Goal: Complete application form: Complete application form

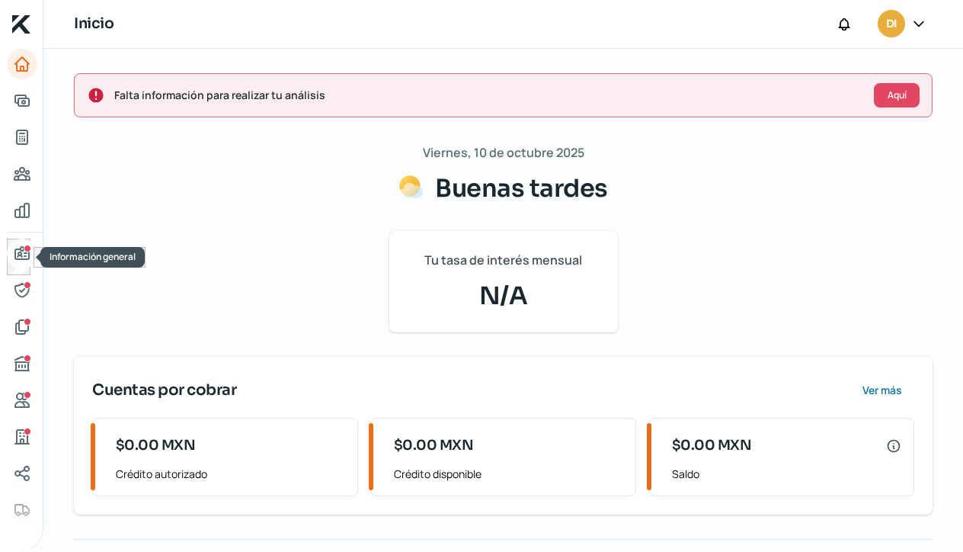
click at [27, 252] on icon "Información general" at bounding box center [22, 254] width 18 height 18
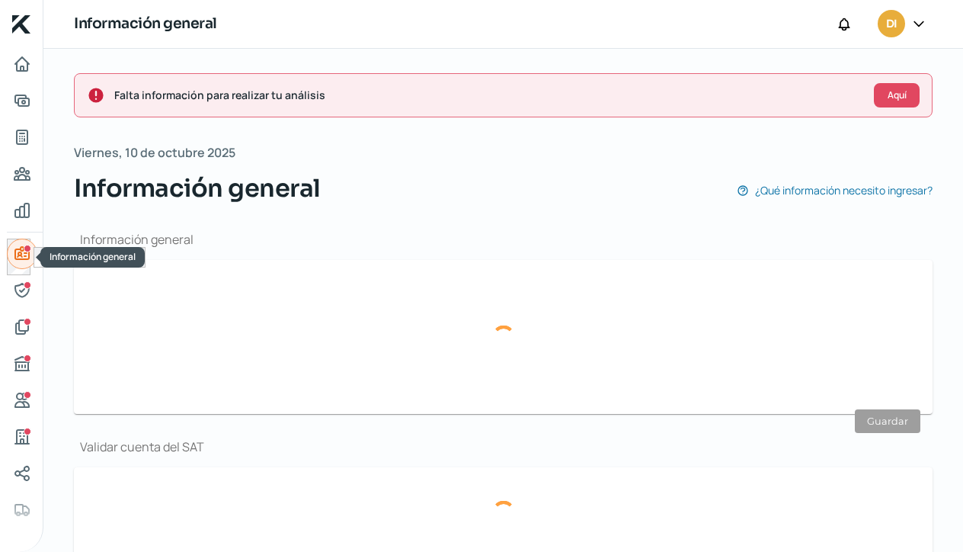
type input "[EMAIL_ADDRESS][DOMAIN_NAME]"
type input "47 - 7394 - 4754"
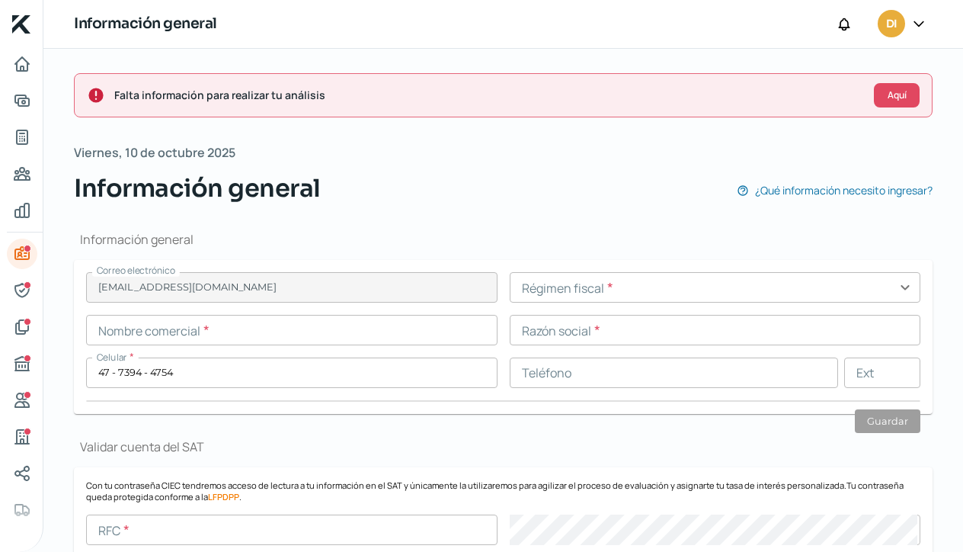
scroll to position [27, 0]
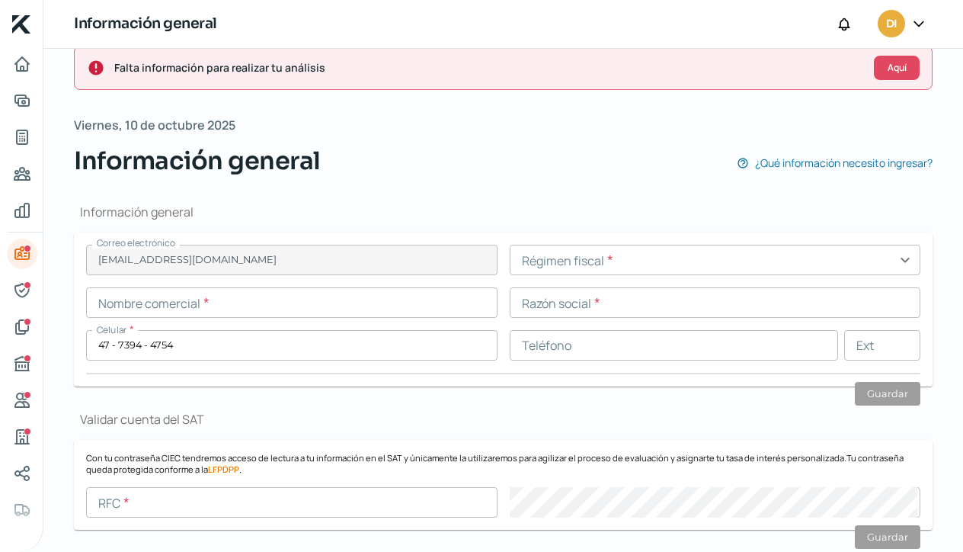
click at [902, 254] on input "text" at bounding box center [715, 260] width 411 height 30
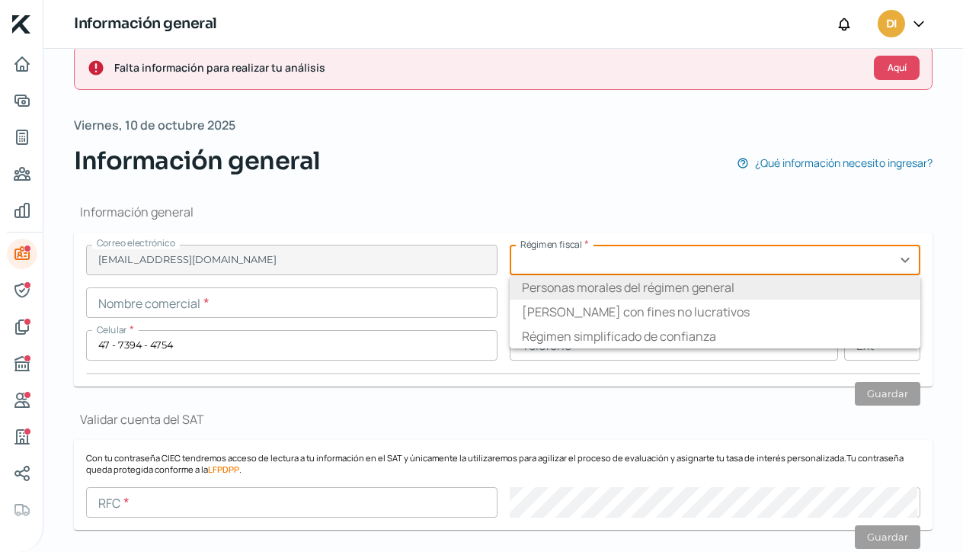
click at [822, 282] on li "Personas morales del régimen general" at bounding box center [715, 287] width 411 height 24
type input "Personas morales del régimen general"
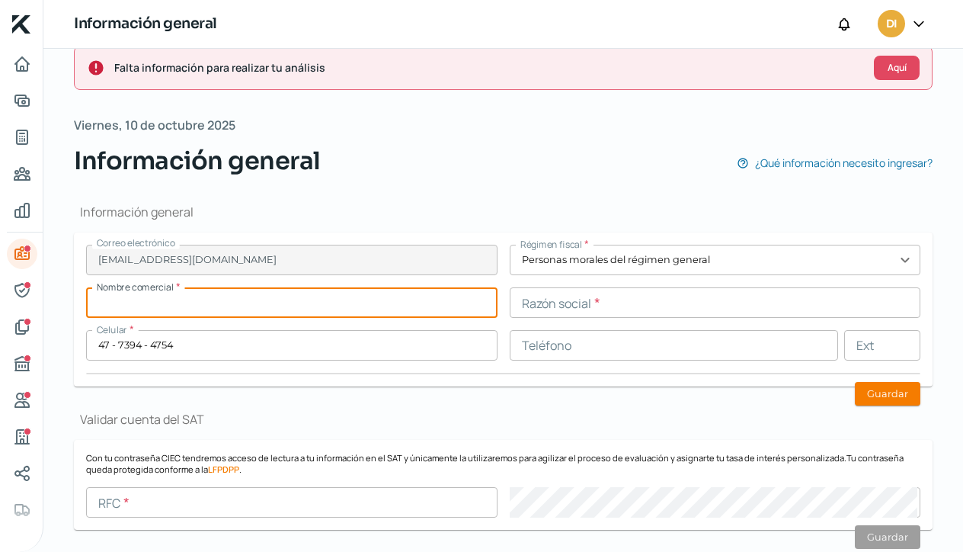
click at [174, 302] on input "text" at bounding box center [291, 302] width 411 height 30
type input "DIle Trade Co"
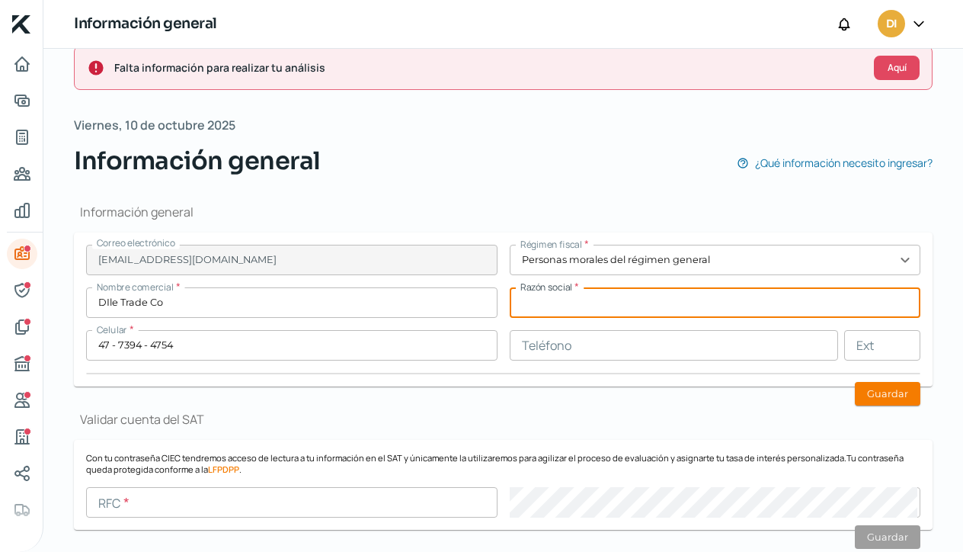
click at [533, 305] on input "text" at bounding box center [715, 302] width 411 height 30
type input "Dile Trade Co"
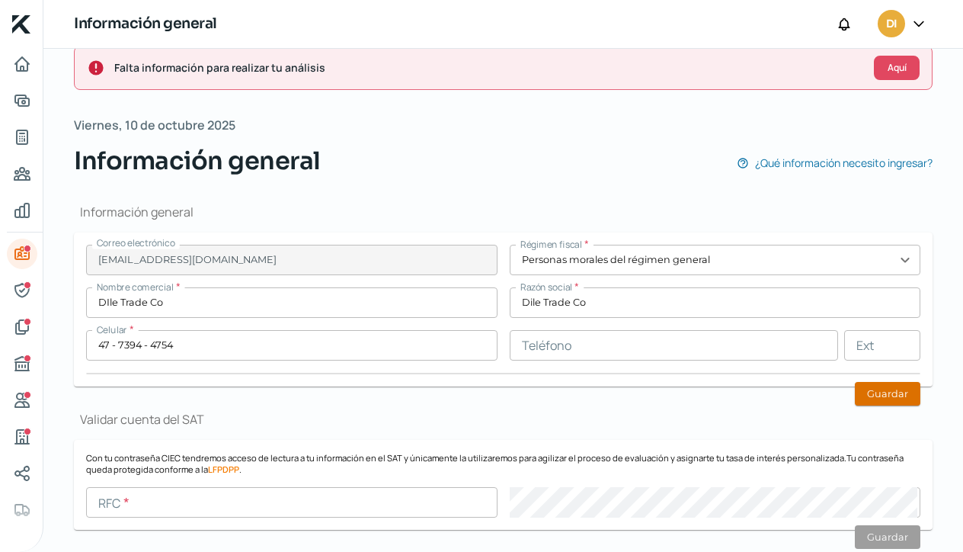
click at [876, 398] on button "Guardar" at bounding box center [888, 394] width 66 height 24
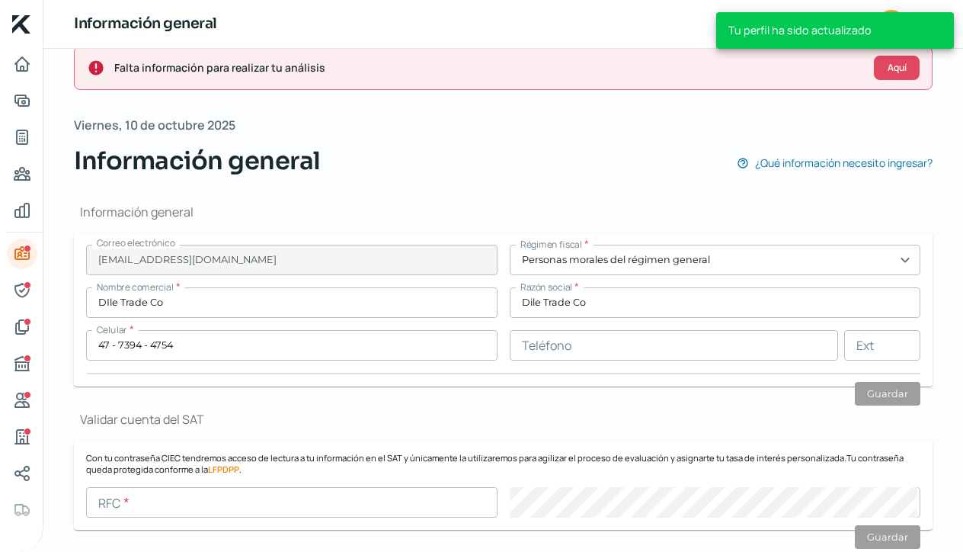
scroll to position [389, 0]
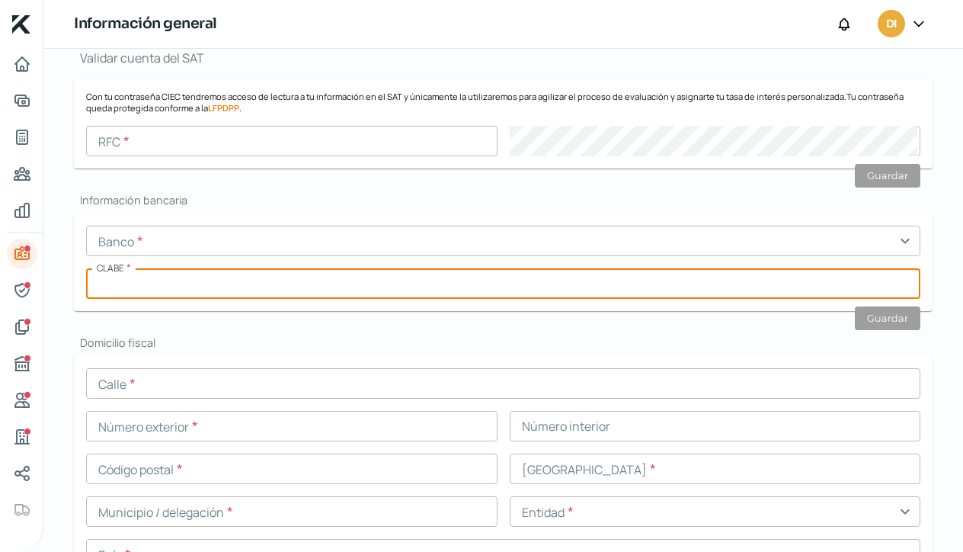
paste input "030225900006986895"
type input "030225900006986895"
click at [122, 240] on input "text" at bounding box center [503, 240] width 834 height 30
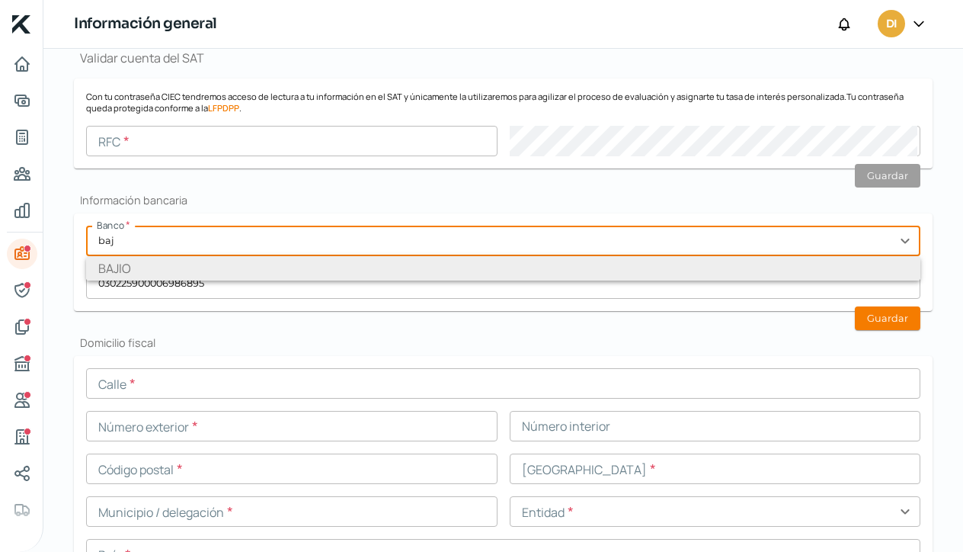
click at [114, 272] on li "BAJIO" at bounding box center [503, 268] width 834 height 24
type input "BAJIO"
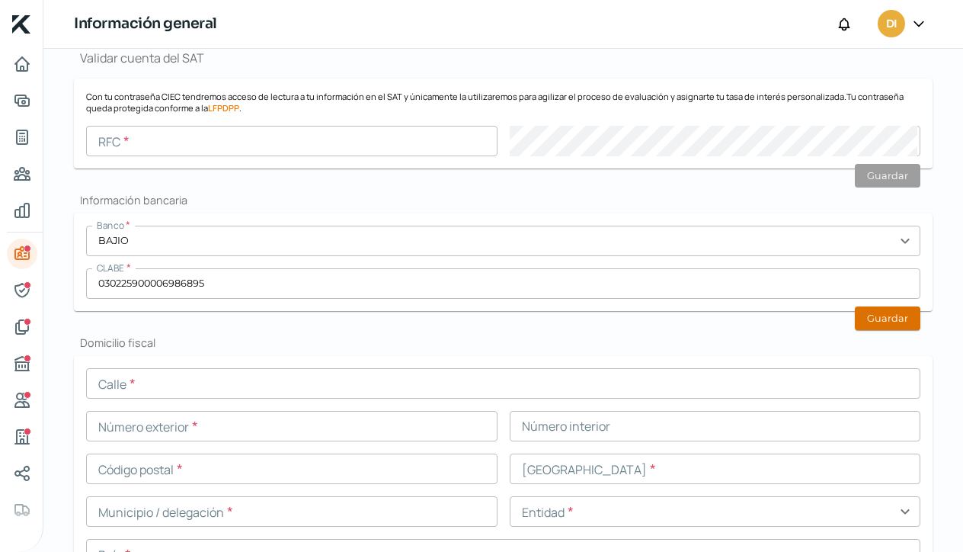
click at [875, 321] on button "Guardar" at bounding box center [888, 318] width 66 height 24
click at [126, 385] on input "text" at bounding box center [503, 383] width 834 height 30
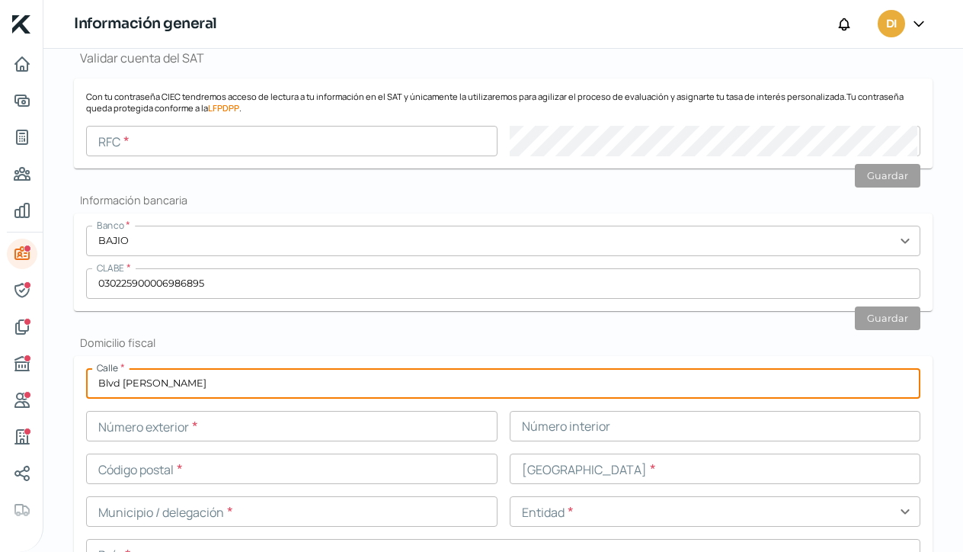
type input "Blvd [PERSON_NAME]"
click at [130, 424] on input "text" at bounding box center [291, 426] width 411 height 30
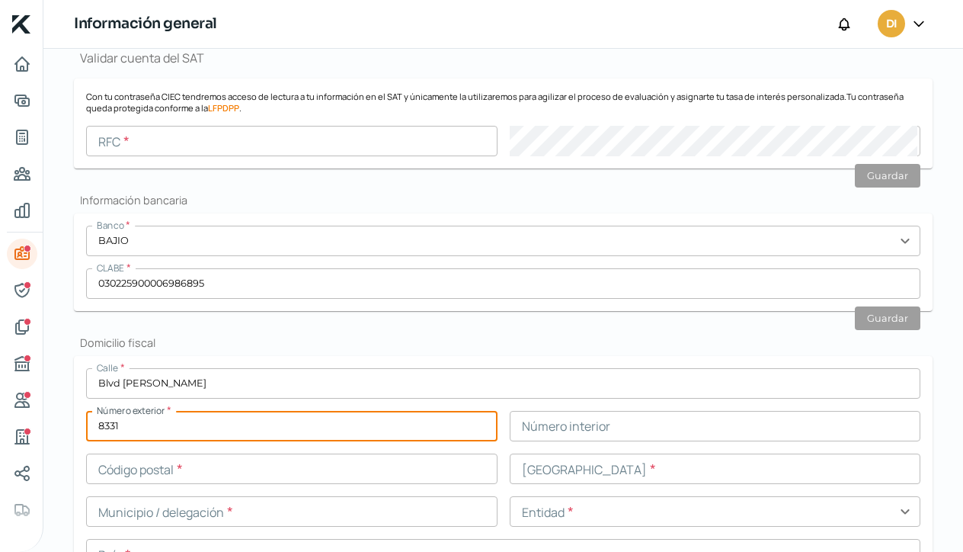
type input "8331"
click at [536, 430] on input "text" at bounding box center [715, 426] width 411 height 30
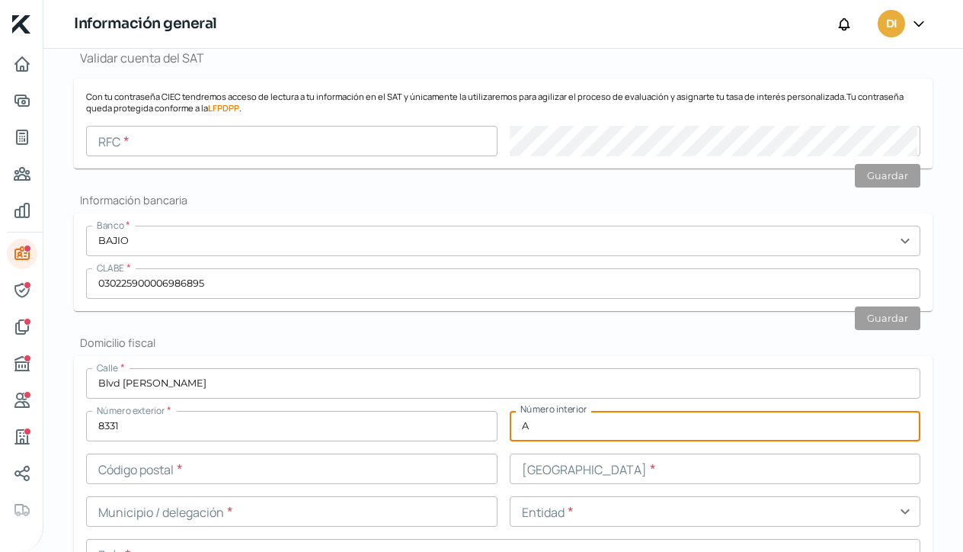
type input "A"
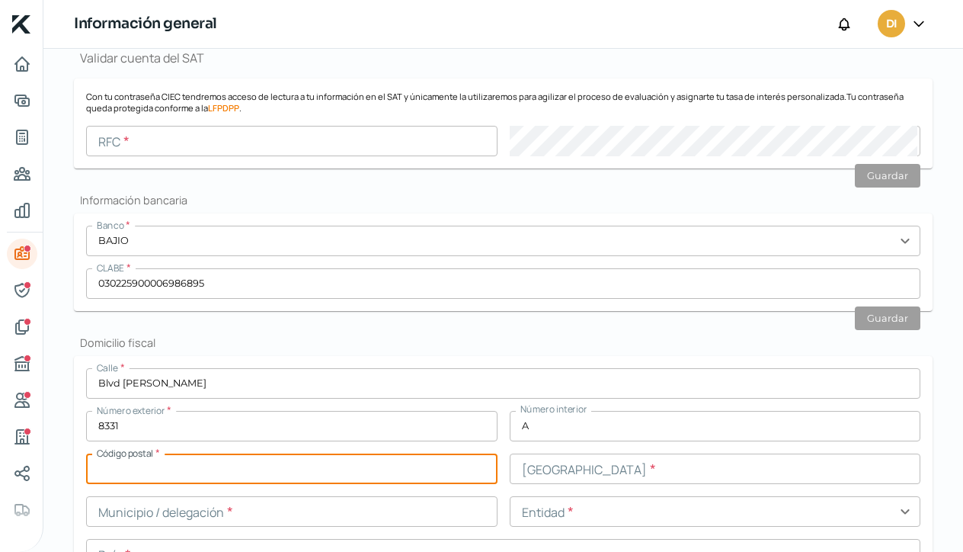
click at [123, 469] on input "text" at bounding box center [291, 468] width 411 height 30
type input "37292"
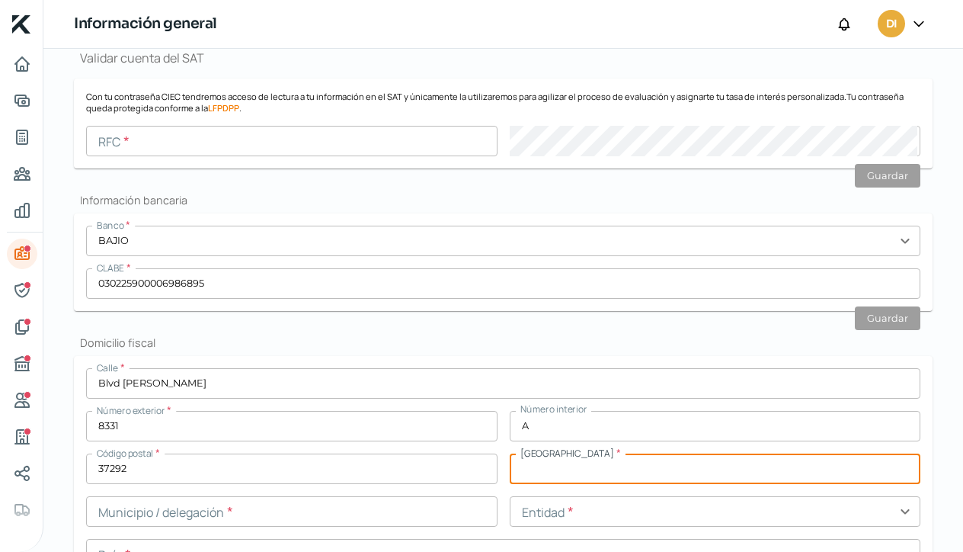
click at [561, 476] on input "text" at bounding box center [715, 468] width 411 height 30
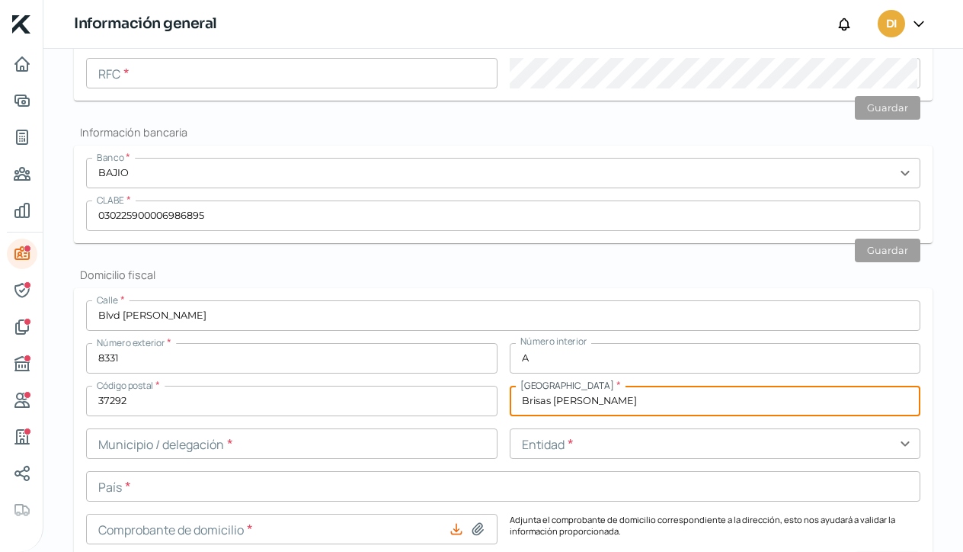
scroll to position [456, 0]
type input "Brisas [PERSON_NAME]"
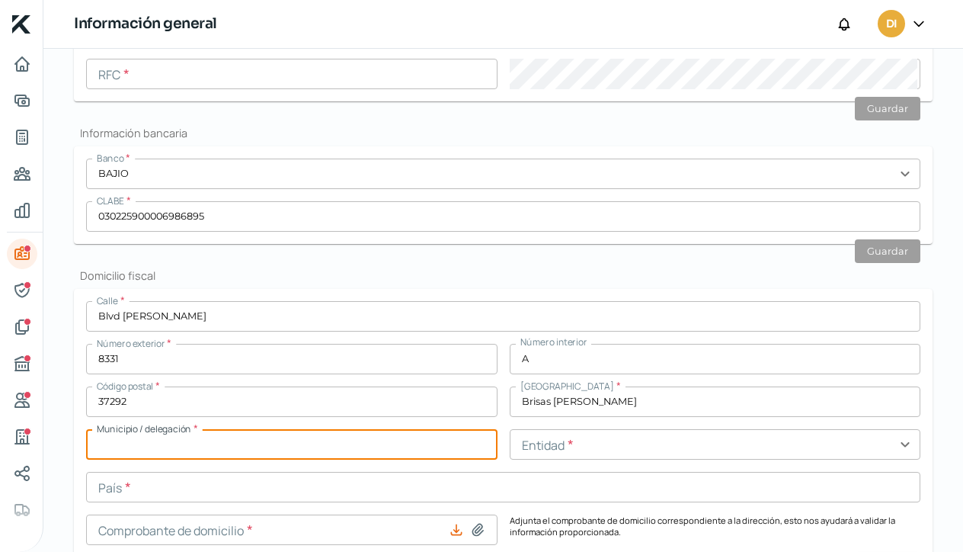
click at [162, 448] on input "text" at bounding box center [291, 444] width 411 height 30
type input "León"
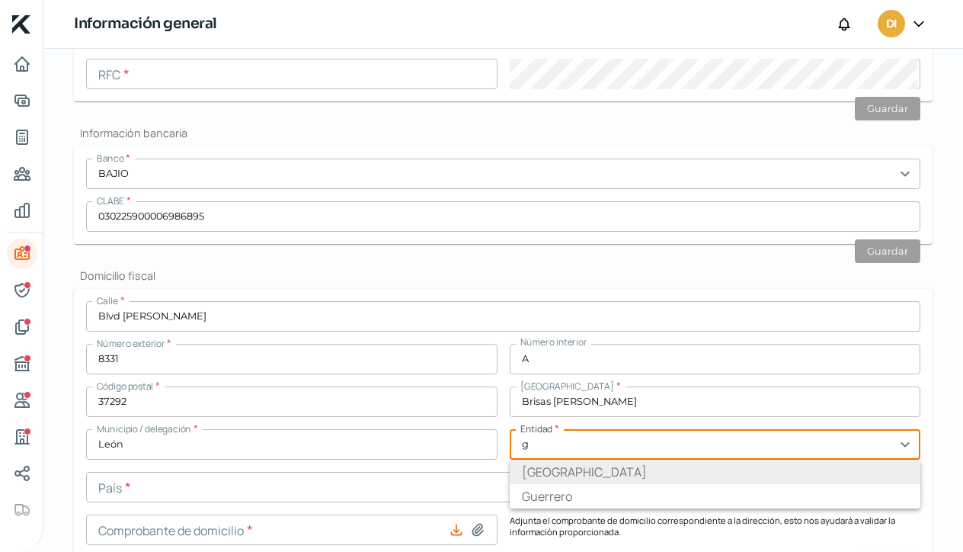
type input "[GEOGRAPHIC_DATA]"
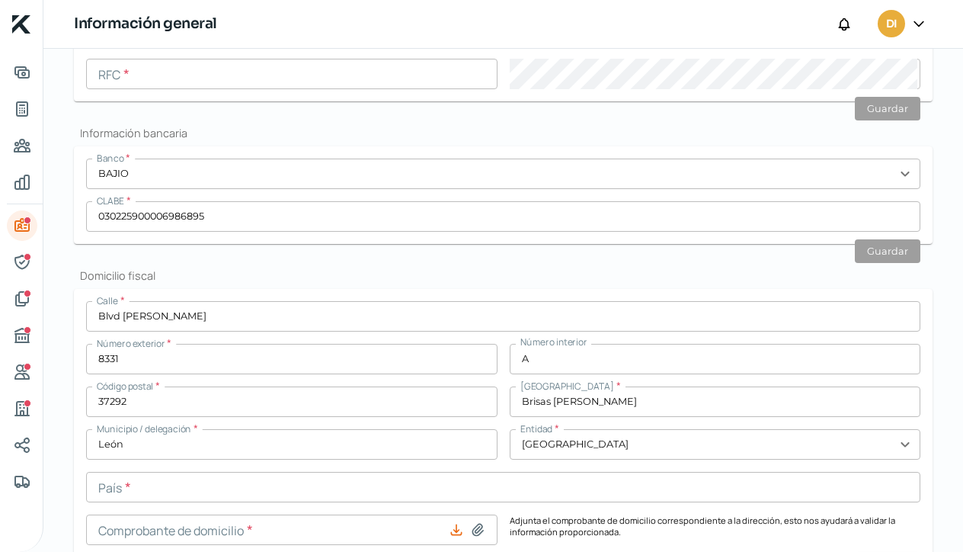
scroll to position [529, 0]
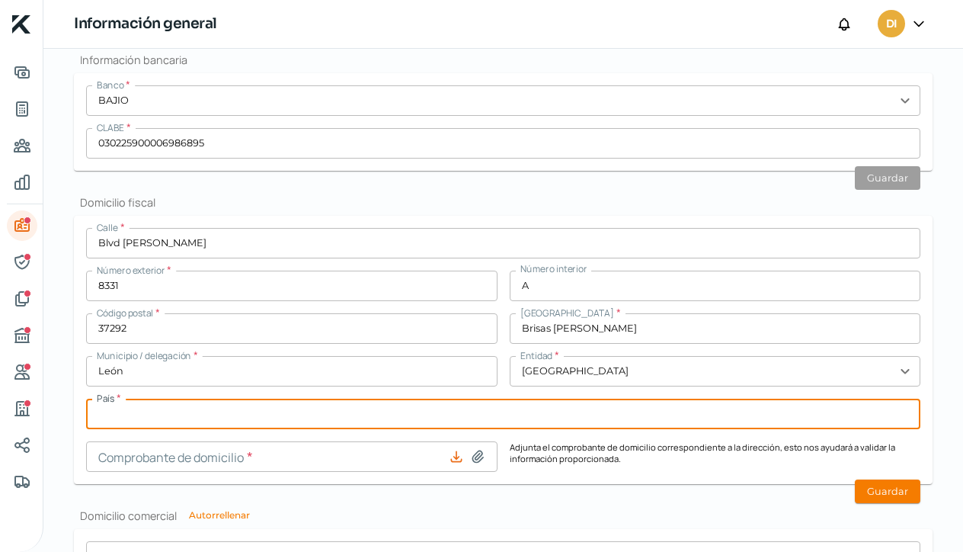
click at [123, 409] on input "text" at bounding box center [503, 413] width 834 height 30
type input "[GEOGRAPHIC_DATA]"
type input "04. Comprobante de Domicilio Dile.pdf"
type input "[GEOGRAPHIC_DATA]"
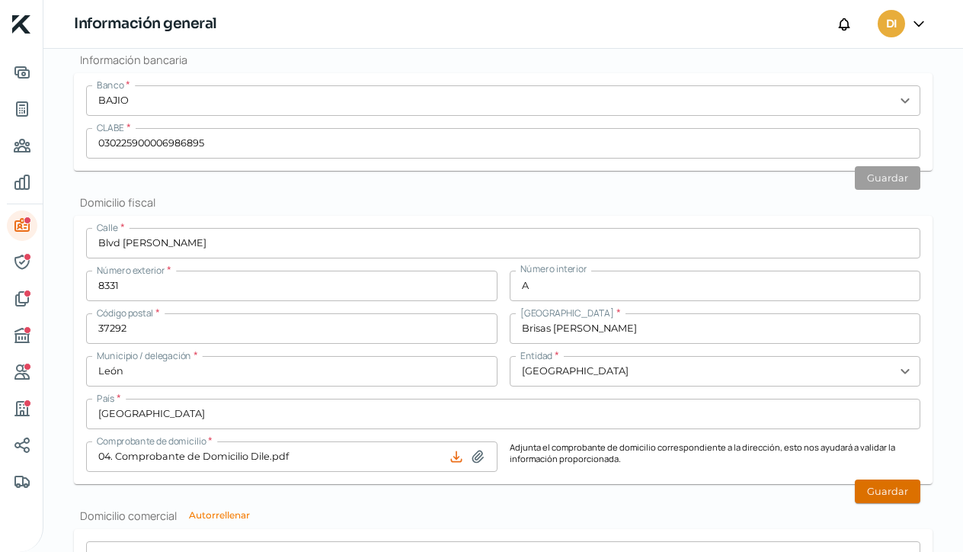
click at [883, 497] on button "Guardar" at bounding box center [888, 491] width 66 height 24
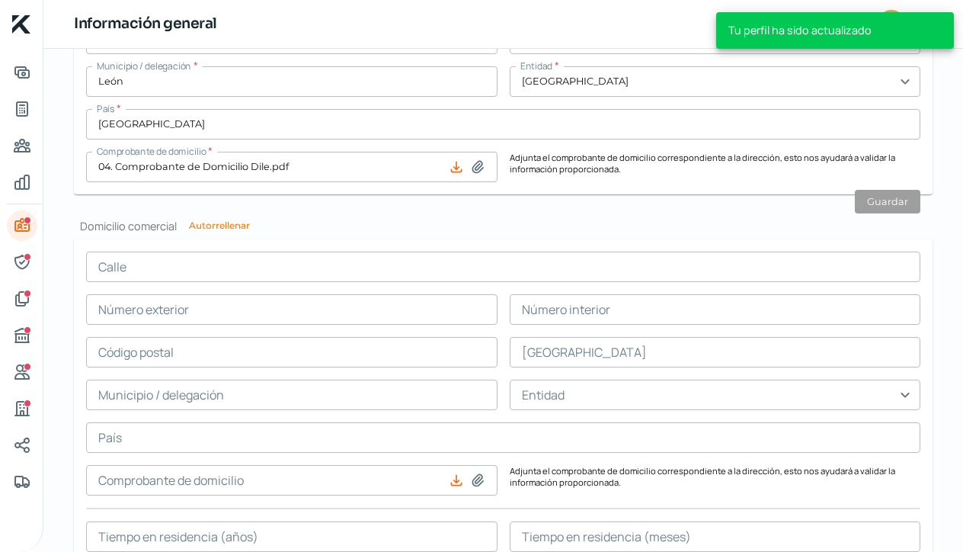
scroll to position [838, 0]
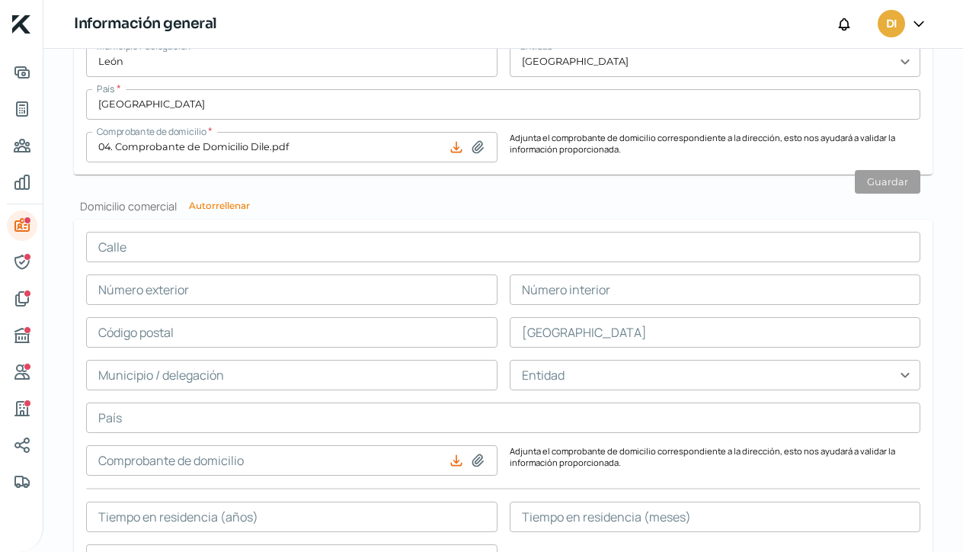
click at [236, 204] on button "Autorrellenar" at bounding box center [219, 205] width 61 height 9
type input "Blvd [PERSON_NAME]"
type input "8331"
type input "A"
type input "37292"
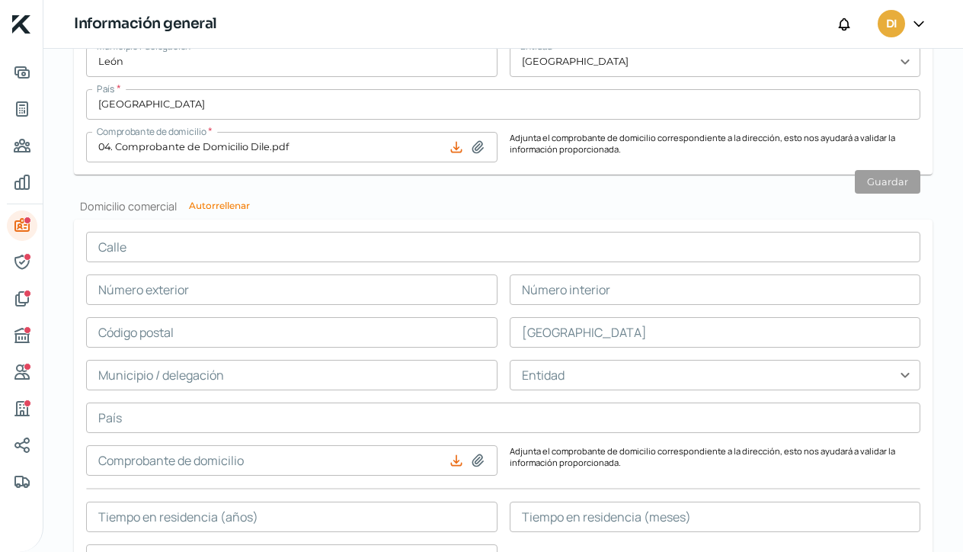
type input "Brisas [PERSON_NAME]"
type input "León"
type input "[GEOGRAPHIC_DATA]"
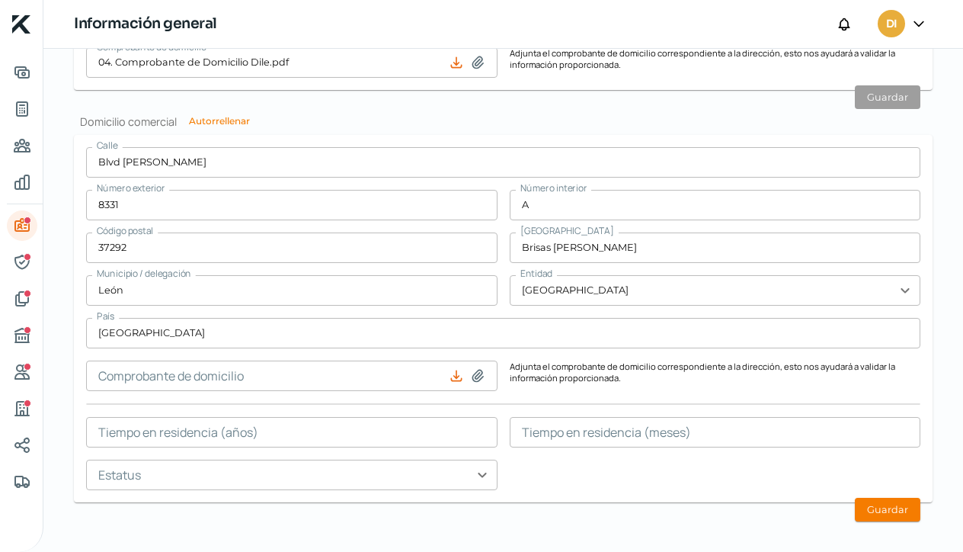
scroll to position [921, 0]
type input "04. Comprobante de Domicilio Dile.pdf"
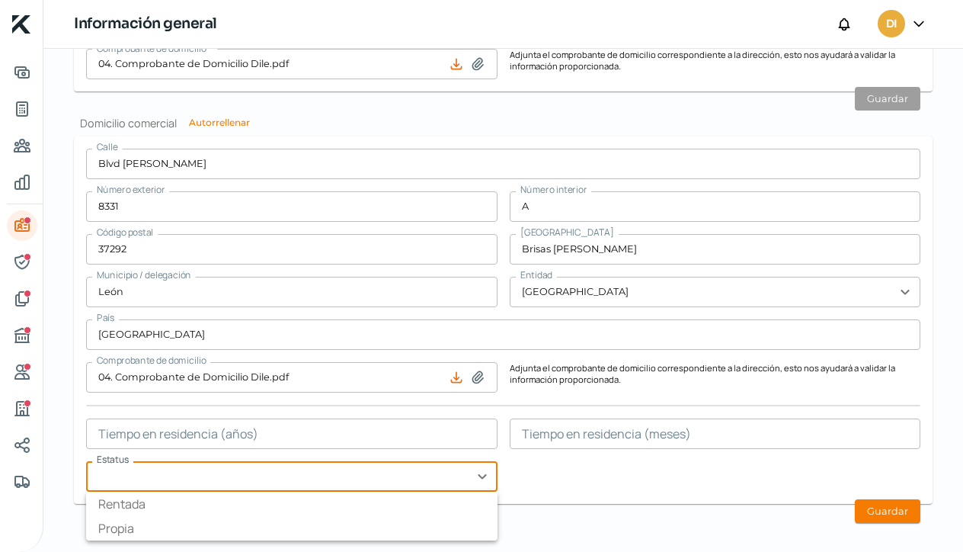
click at [481, 475] on input "text" at bounding box center [291, 476] width 411 height 30
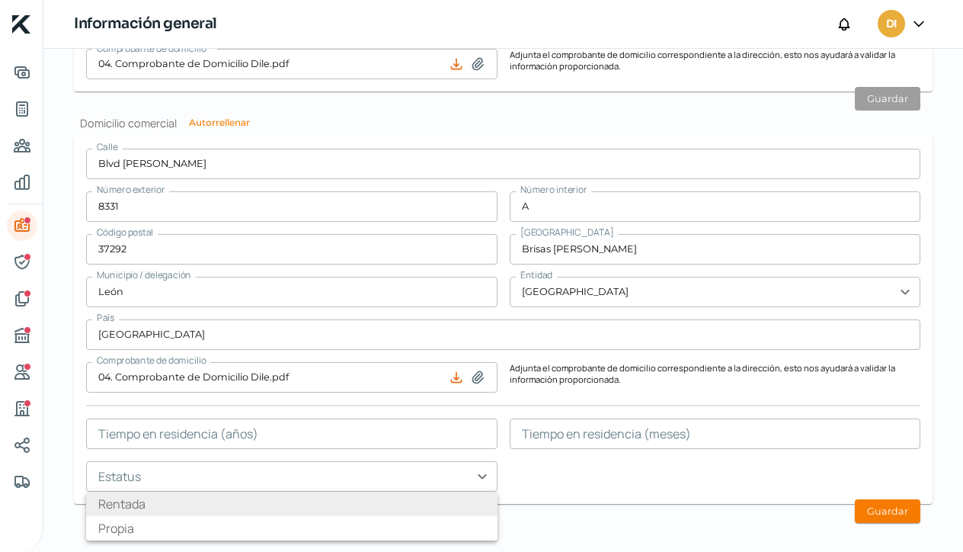
click at [419, 497] on li "Rentada" at bounding box center [291, 503] width 411 height 24
type input "Rentada"
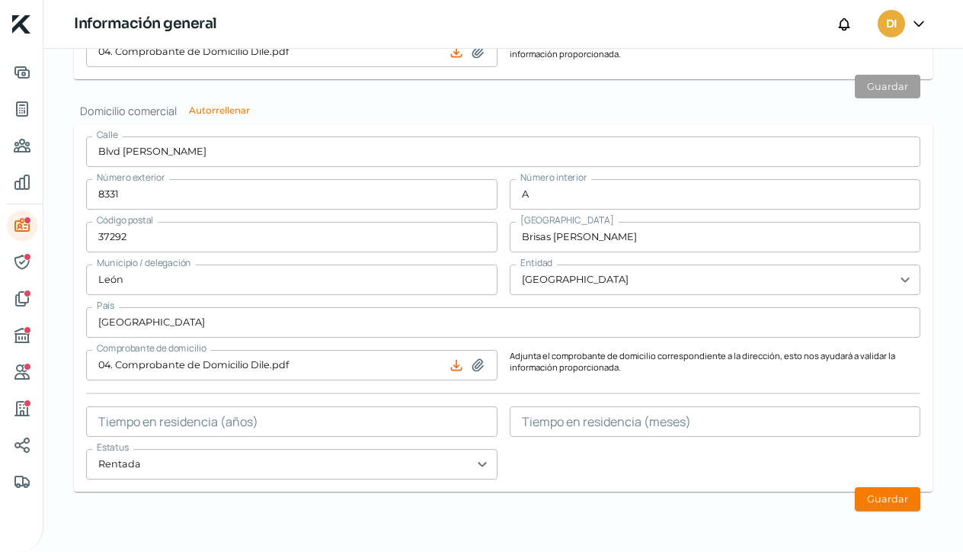
scroll to position [0, 0]
click at [892, 500] on button "Guardar" at bounding box center [888, 499] width 66 height 24
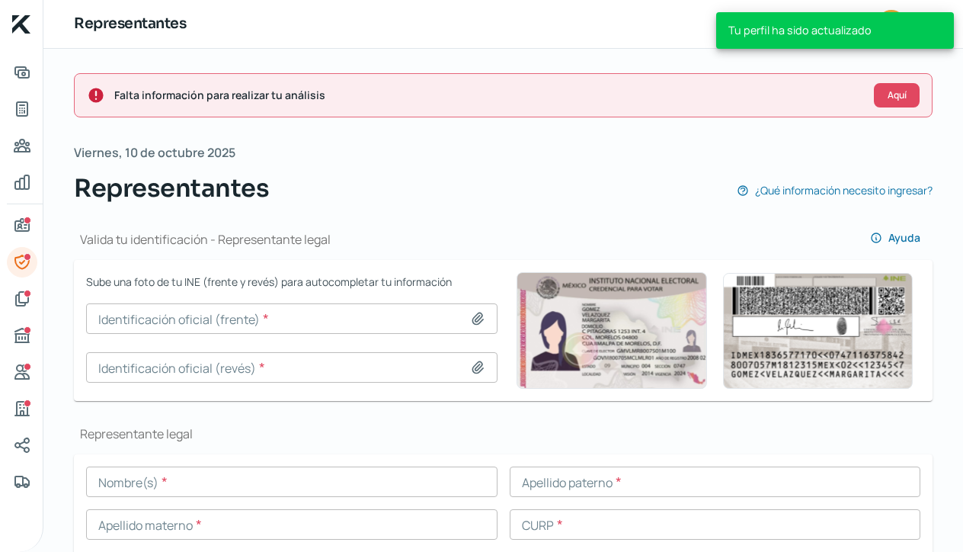
scroll to position [157, 0]
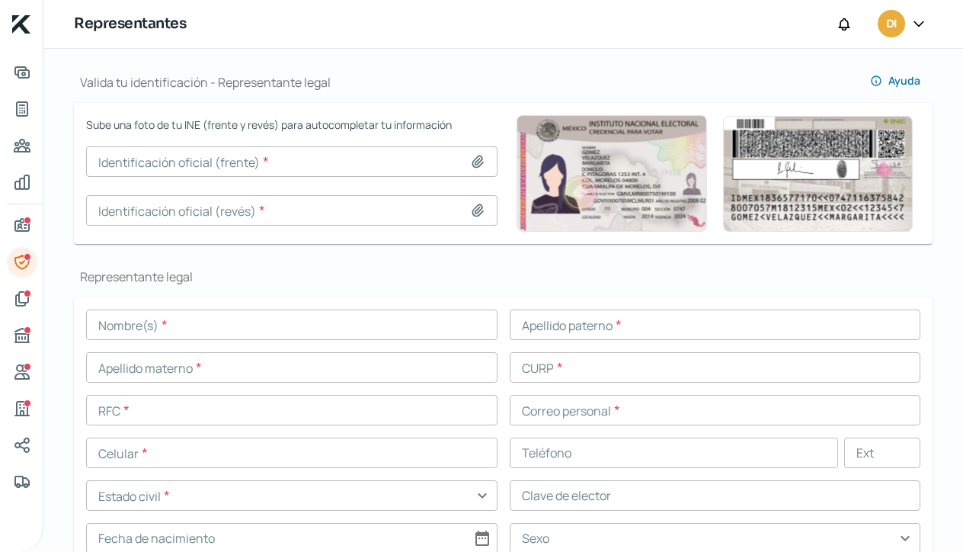
type input "Captura de pantalla [DATE] a la(s) 2.46.17 p.m..png"
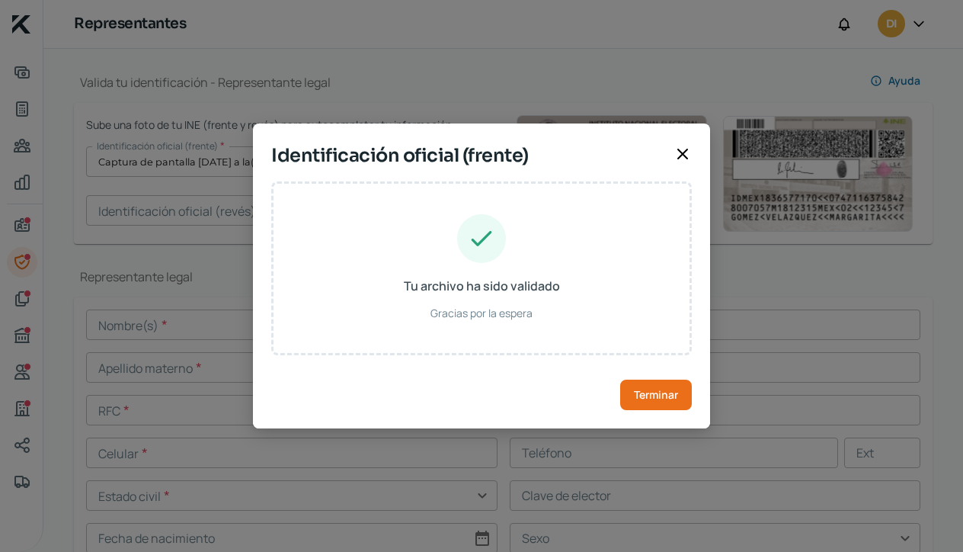
type input "[PERSON_NAME]"
type input "SILI850921MGTXPL06"
type input "SXLPIL85092111M100"
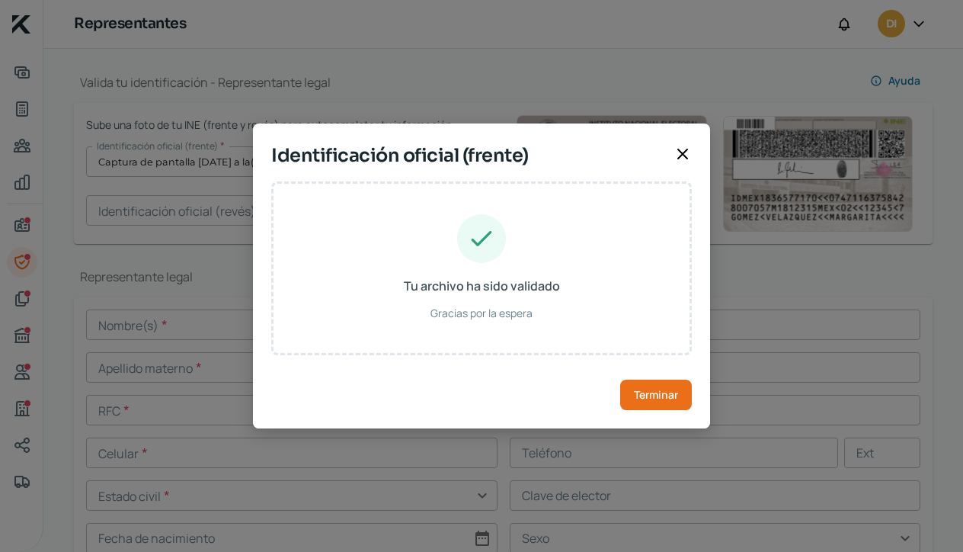
type input "[DATE]"
type input "Mujer"
click at [671, 397] on span "Terminar" at bounding box center [656, 394] width 44 height 11
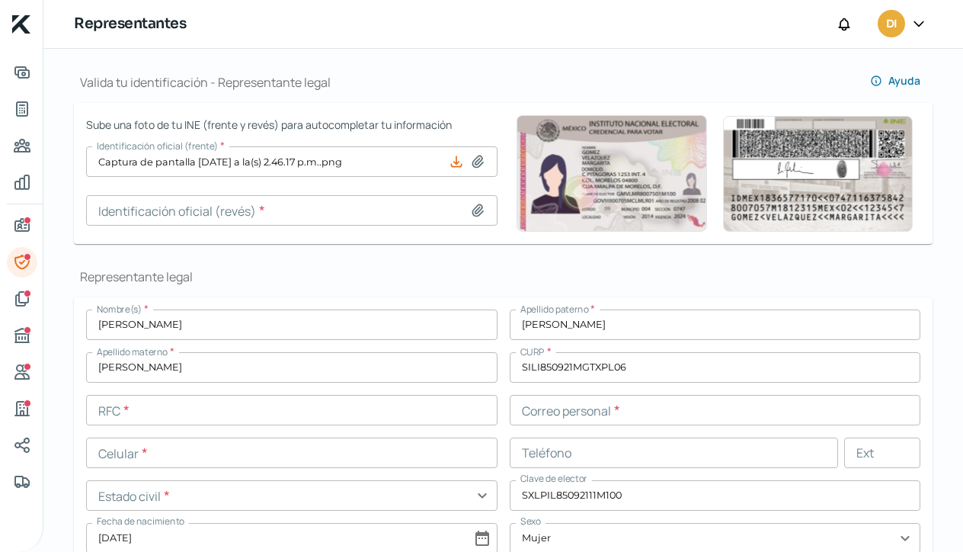
type input "Captura de pantalla [DATE] a la(s) 2.46.52 p.m..png"
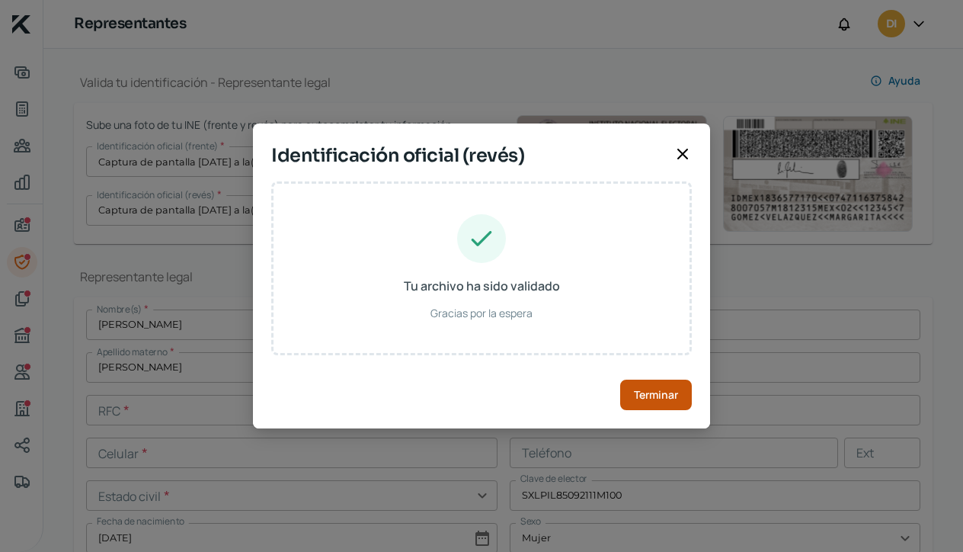
click at [657, 396] on span "Terminar" at bounding box center [656, 394] width 44 height 11
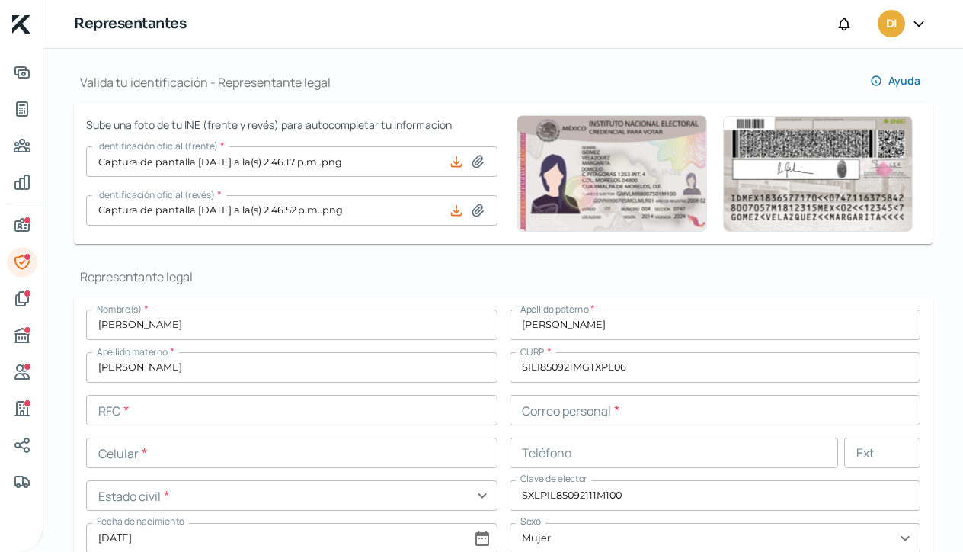
scroll to position [376, 0]
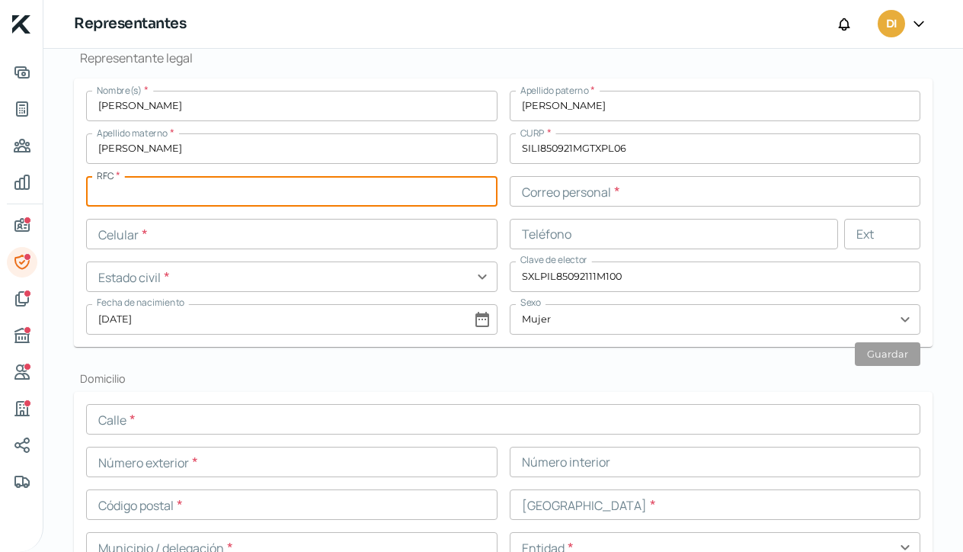
paste input "SILI850921IN3"
type input "SILI850921IN3"
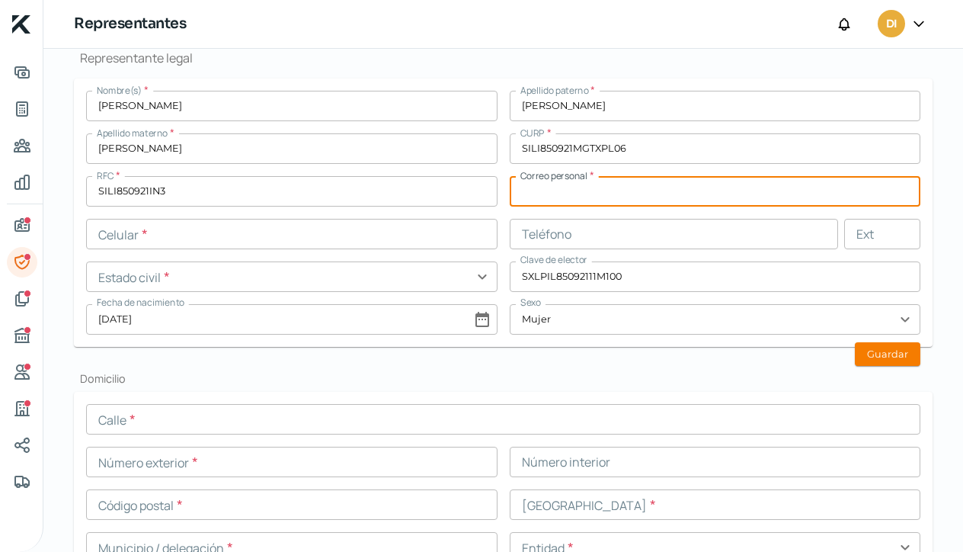
click at [544, 191] on input "text" at bounding box center [715, 191] width 411 height 30
type input "d"
type input "[EMAIL_ADDRESS][DOMAIN_NAME]"
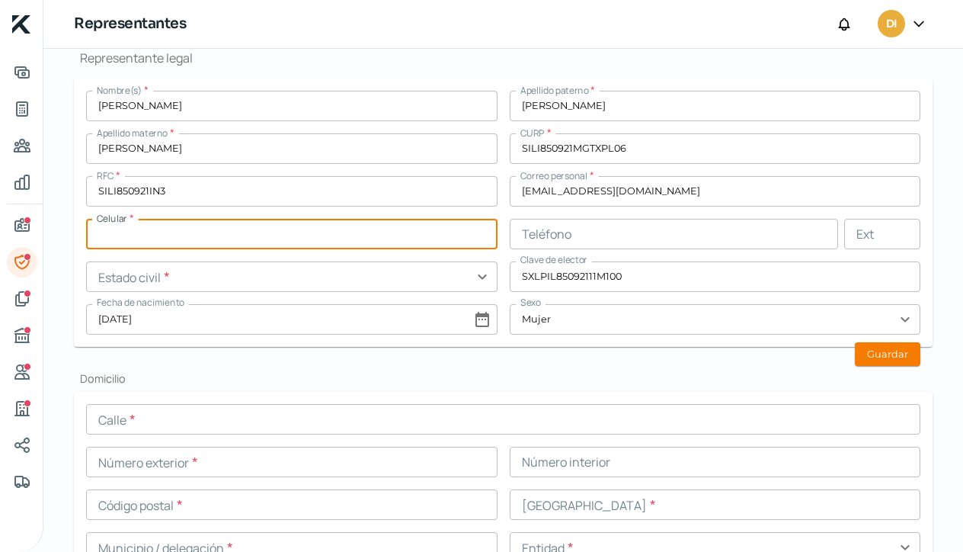
click at [140, 235] on input "text" at bounding box center [291, 234] width 411 height 30
type input "47 - 7394 - 4754"
click at [478, 278] on input "text" at bounding box center [291, 276] width 411 height 30
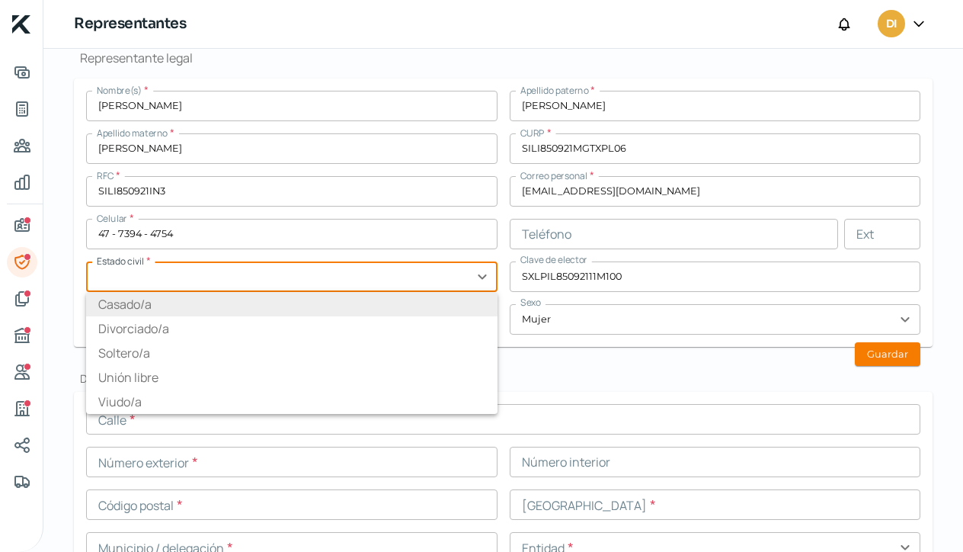
click at [359, 296] on li "Casado/a" at bounding box center [291, 304] width 411 height 24
type input "Casado/a"
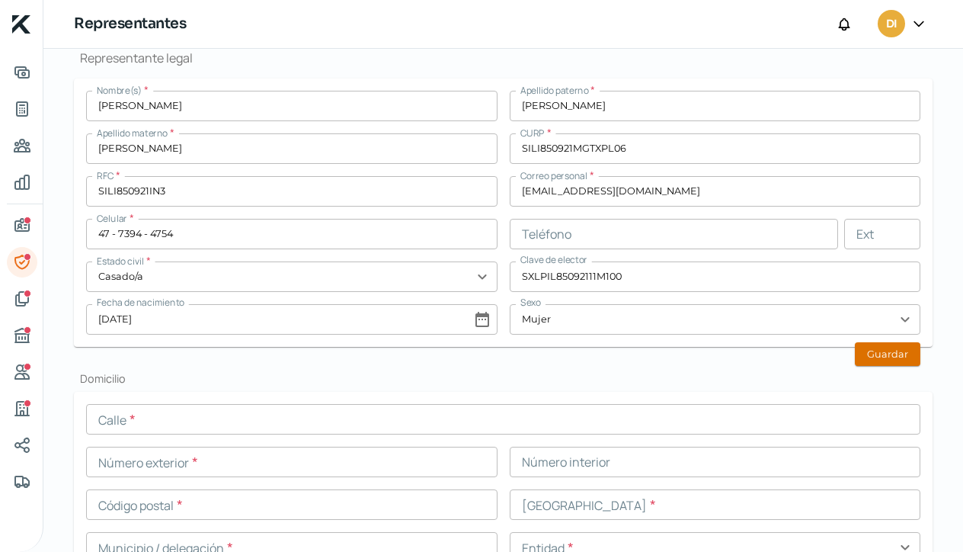
click at [873, 353] on button "Guardar" at bounding box center [888, 354] width 66 height 24
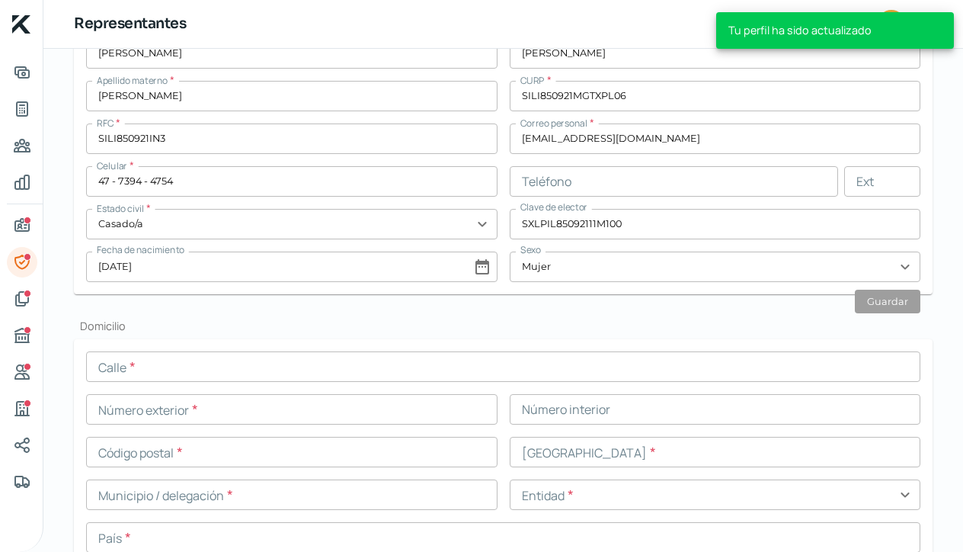
scroll to position [458, 0]
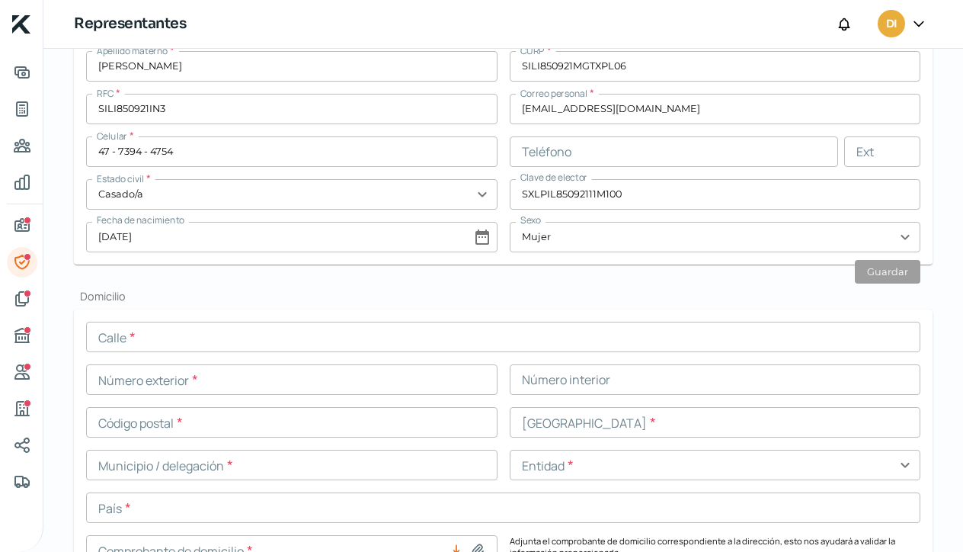
click at [111, 338] on input "text" at bounding box center [503, 336] width 834 height 30
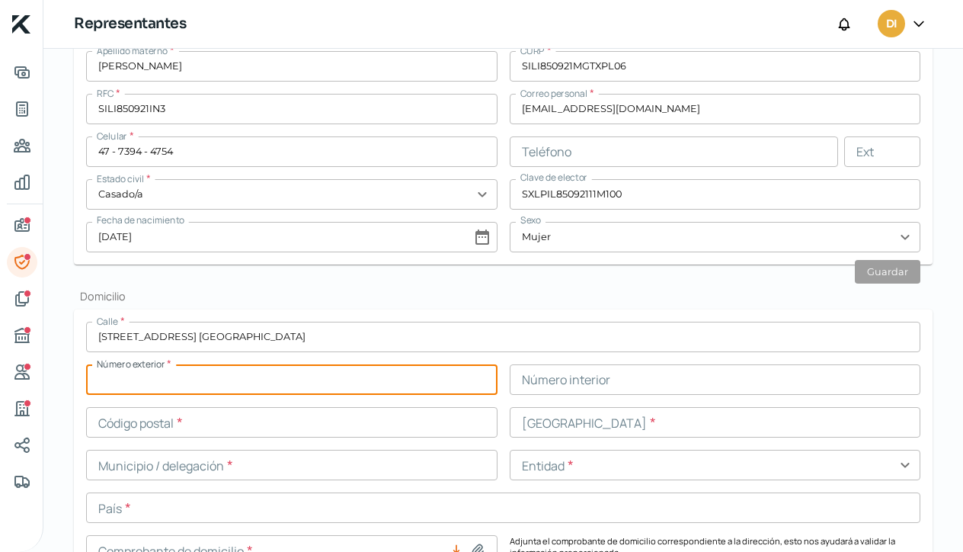
click at [182, 386] on input "text" at bounding box center [291, 379] width 411 height 30
click at [270, 336] on input "[STREET_ADDRESS] [GEOGRAPHIC_DATA]" at bounding box center [503, 336] width 834 height 30
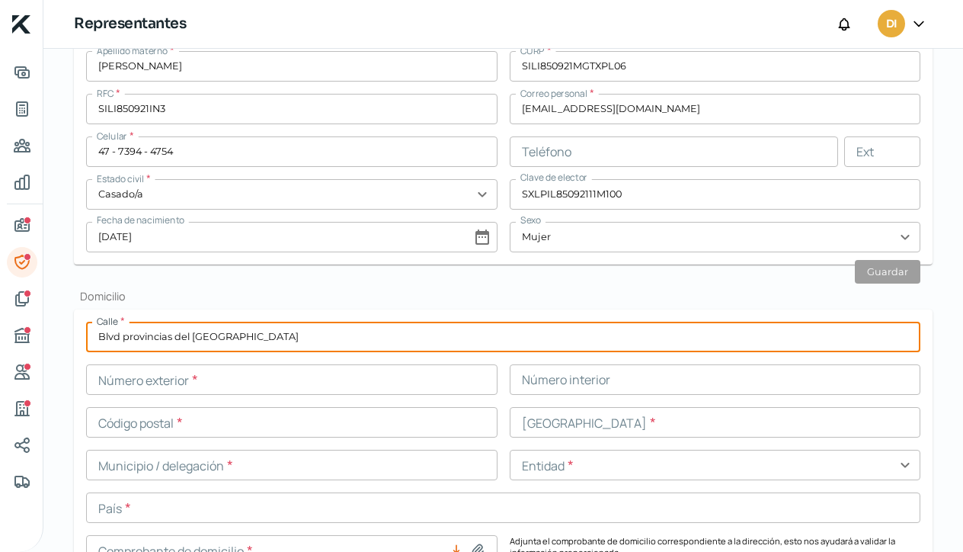
type input "Blvd provincias del [GEOGRAPHIC_DATA]"
click at [219, 376] on input "text" at bounding box center [291, 379] width 411 height 30
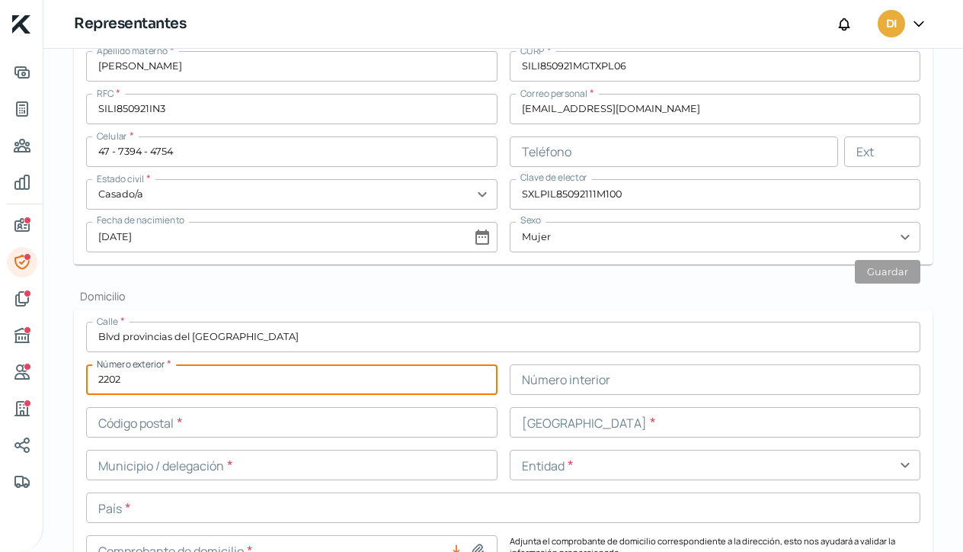
type input "2202"
click at [550, 381] on input "text" at bounding box center [715, 379] width 411 height 30
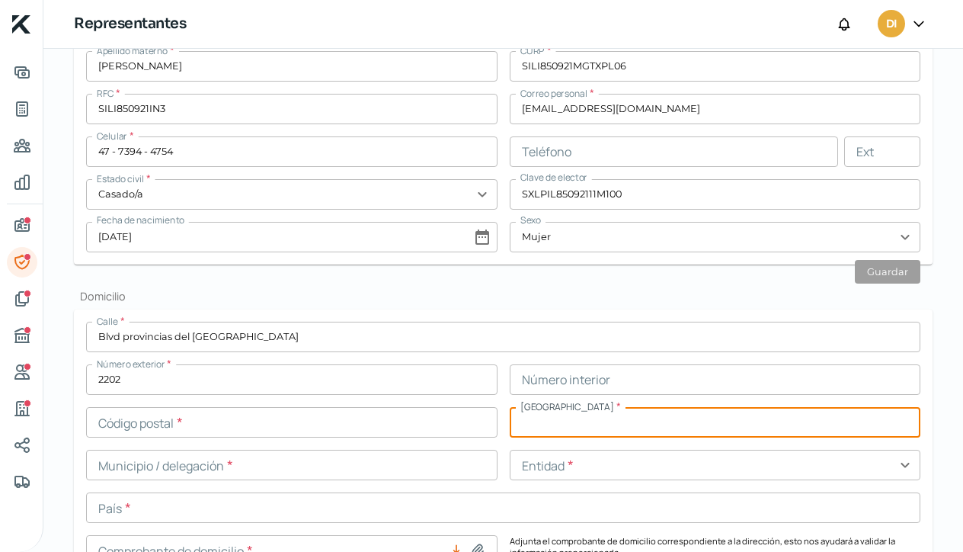
click at [537, 421] on input "text" at bounding box center [715, 422] width 411 height 30
type input "Balcones del Campestre"
click at [117, 427] on input "text" at bounding box center [291, 422] width 411 height 30
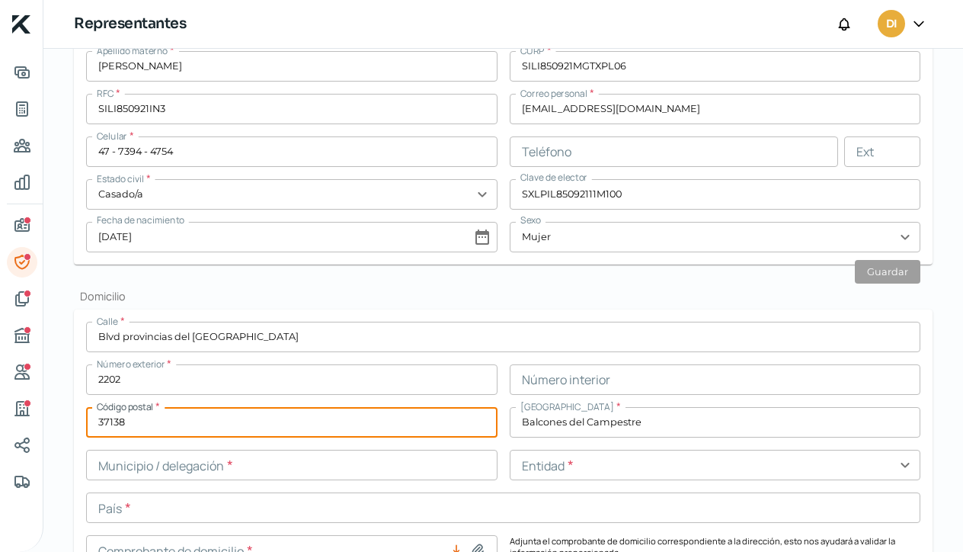
type input "37138"
click at [261, 469] on input "text" at bounding box center [291, 464] width 411 height 30
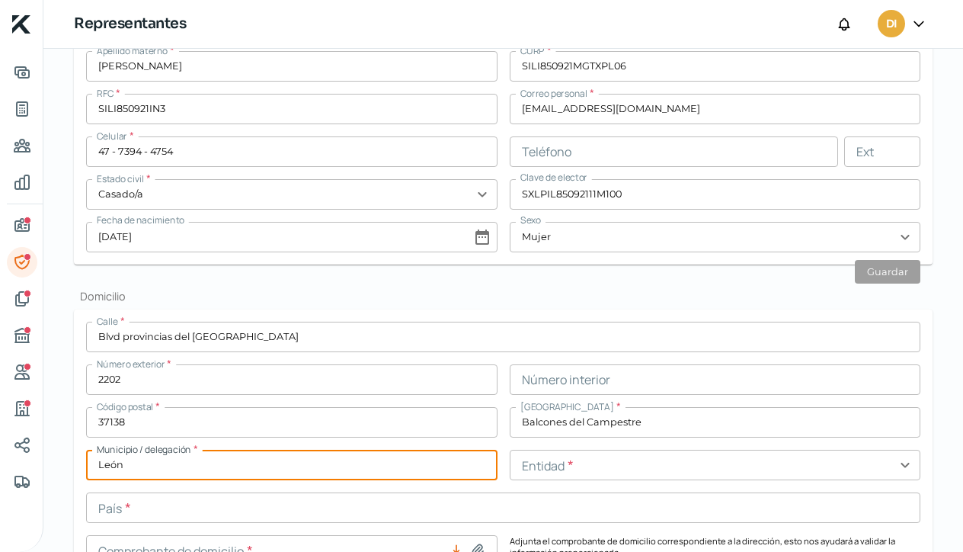
type input "León"
click at [574, 468] on input "text" at bounding box center [715, 464] width 411 height 30
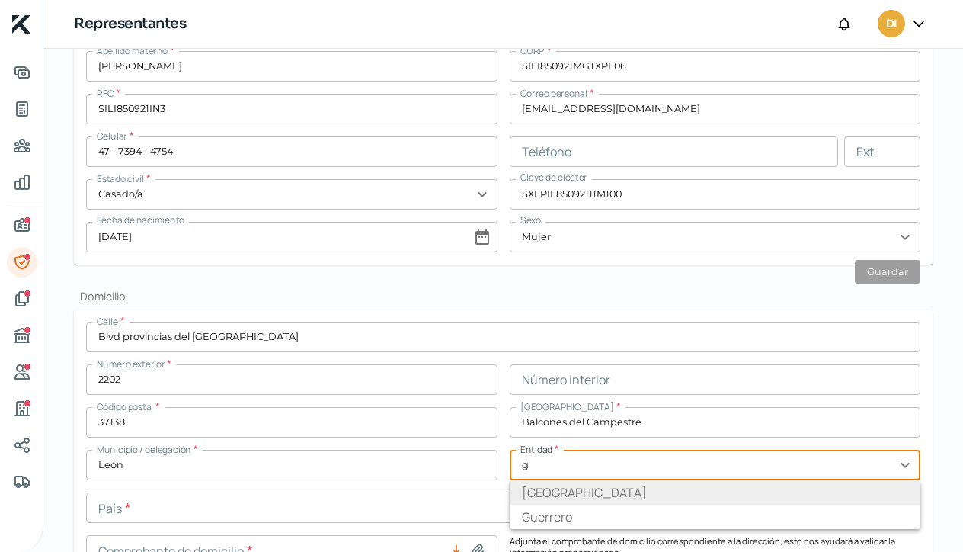
type input "[GEOGRAPHIC_DATA]"
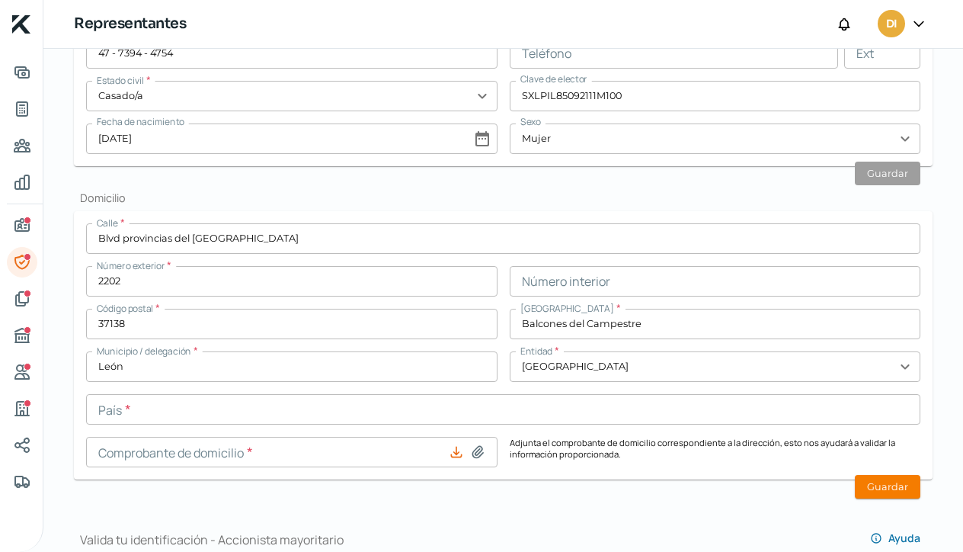
scroll to position [565, 0]
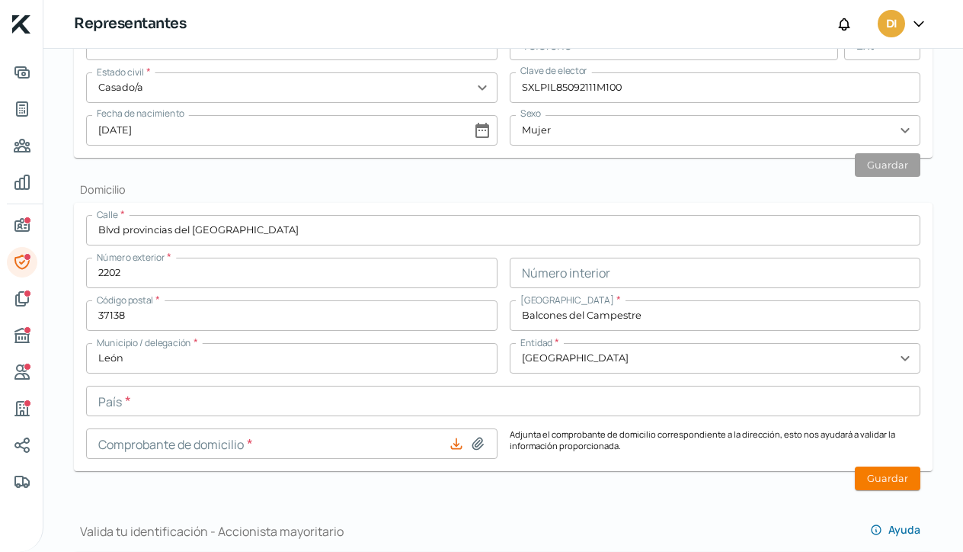
click at [138, 401] on input "text" at bounding box center [503, 400] width 834 height 30
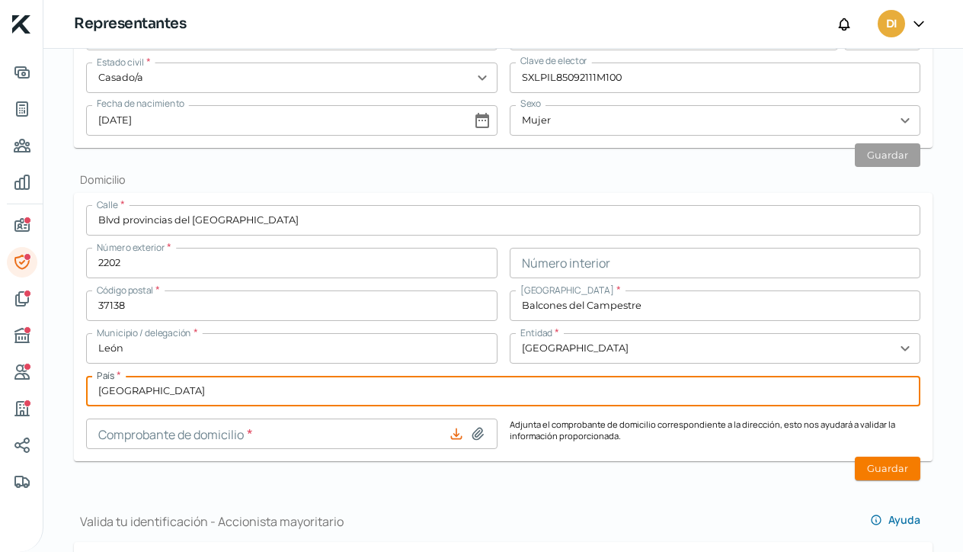
scroll to position [587, 0]
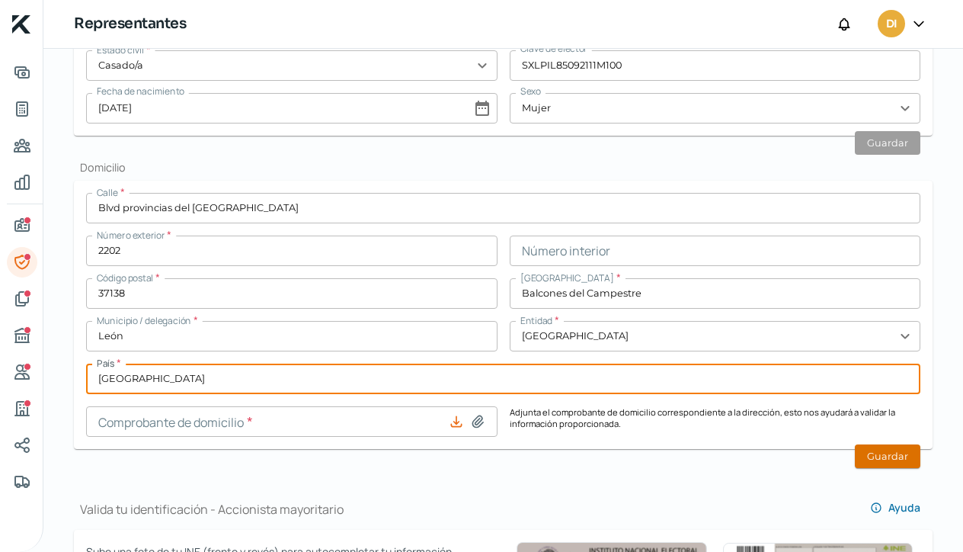
type input "[GEOGRAPHIC_DATA]"
click at [874, 457] on button "Guardar" at bounding box center [888, 456] width 66 height 24
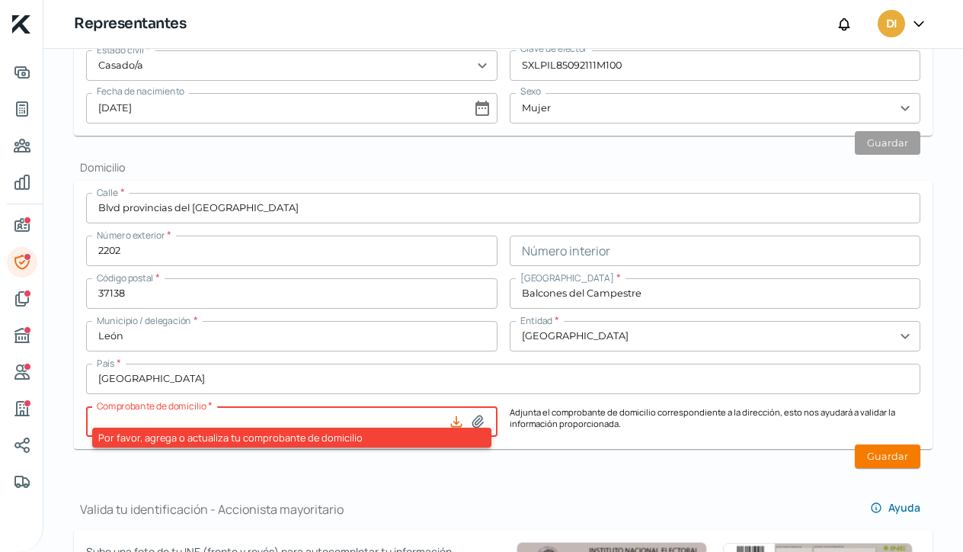
type input "Comprobante de Dom..pdf"
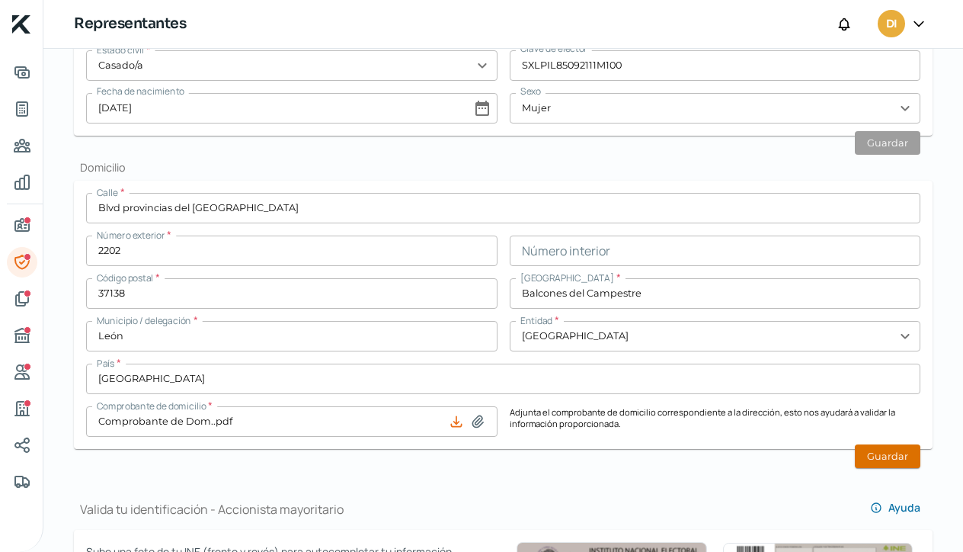
click at [885, 459] on button "Guardar" at bounding box center [888, 456] width 66 height 24
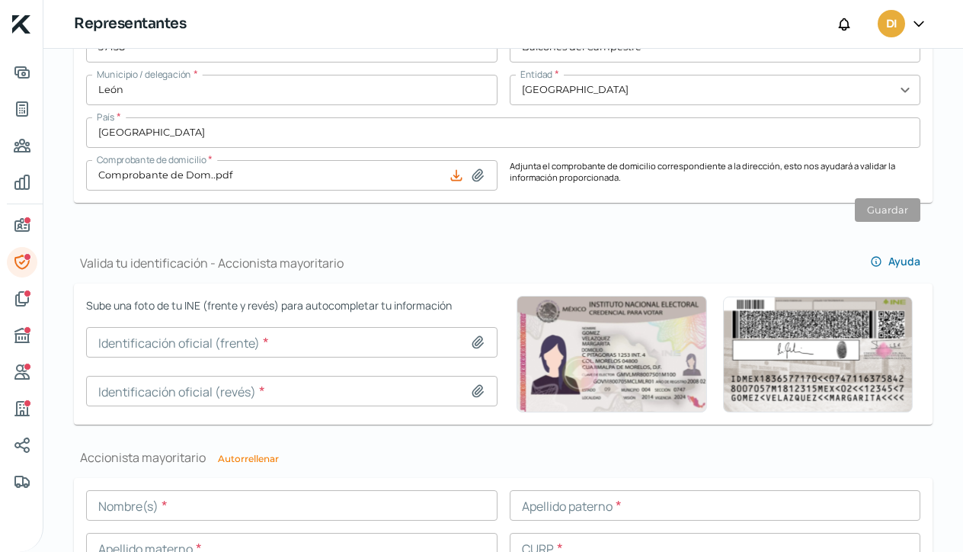
scroll to position [836, 0]
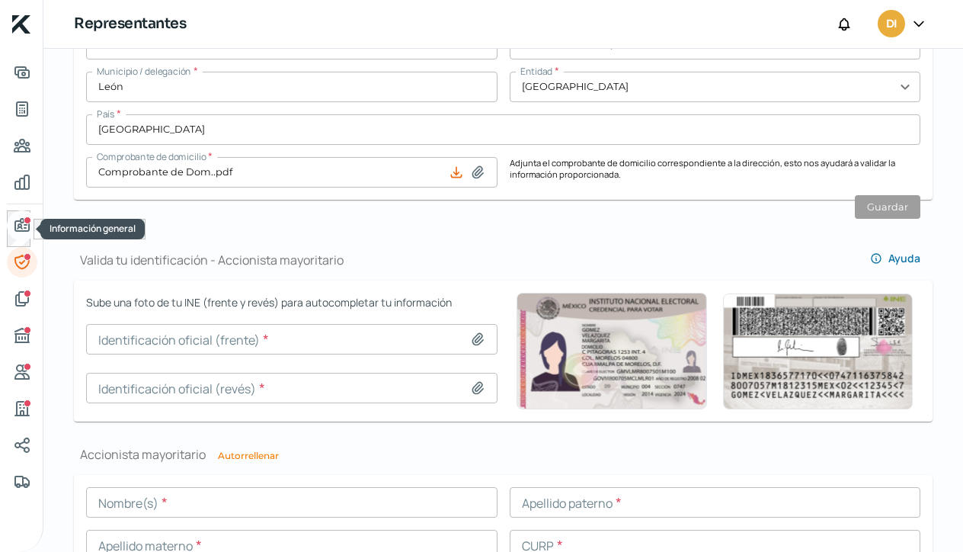
click at [28, 225] on icon "Información general" at bounding box center [22, 225] width 14 height 12
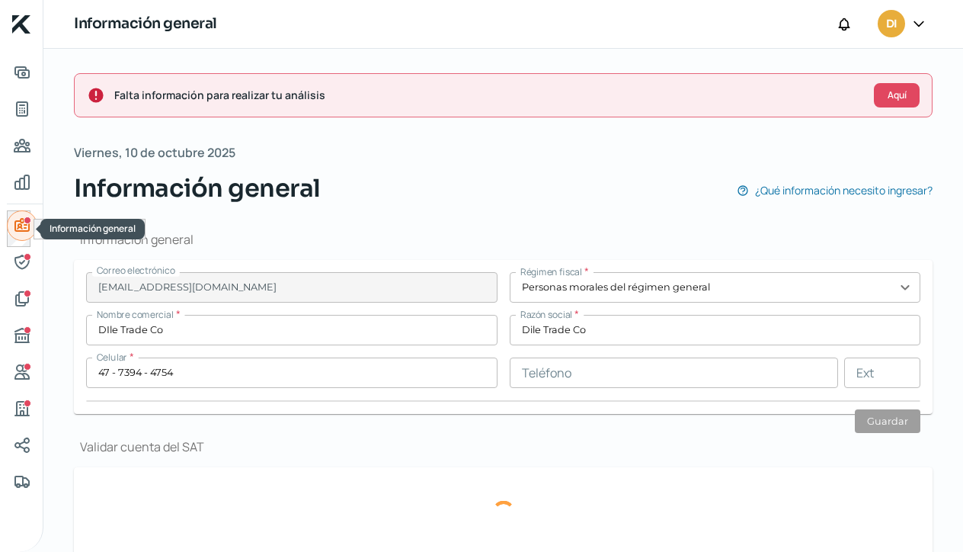
type input "Blvd [PERSON_NAME]"
type input "8331"
type input "A"
type input "37292"
type input "Brisas [PERSON_NAME]"
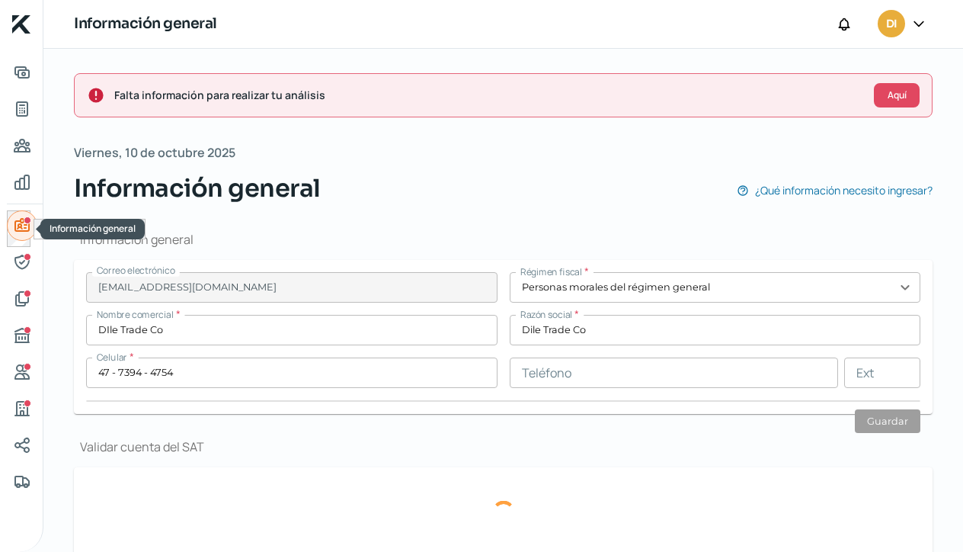
type input "León"
type input "[GEOGRAPHIC_DATA]"
type input "04. Comprobante de Domicilio Dile.pdf"
type input "0"
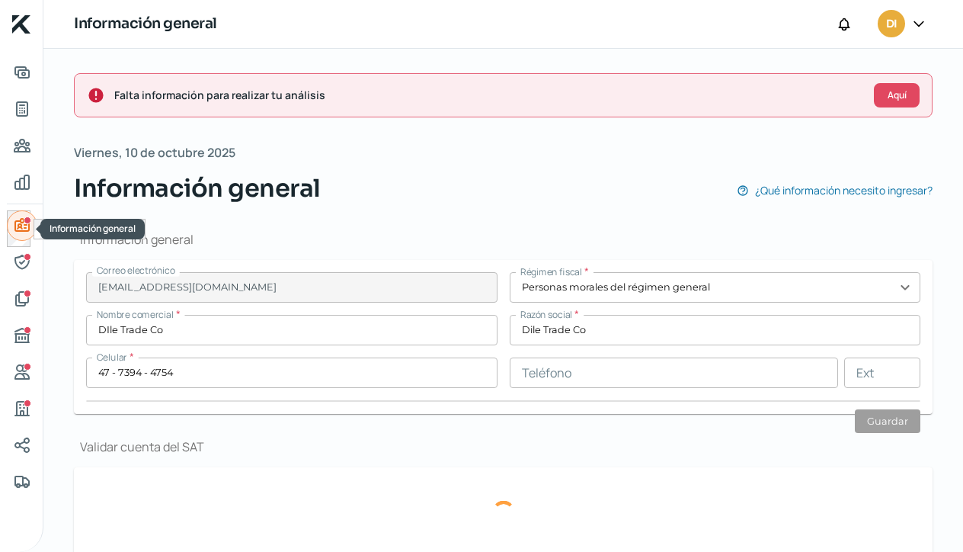
type input "0"
type input "Rentada"
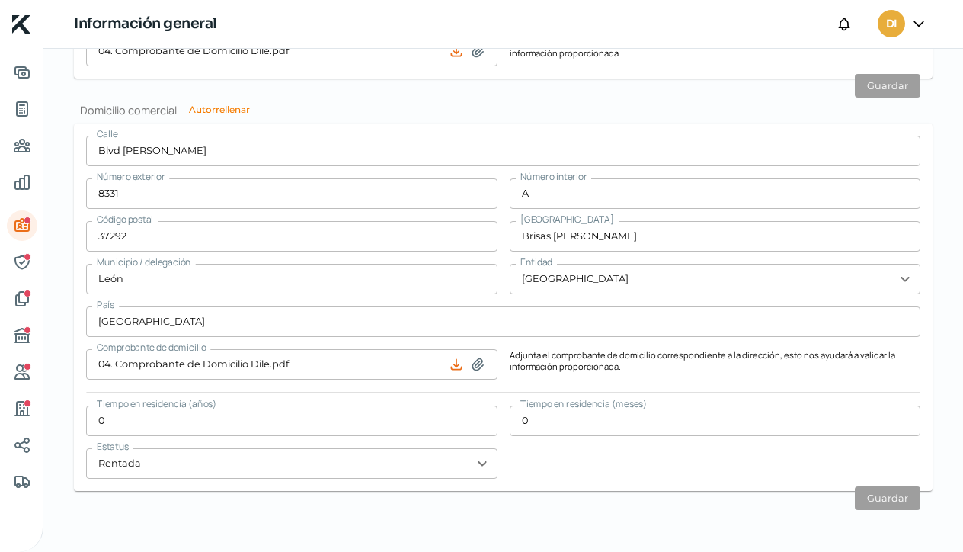
scroll to position [933, 0]
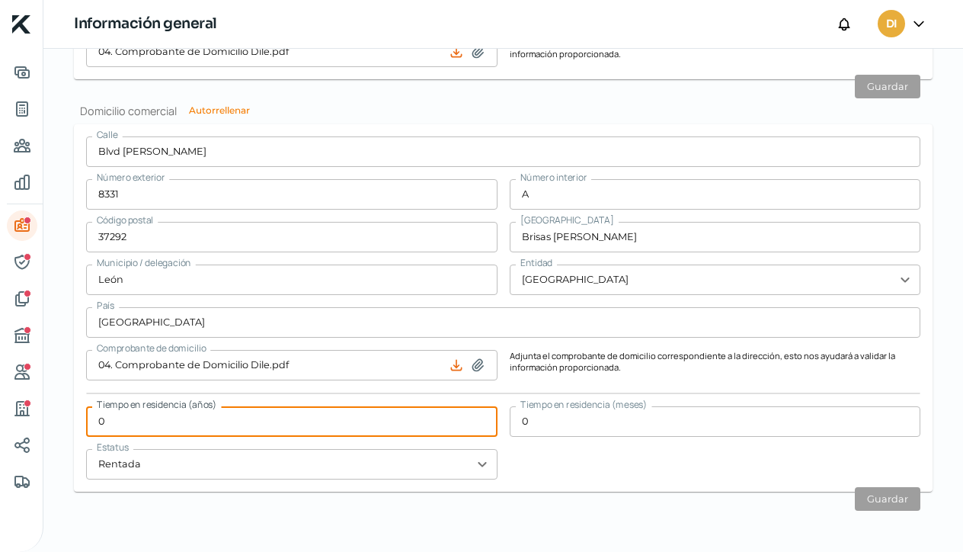
click at [161, 425] on input "0" at bounding box center [291, 421] width 411 height 30
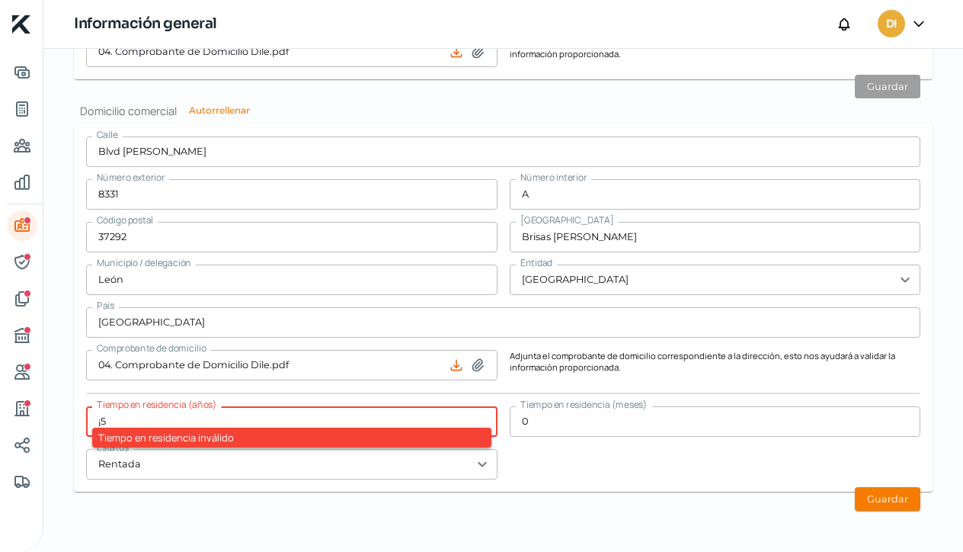
type input "¡"
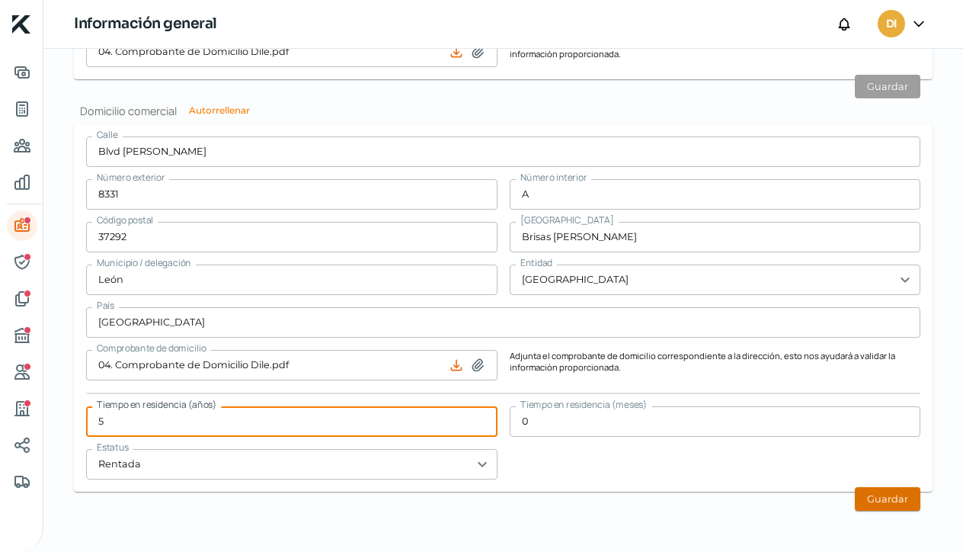
type input "5"
click at [884, 497] on button "Guardar" at bounding box center [888, 499] width 66 height 24
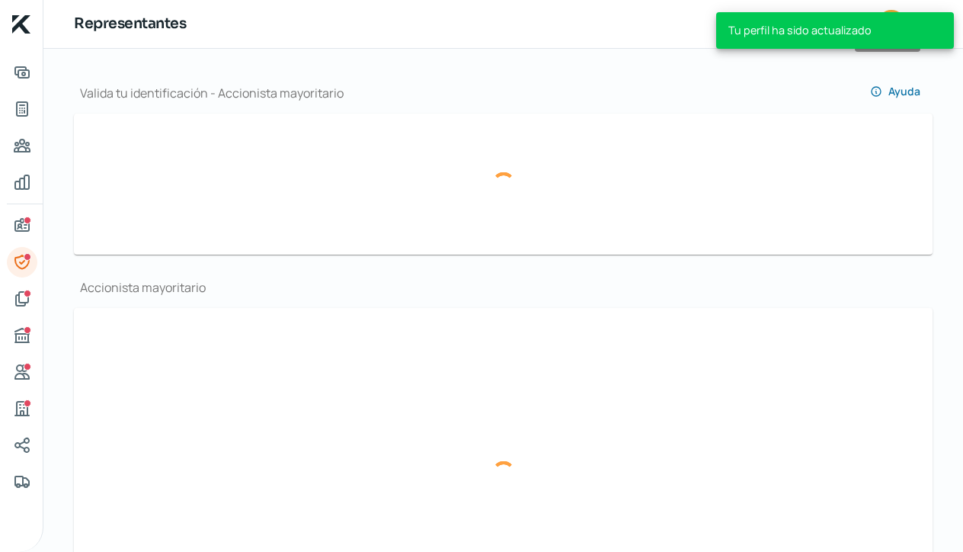
type input "Captura de pantalla [DATE] a la(s) 2.46.17 p.m..png"
type input "Captura de pantalla [DATE] a la(s) 2.46.52 p.m..png"
type input "[PERSON_NAME]"
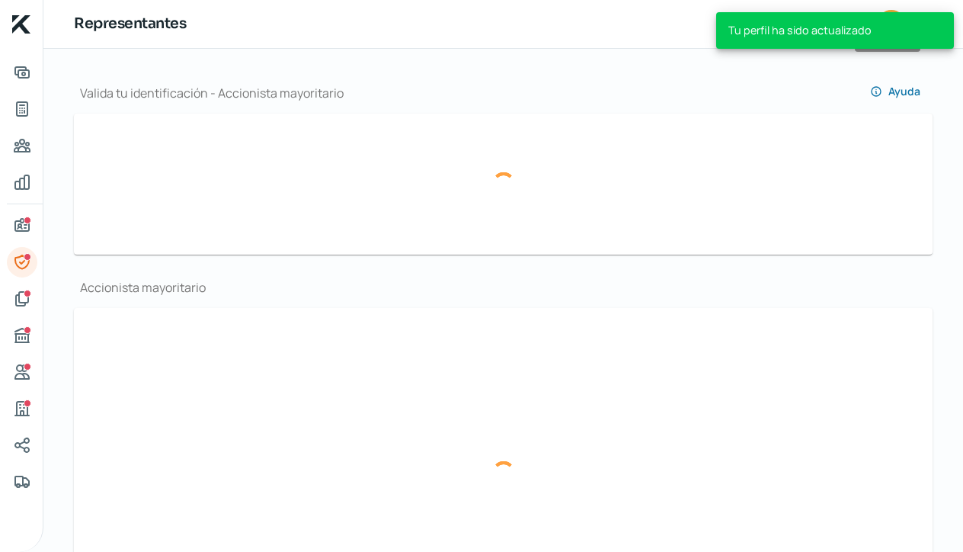
type input "SILI850921MGTXPL06"
type input "SILI850921IN3"
type input "[EMAIL_ADDRESS][DOMAIN_NAME]"
type input "47 - 7394 - 4754"
type input "Casado/a"
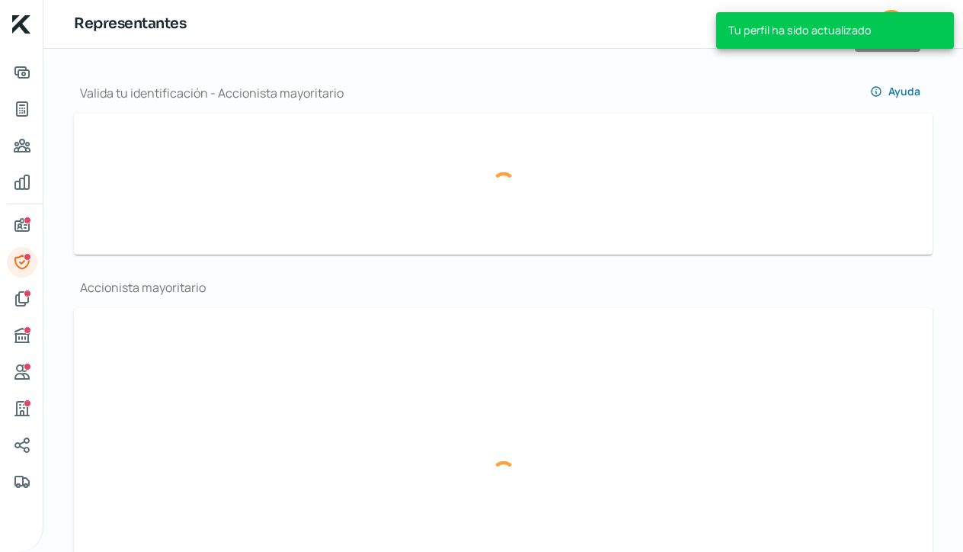
type input "SXLPIL85092111M100"
type input "[DATE]"
type input "Mujer"
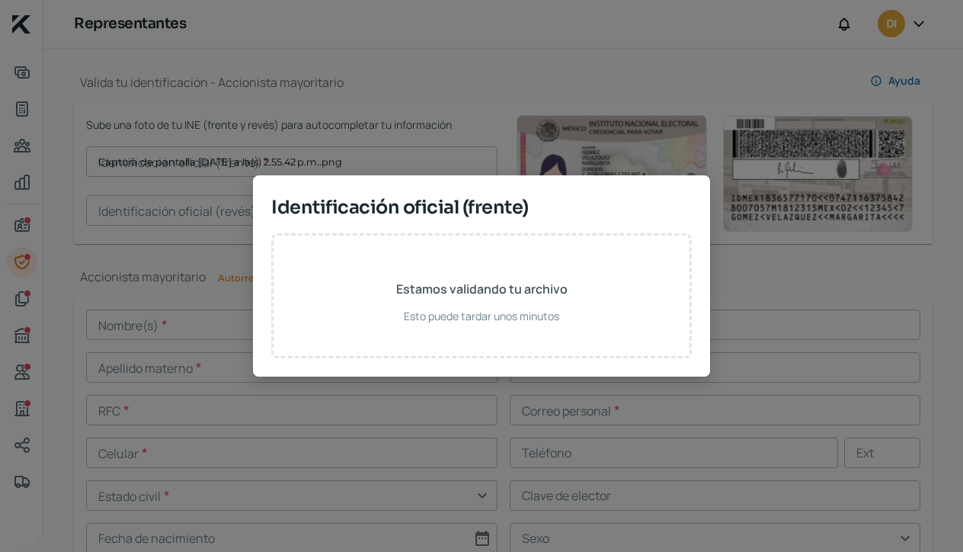
type input "Captura de pantalla [DATE] a la(s) 2.55.42 p.m..png"
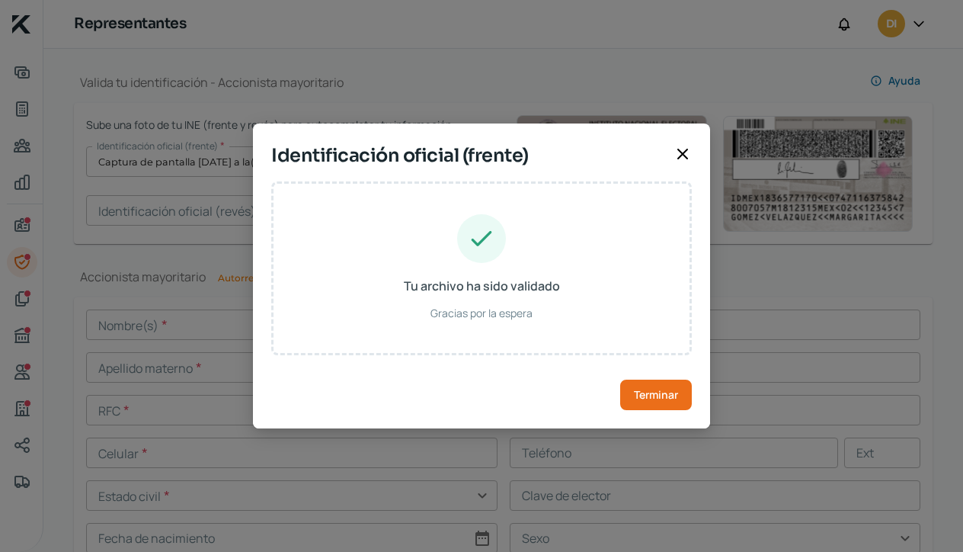
type input "[PERSON_NAME]"
type input "SILI850921MGTXPL06"
type input "SXLPIL85092111M100"
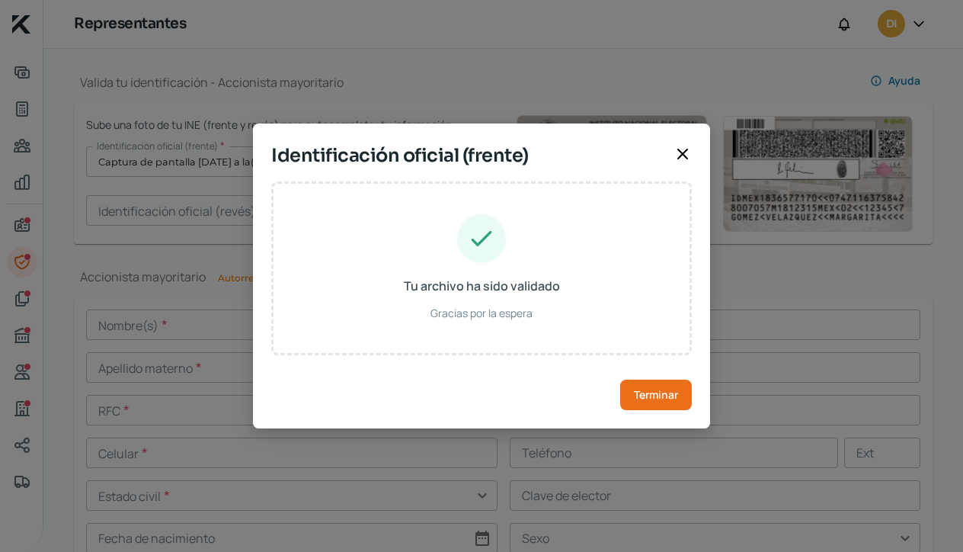
type input "[DATE]"
type input "Mujer"
click at [664, 400] on span "Terminar" at bounding box center [656, 394] width 44 height 11
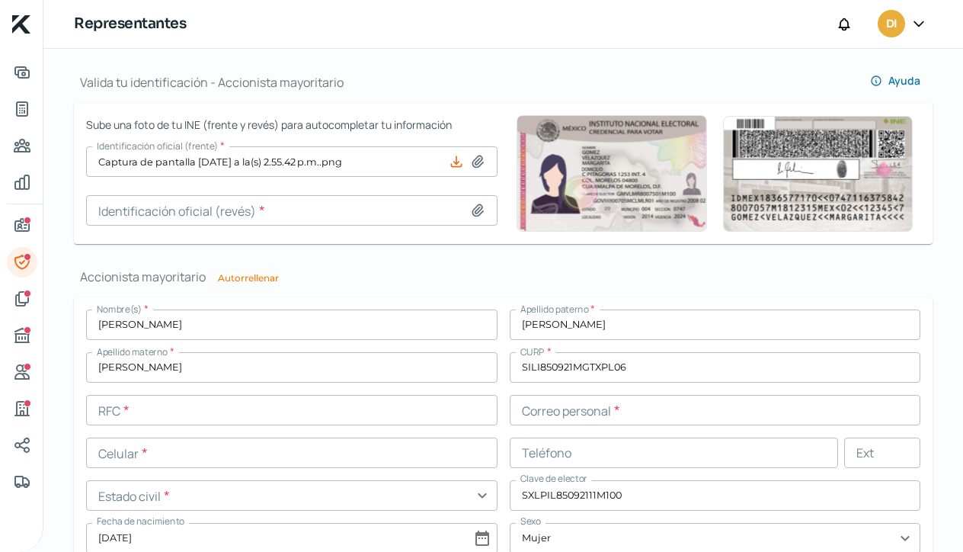
type input "Captura de pantalla [DATE] a la(s) 2.56.15 p.m..png"
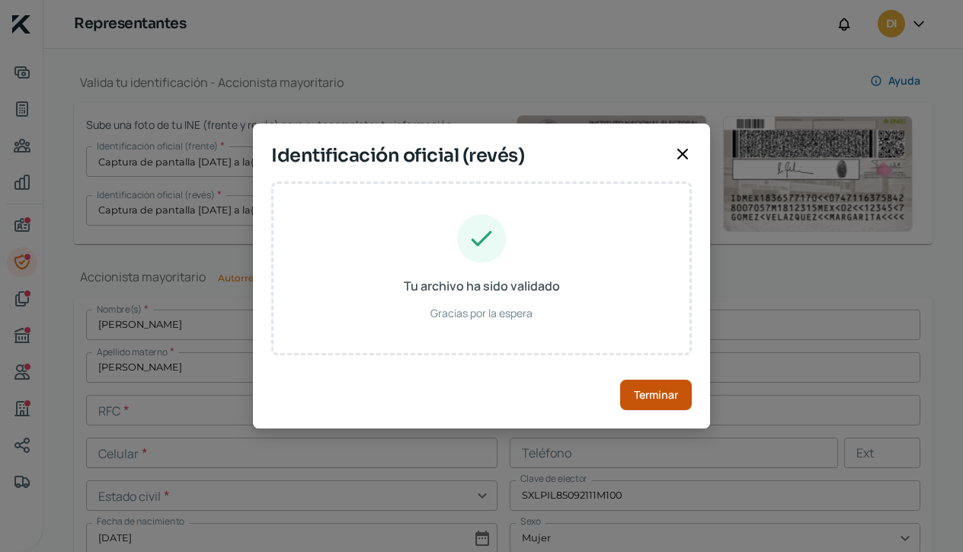
click at [653, 393] on span "Terminar" at bounding box center [656, 394] width 44 height 11
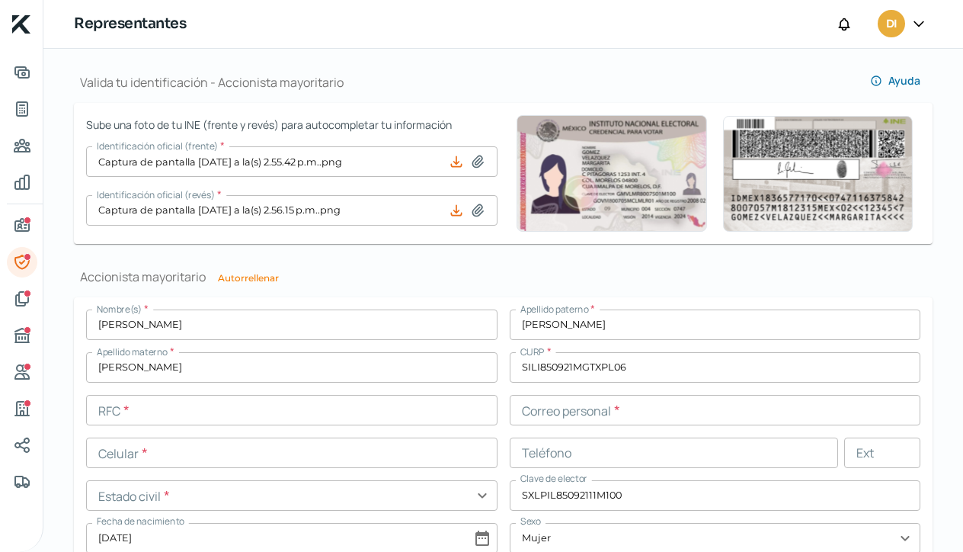
scroll to position [1232, 0]
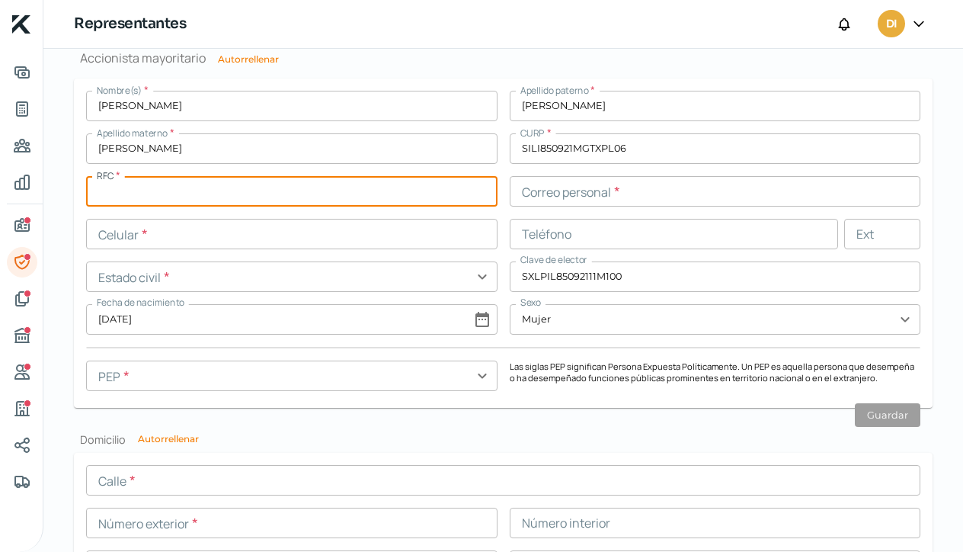
paste input "SILI850921IN3"
type input "SILI850921IN3"
click at [533, 196] on input "text" at bounding box center [715, 191] width 411 height 30
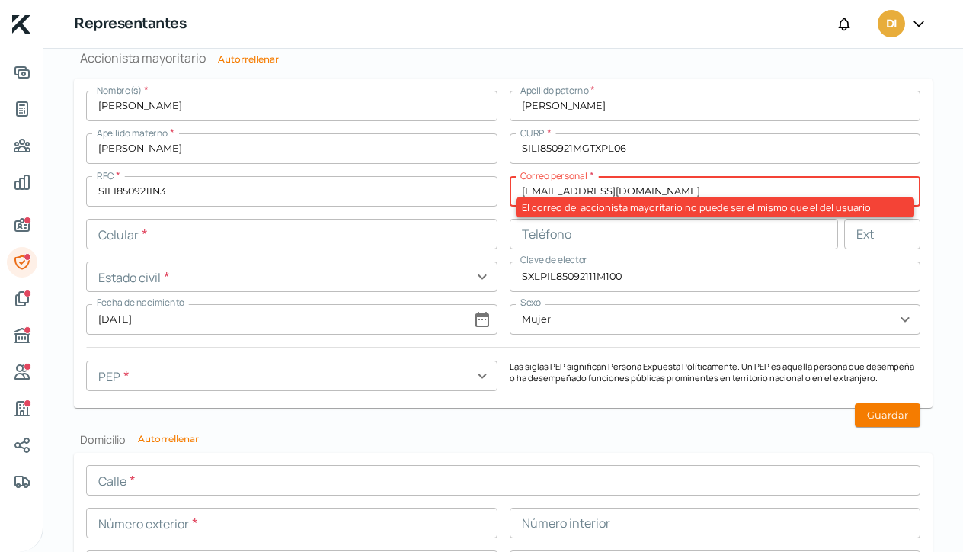
type input "[EMAIL_ADDRESS][DOMAIN_NAME]"
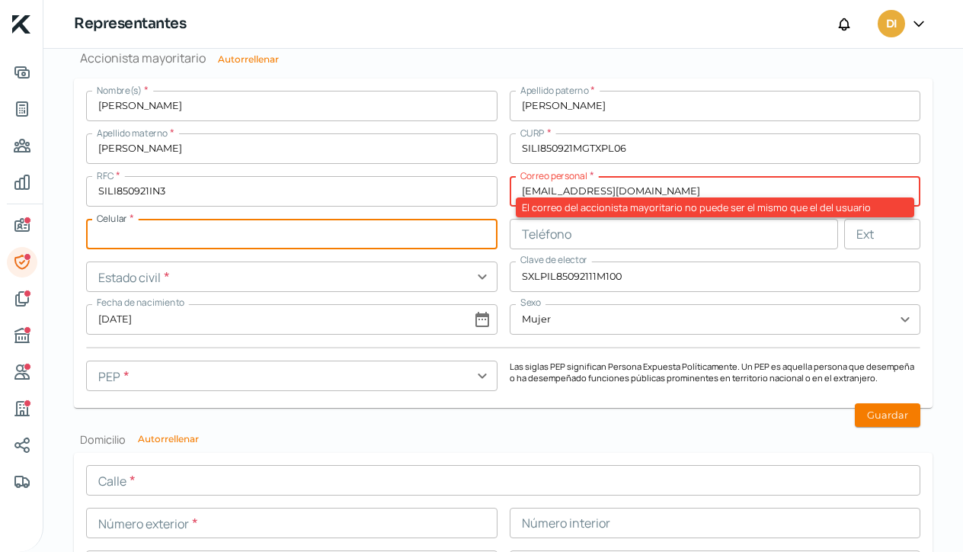
click at [130, 233] on input "text" at bounding box center [291, 234] width 411 height 30
type input "47 - 7394 - 4754"
click at [481, 277] on input "text" at bounding box center [291, 276] width 411 height 30
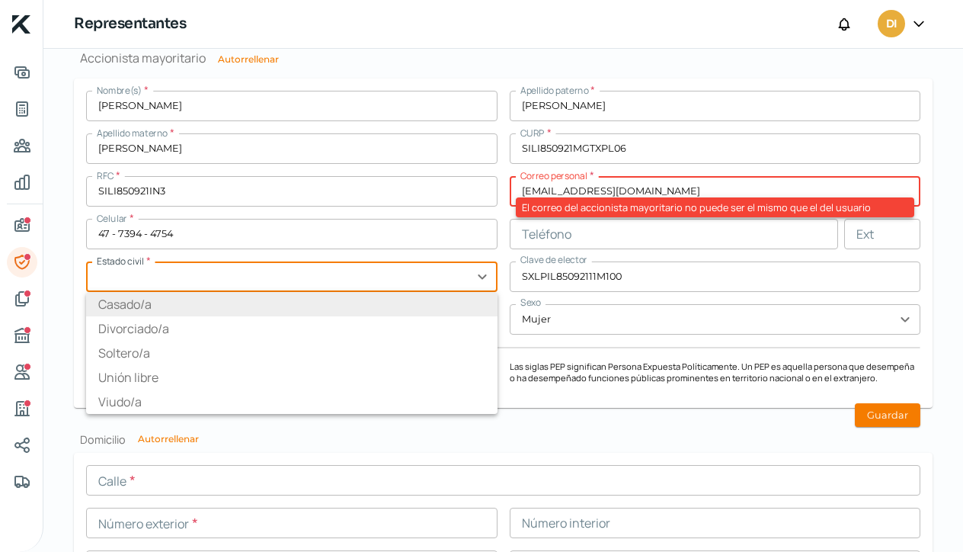
click at [430, 297] on li "Casado/a" at bounding box center [291, 304] width 411 height 24
type input "Casado/a"
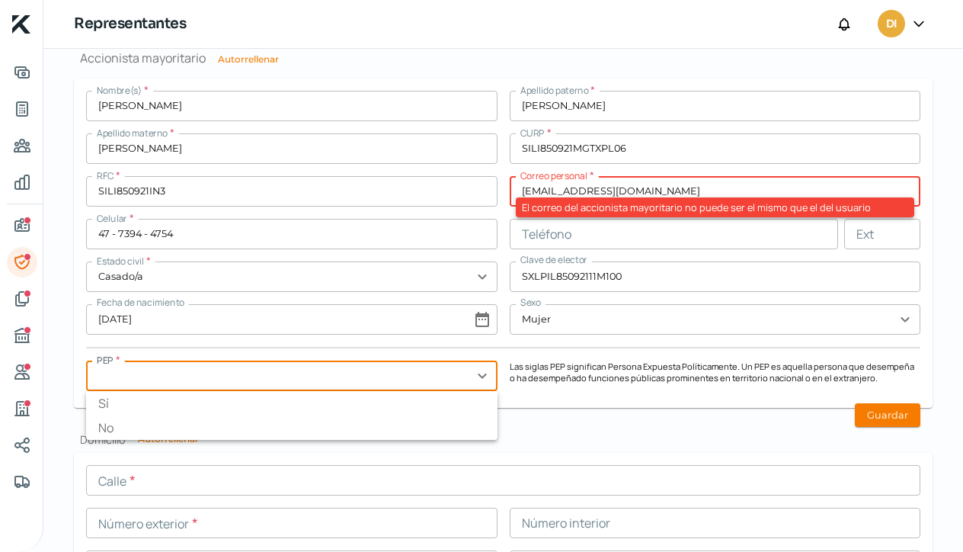
click at [478, 377] on input "text" at bounding box center [291, 375] width 411 height 30
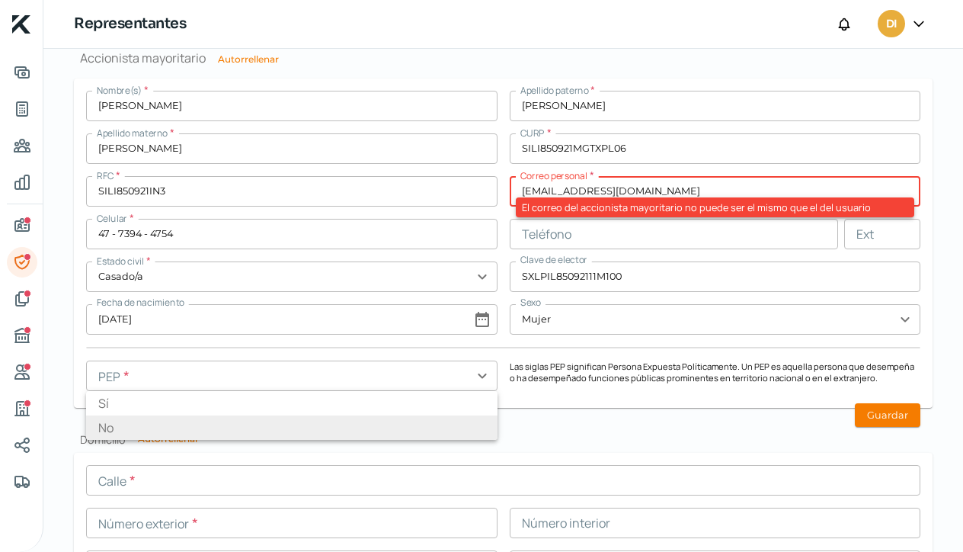
click at [458, 420] on li "No" at bounding box center [291, 427] width 411 height 24
type input "No"
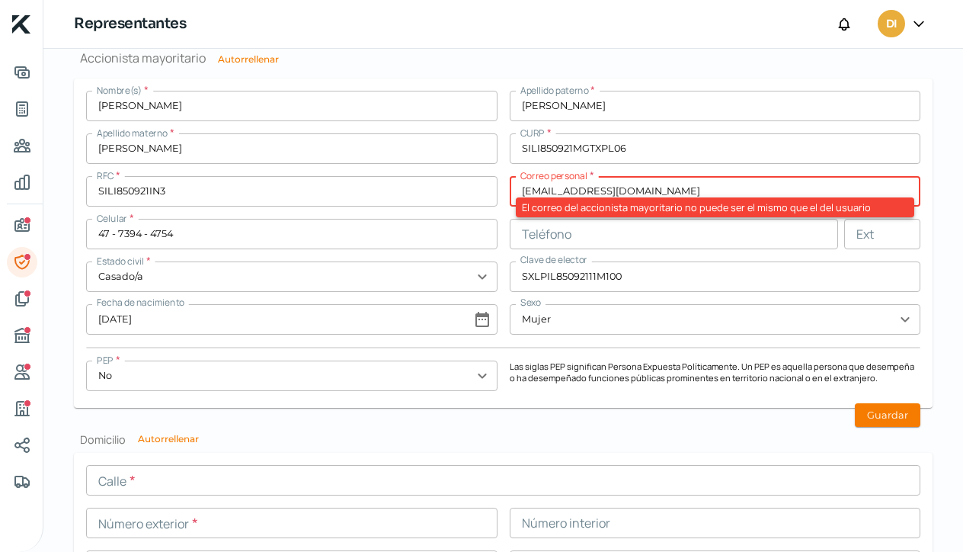
click at [657, 188] on input "[EMAIL_ADDRESS][DOMAIN_NAME]" at bounding box center [715, 191] width 411 height 30
type input "d"
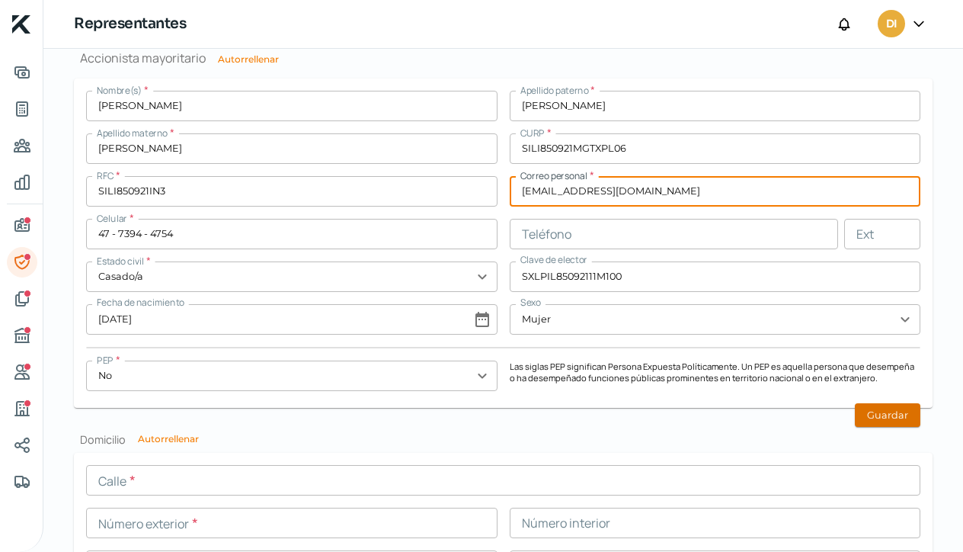
type input "[EMAIL_ADDRESS][DOMAIN_NAME]"
click at [881, 409] on button "Guardar" at bounding box center [888, 415] width 66 height 24
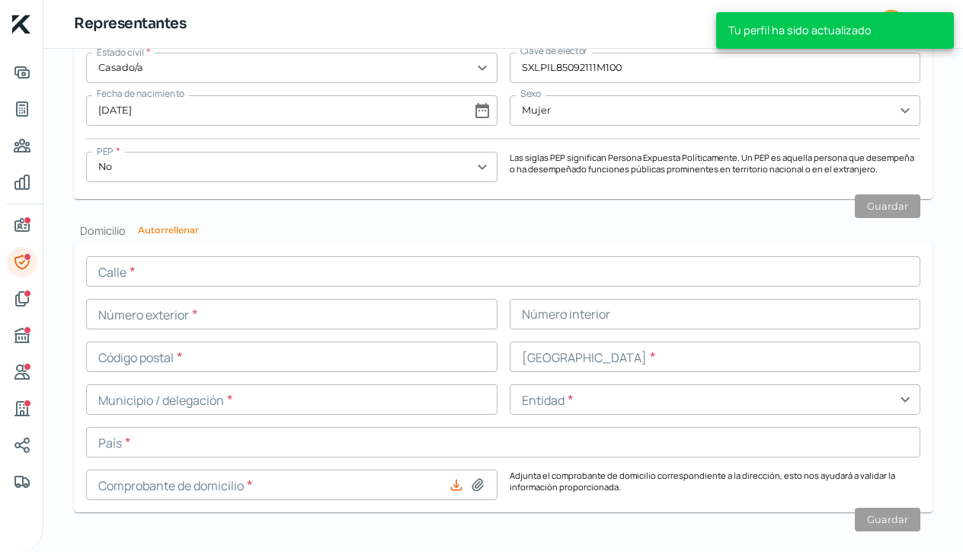
scroll to position [1453, 0]
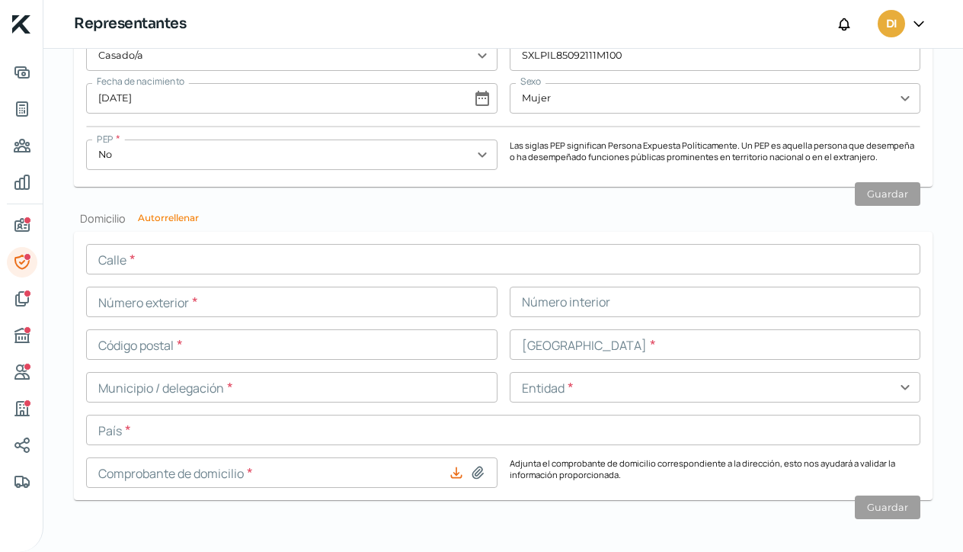
click at [182, 216] on button "Autorrellenar" at bounding box center [168, 217] width 61 height 9
type input "Blvd provincias del [GEOGRAPHIC_DATA]"
type input "2202"
type input "37138"
type input "Balcones del Campestre"
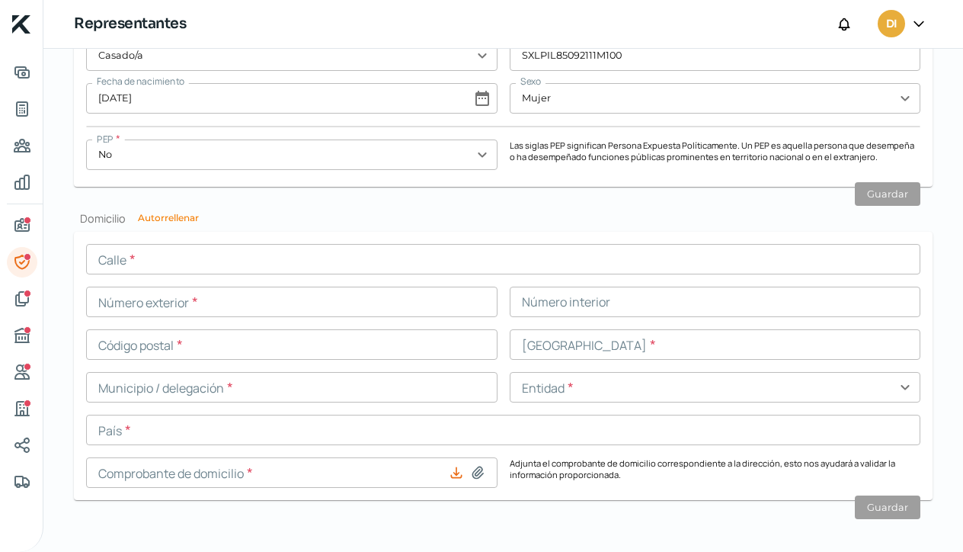
type input "León"
type input "[GEOGRAPHIC_DATA]"
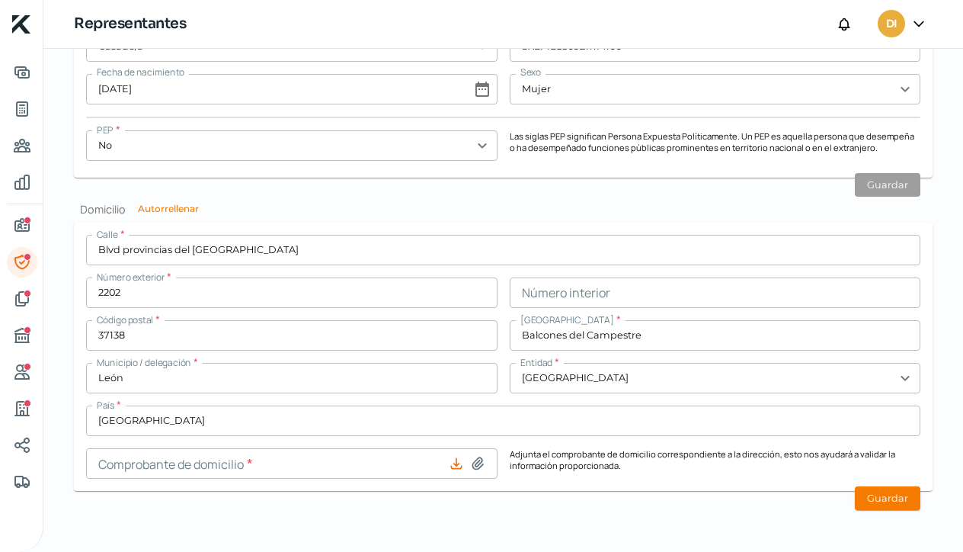
scroll to position [1461, 0]
click at [891, 501] on button "Guardar" at bounding box center [888, 499] width 66 height 24
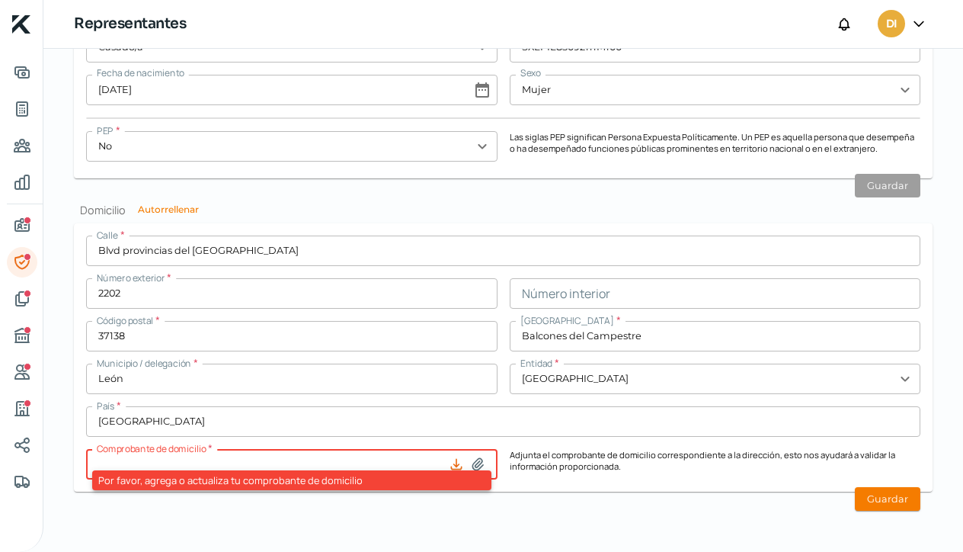
type input "Comprobante de Dom..pdf"
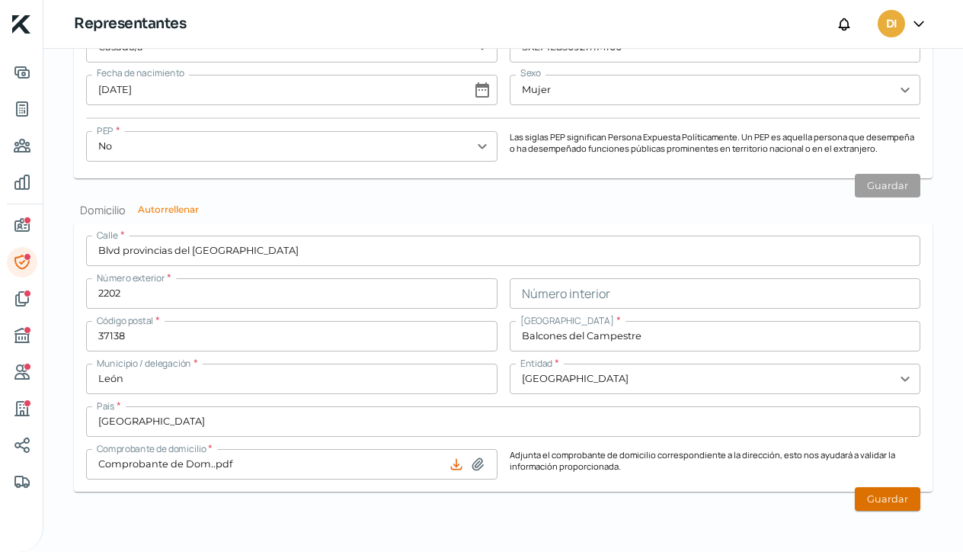
click at [891, 499] on button "Guardar" at bounding box center [888, 499] width 66 height 24
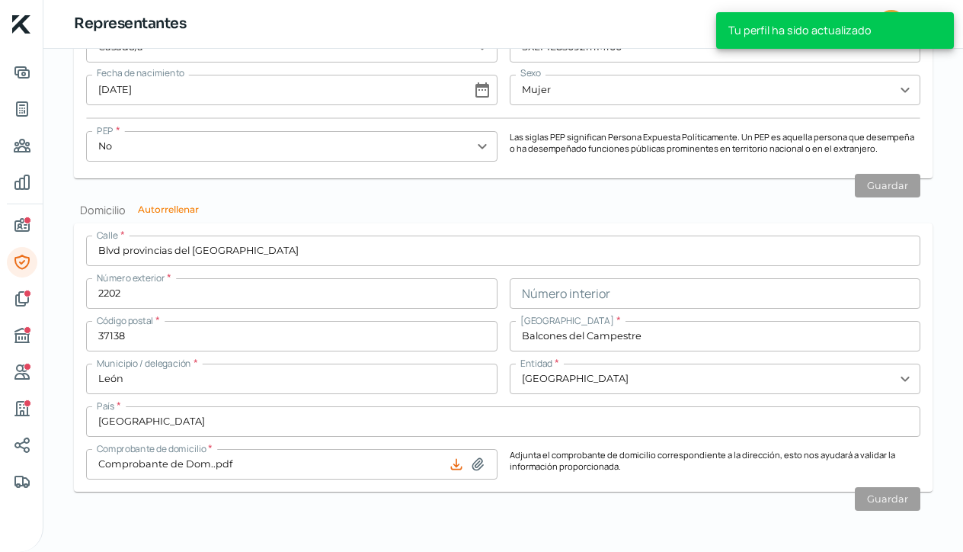
scroll to position [0, 0]
click at [21, 301] on icon "Documentos" at bounding box center [22, 298] width 18 height 18
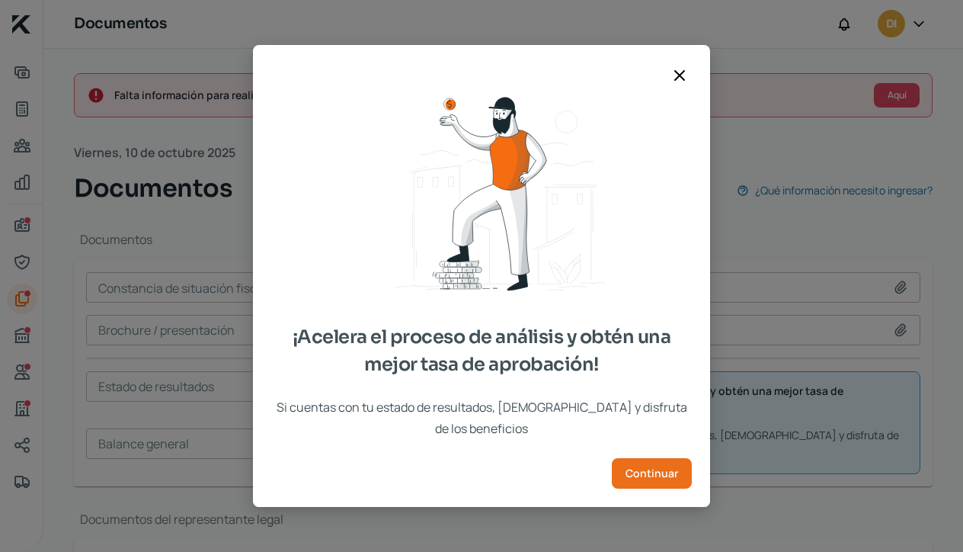
click at [678, 80] on icon at bounding box center [679, 75] width 9 height 9
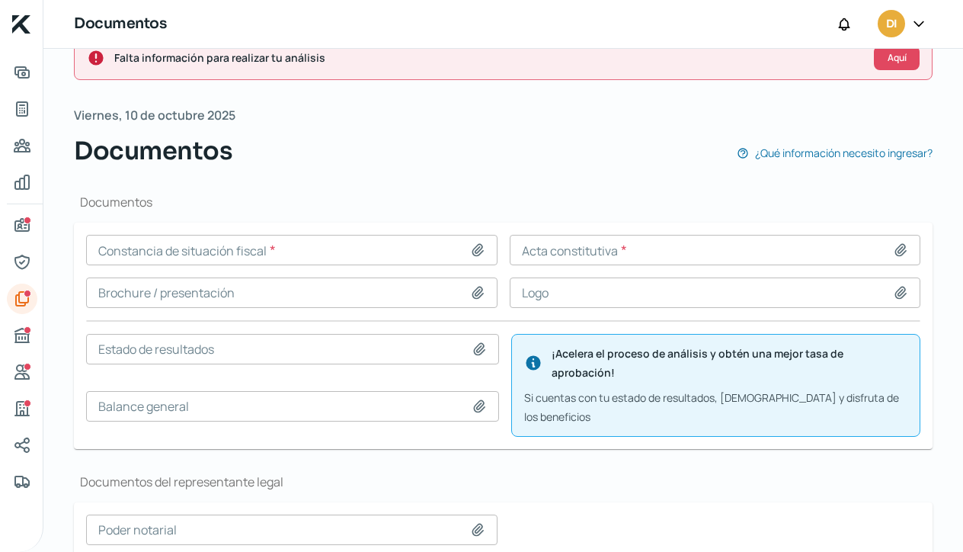
scroll to position [40, 0]
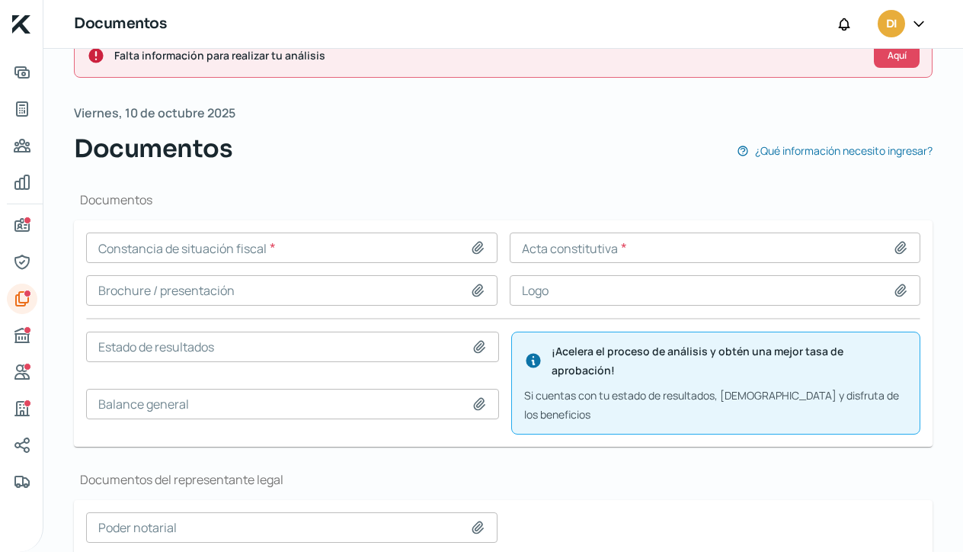
click at [235, 248] on input at bounding box center [291, 247] width 411 height 30
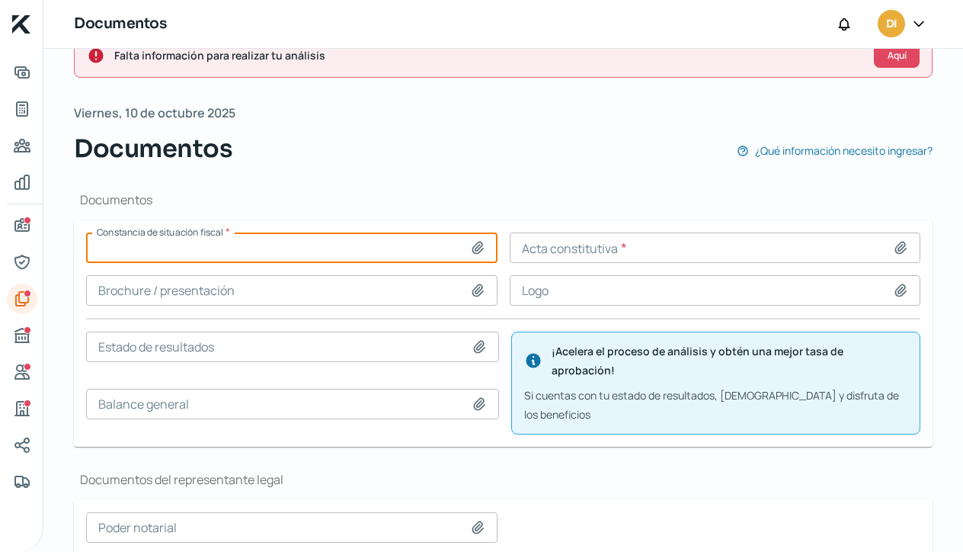
type input "03. CSFDILETRADECO 011025.pdf"
type input "01.Acta Constitutiva-DILE TRADE CO SA DE CV.pdf"
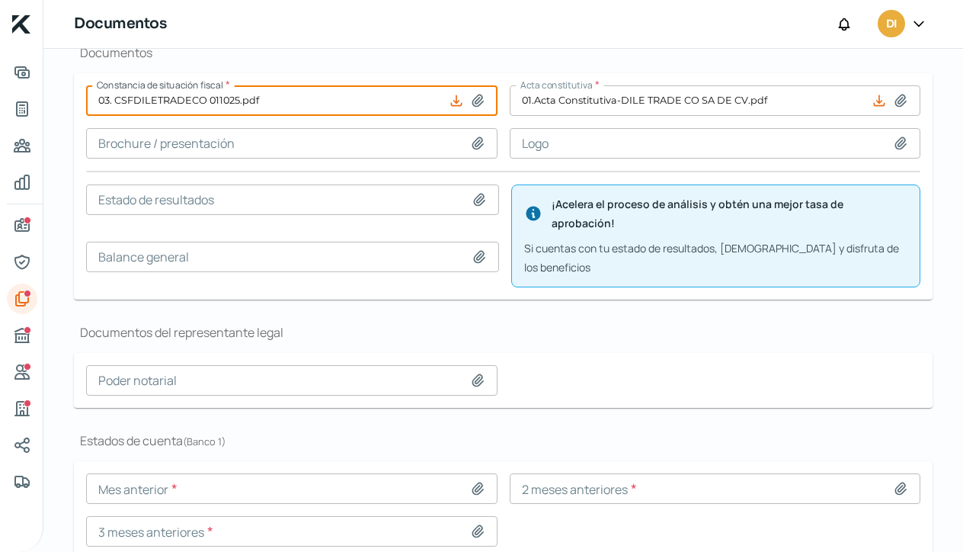
scroll to position [224, 0]
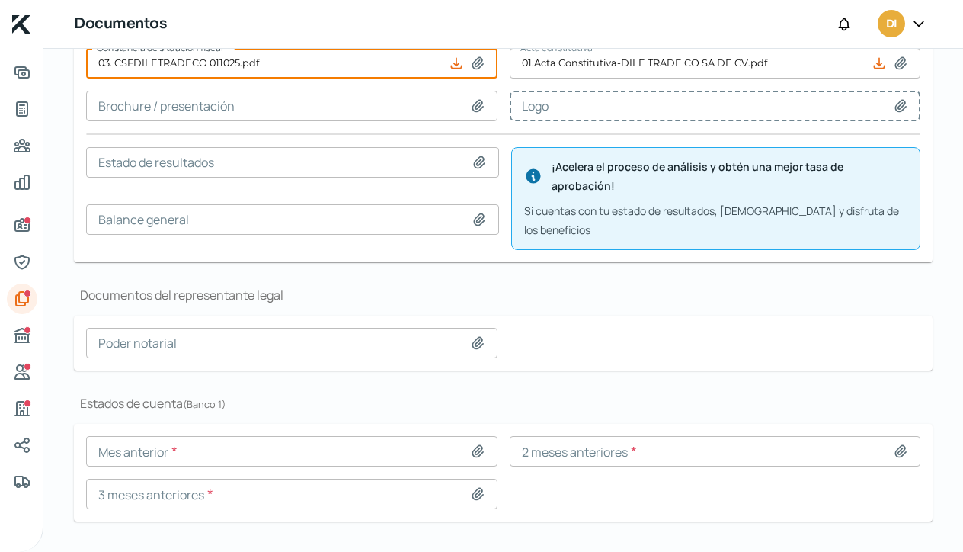
type input "Captura de pantalla [DATE] a la(s) 3.03.10 p.m..png"
type input "01.ACTA 99154 - DILE TRADE CO SA DE CV.pdf"
type input "[DATE].pdf"
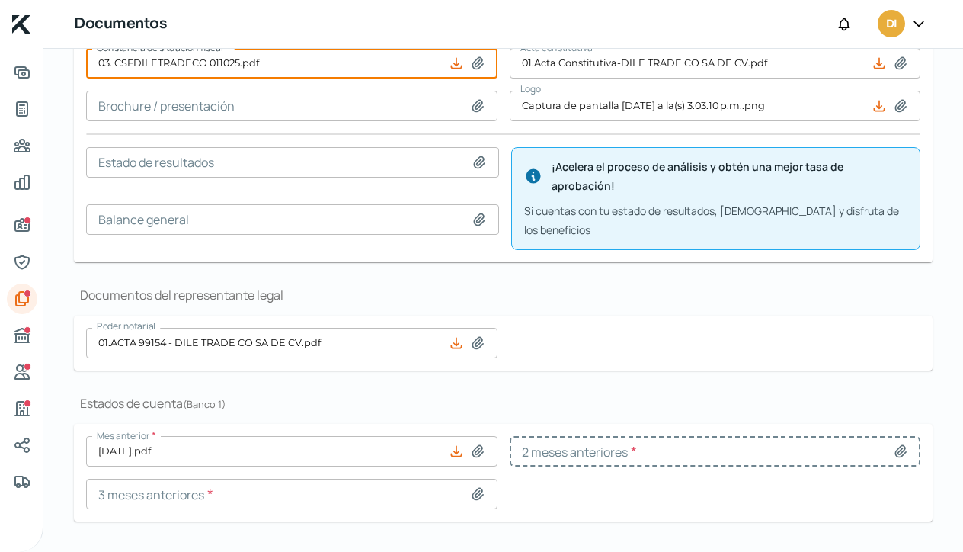
type input "[DATE].pdf"
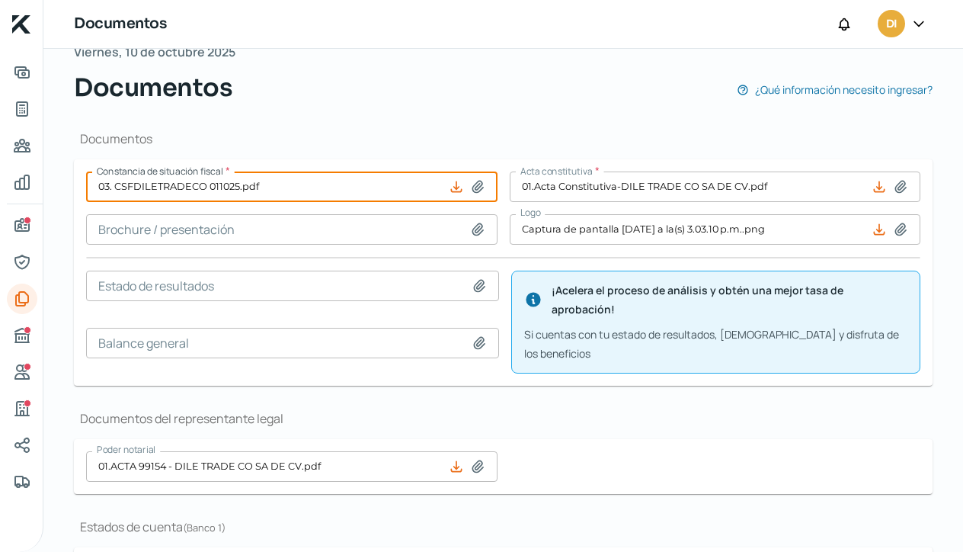
scroll to position [113, 0]
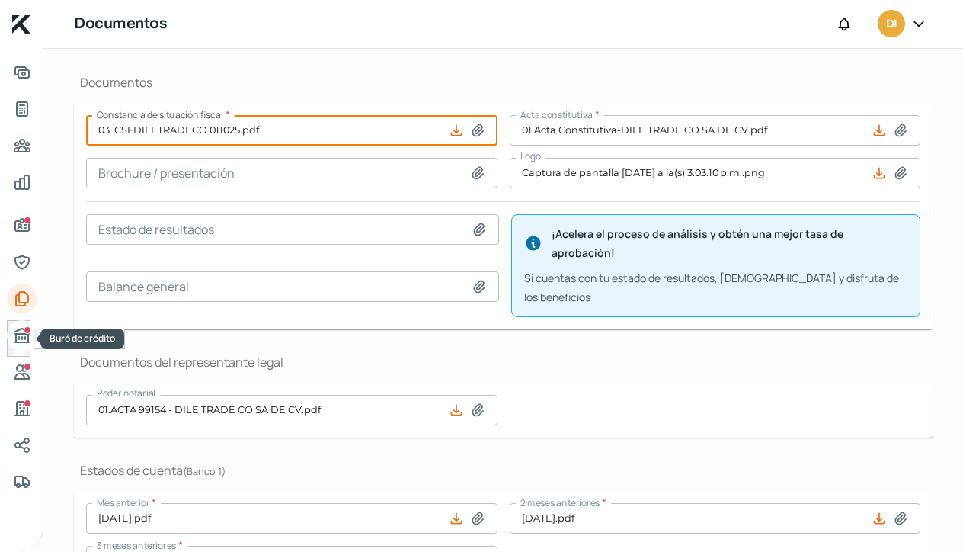
click at [24, 332] on div "Buró de crédito" at bounding box center [28, 330] width 8 height 8
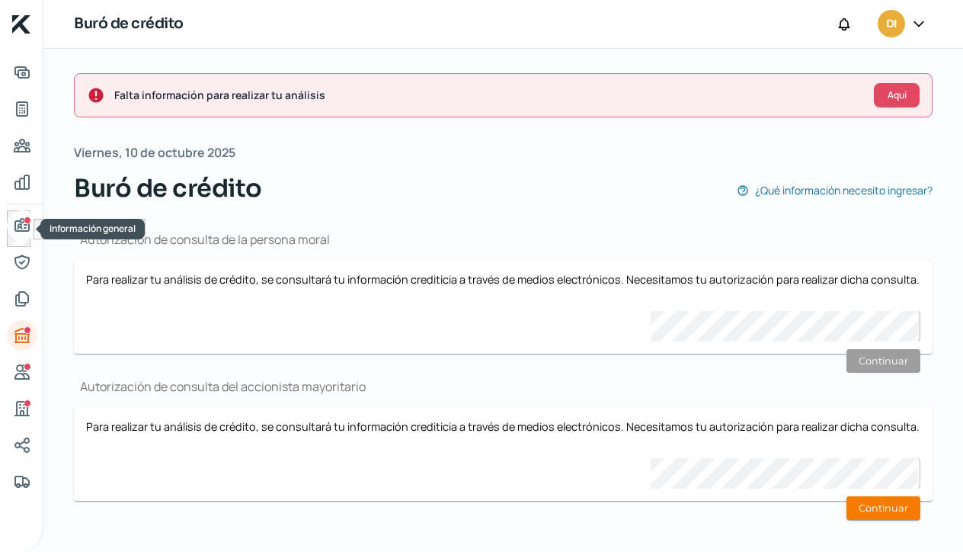
click at [25, 229] on icon "Información general" at bounding box center [22, 225] width 14 height 12
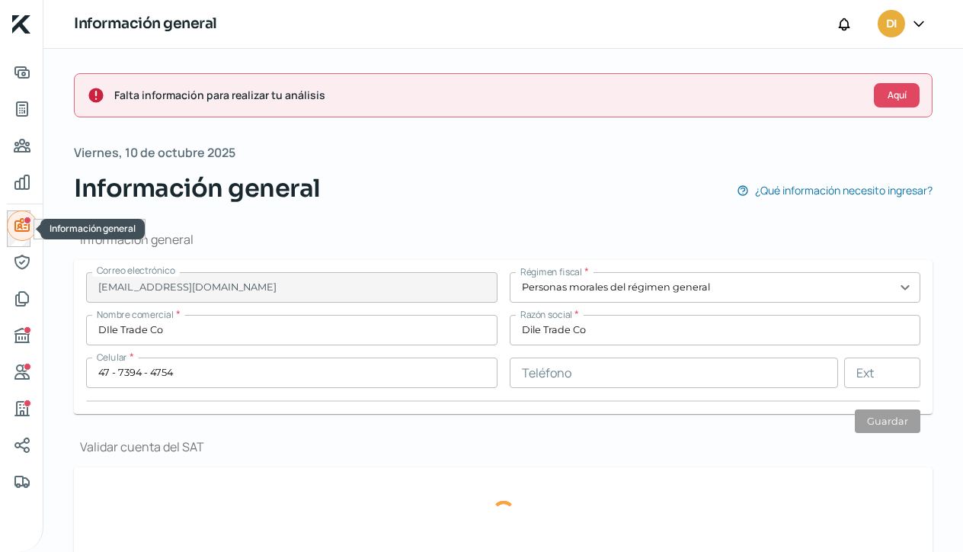
type input "Blvd [PERSON_NAME]"
type input "8331"
type input "A"
type input "37292"
type input "Brisas [PERSON_NAME]"
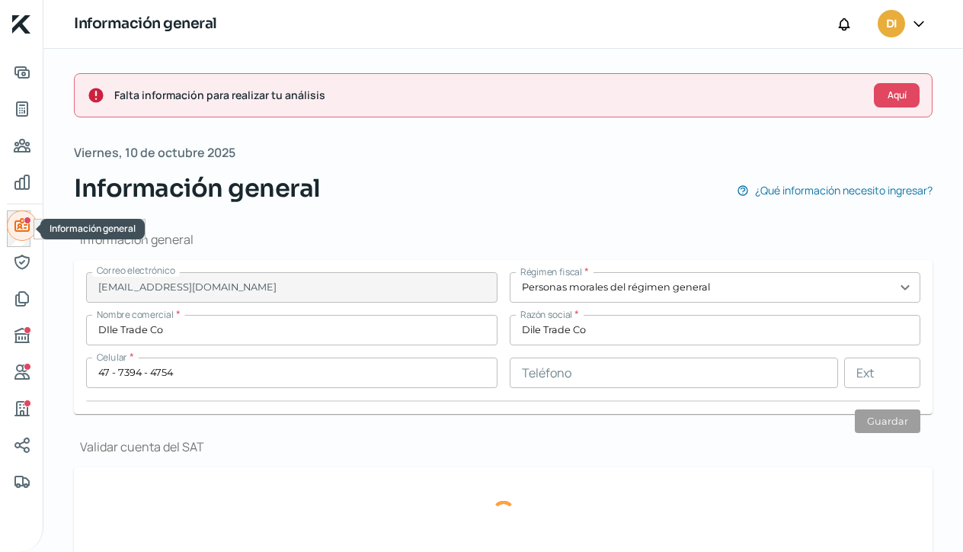
type input "León"
type input "[GEOGRAPHIC_DATA]"
type input "04. Comprobante de Domicilio Dile.pdf"
type input "5"
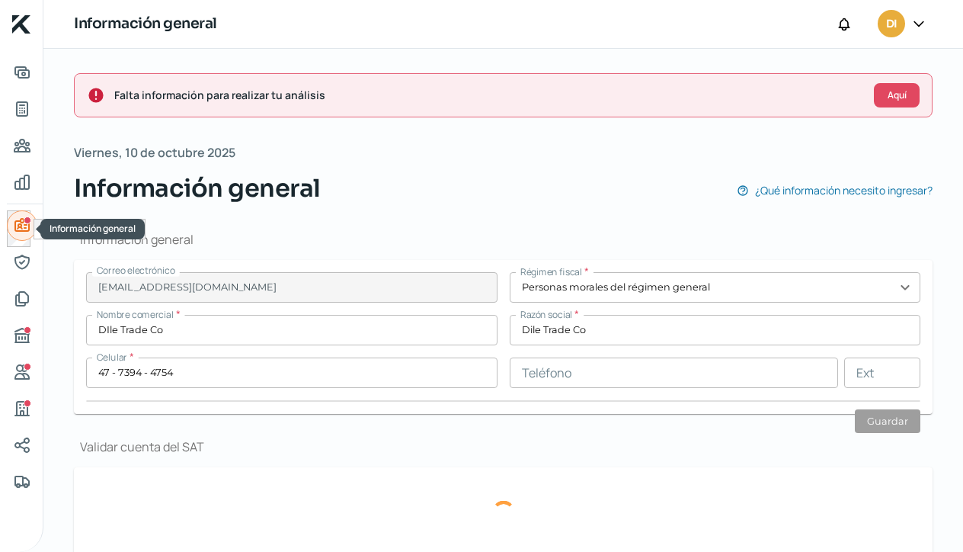
type input "0"
type input "Rentada"
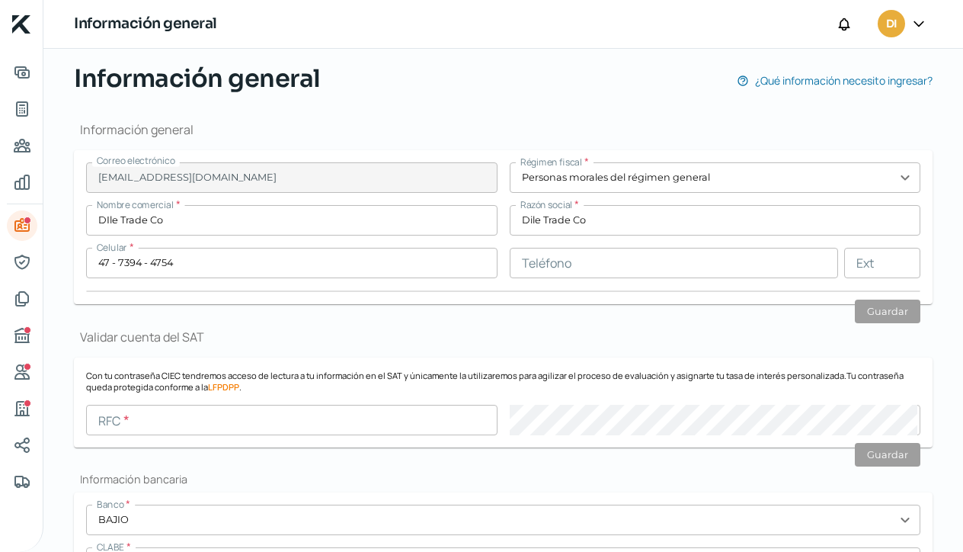
scroll to position [118, 0]
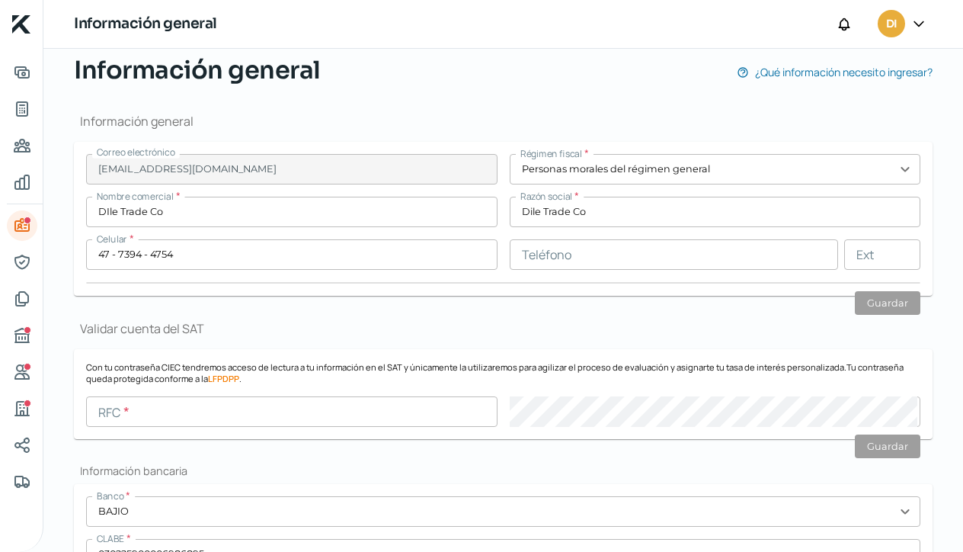
click at [161, 408] on input "text" at bounding box center [291, 411] width 411 height 30
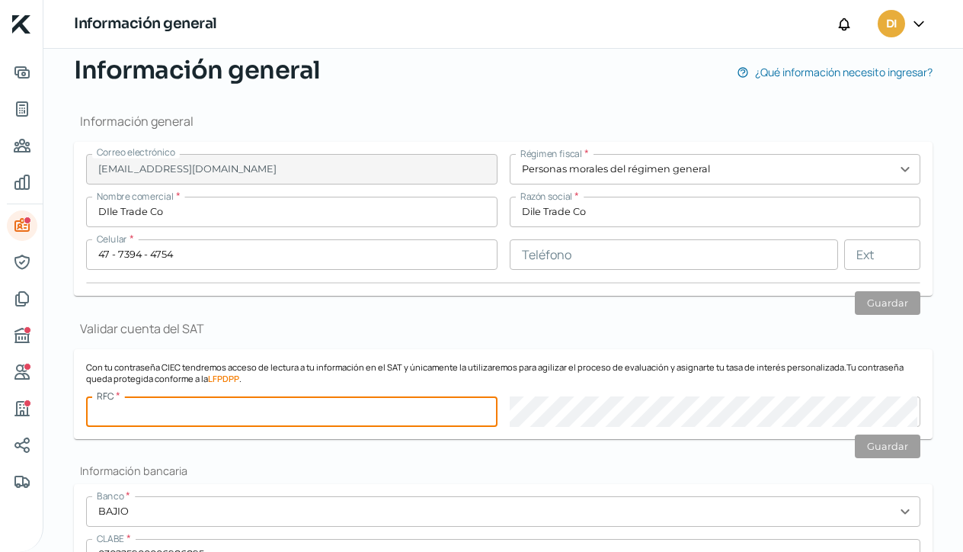
paste input "DTR151217IUA"
type input "DTR151217IUA"
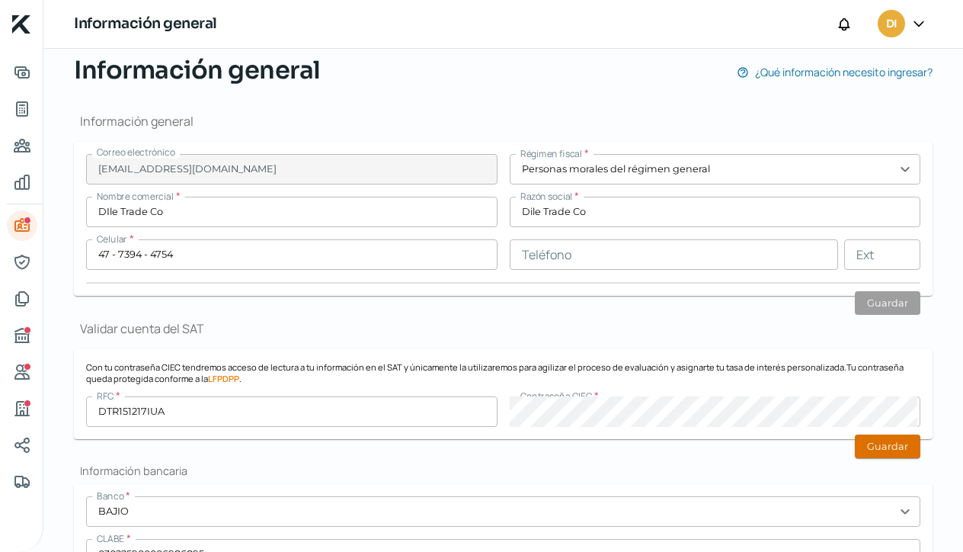
click at [888, 445] on button "Guardar" at bounding box center [888, 446] width 66 height 24
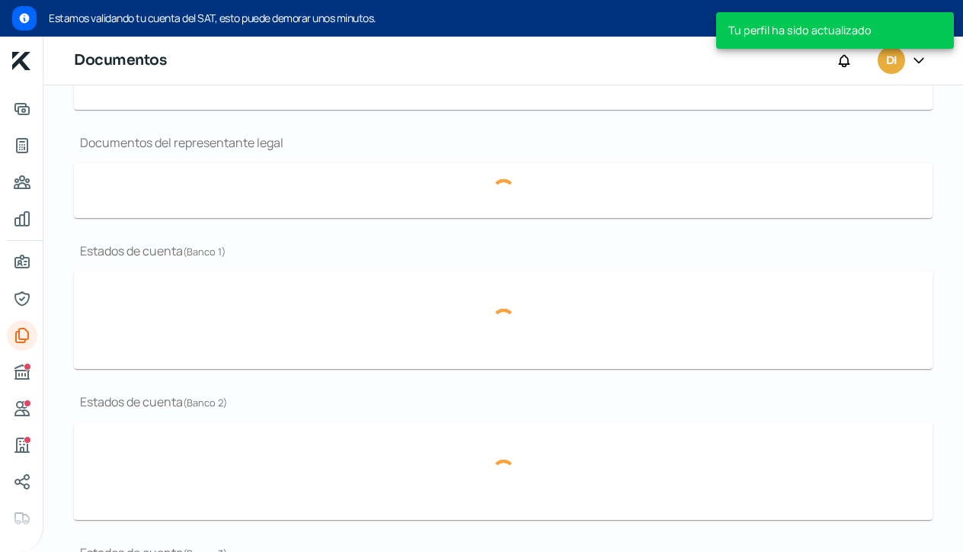
scroll to position [344, 0]
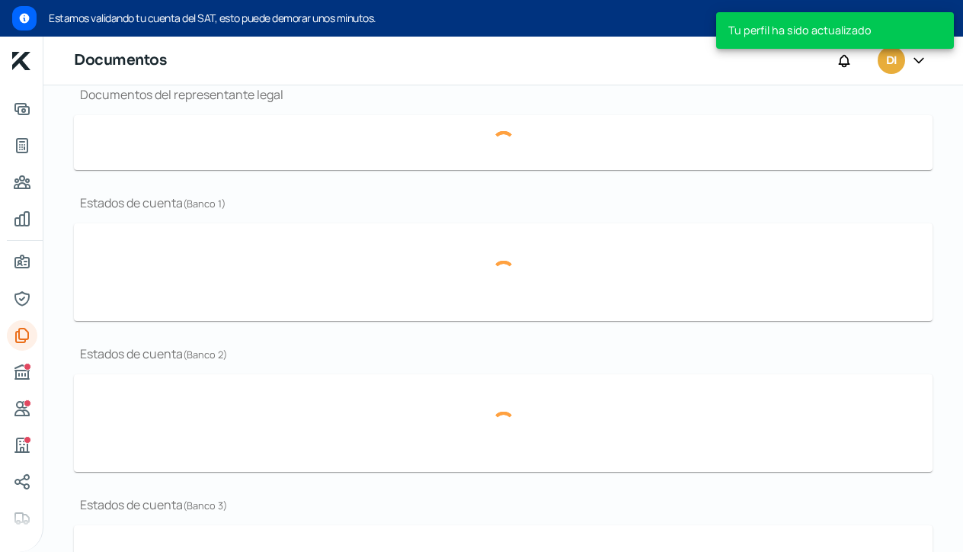
type input "03. CSFDILETRADECO 011025.pdf"
type input "Captura de pantalla [DATE] a la(s) 3.03.10 p.m..png"
type input "01.ACTA 99154 - DILE TRADE CO SA DE CV.pdf"
type input "[DATE].pdf"
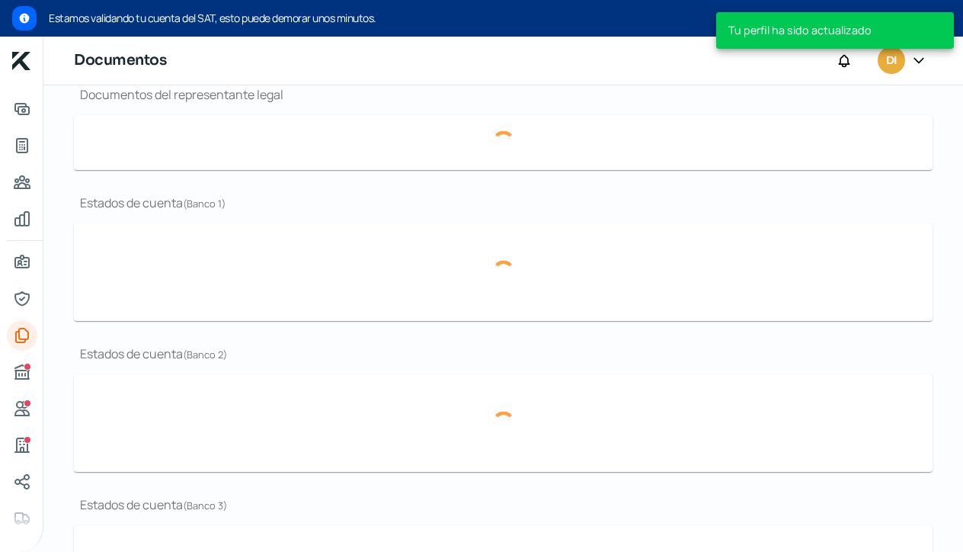
type input "[DATE].pdf"
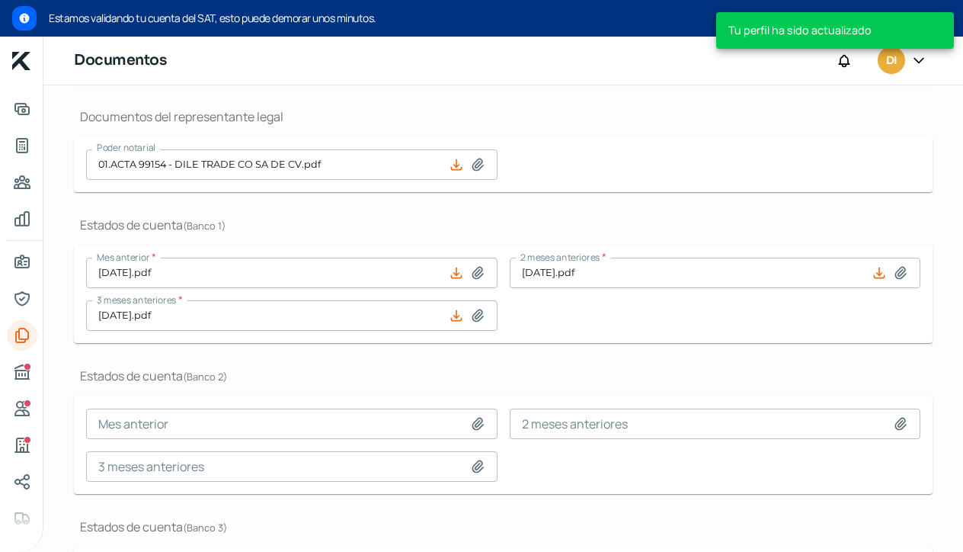
scroll to position [396, 0]
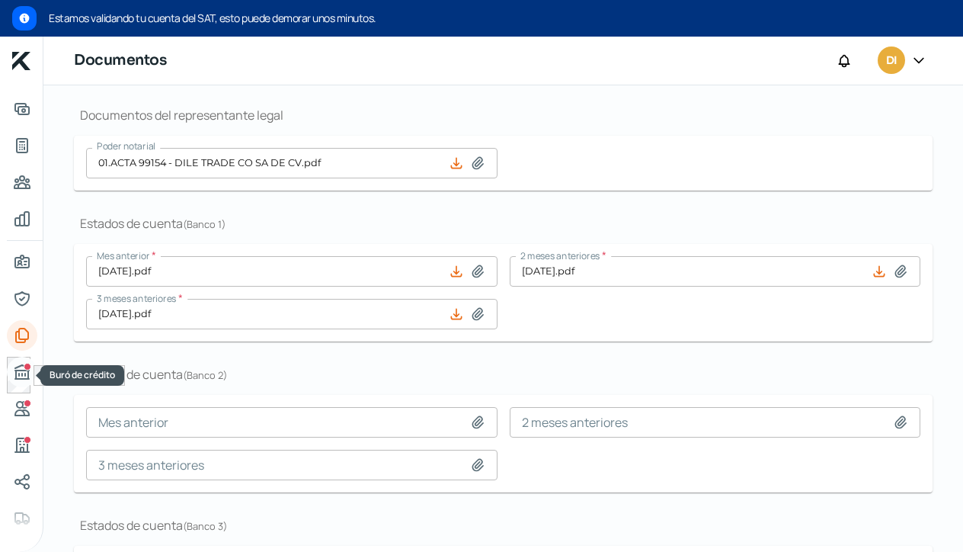
click at [21, 370] on icon "Buró de crédito" at bounding box center [22, 372] width 14 height 14
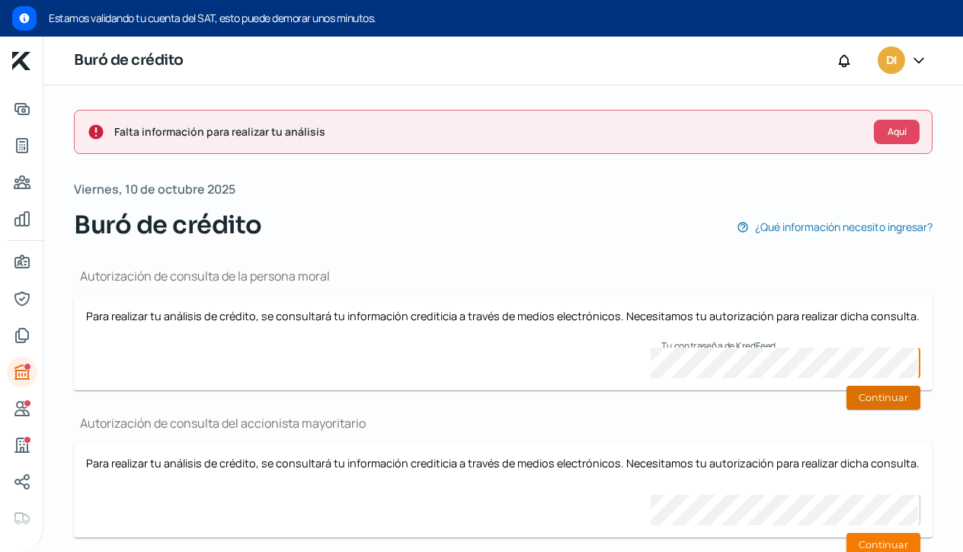
click at [894, 401] on button "Continuar" at bounding box center [883, 397] width 74 height 24
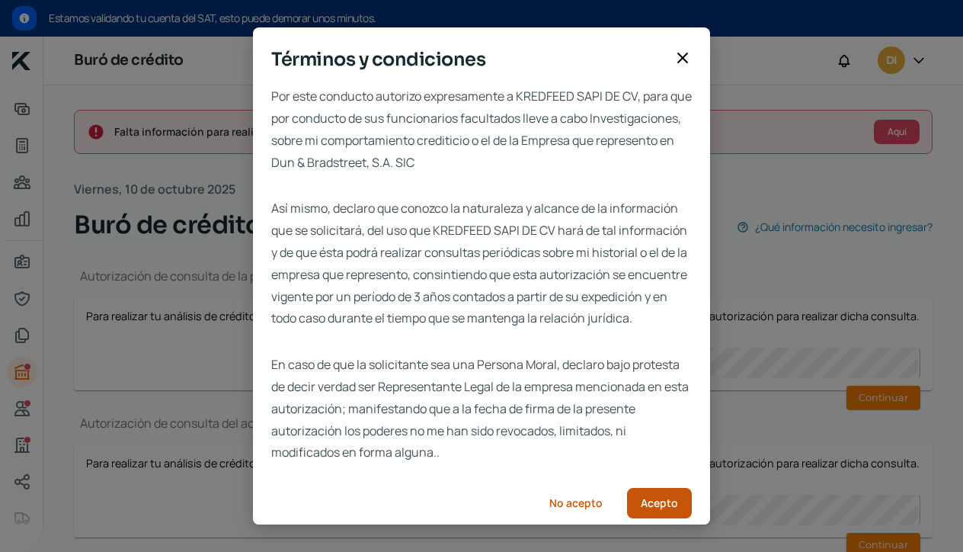
click at [654, 508] on span "Acepto" at bounding box center [659, 502] width 37 height 11
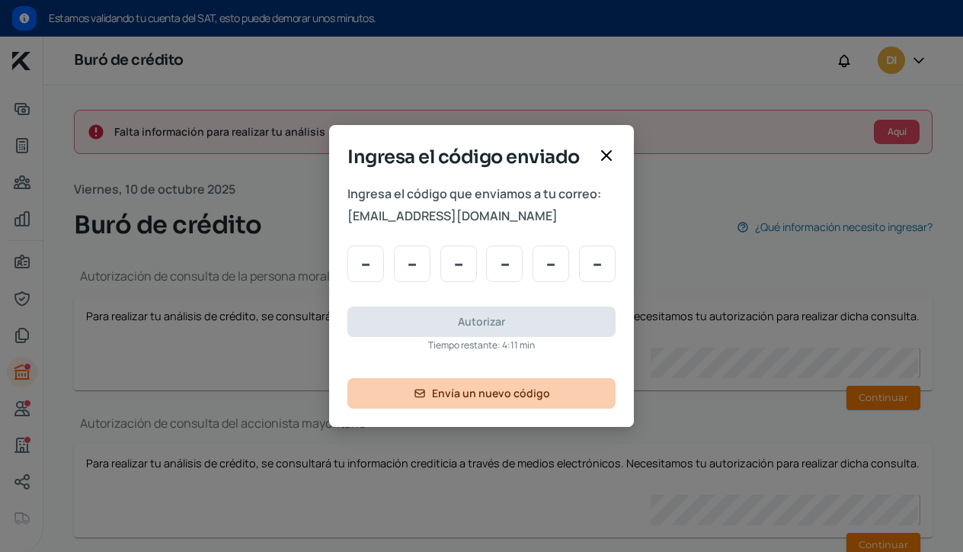
click at [460, 395] on span "Envía un nuevo código" at bounding box center [491, 393] width 118 height 11
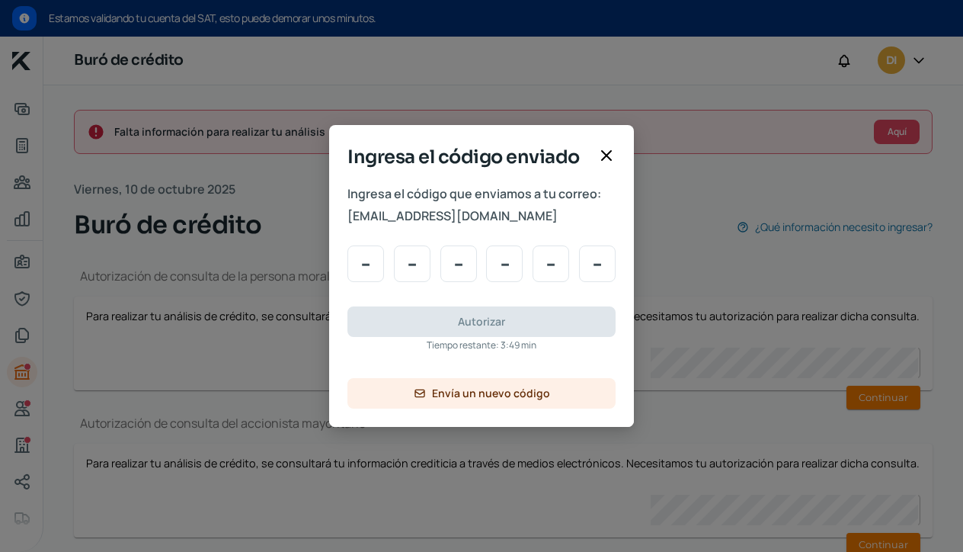
click at [225, 193] on div "Ingresa el código enviado Ingresa el código que enviamos a tu correo: [EMAIL_AD…" at bounding box center [481, 276] width 963 height 552
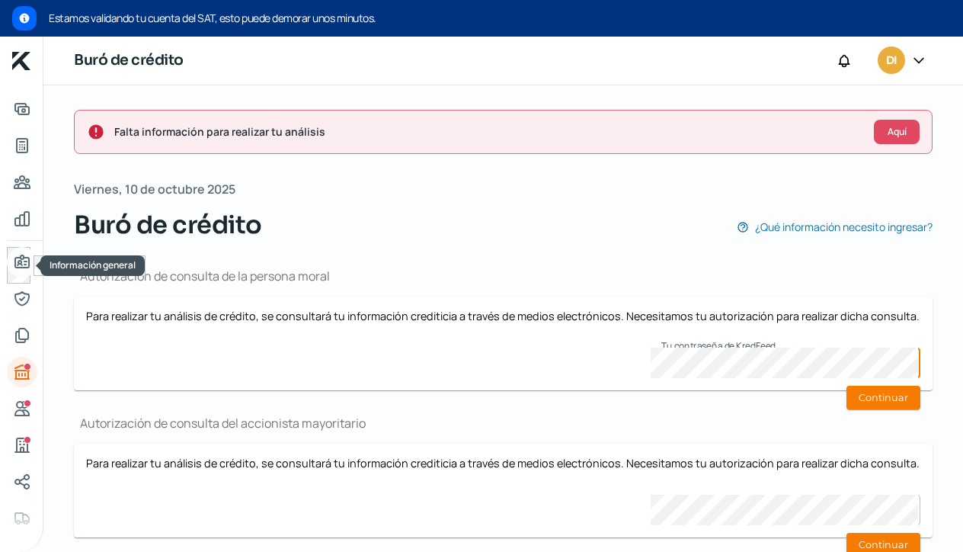
click at [24, 267] on icon "Información general" at bounding box center [22, 261] width 14 height 12
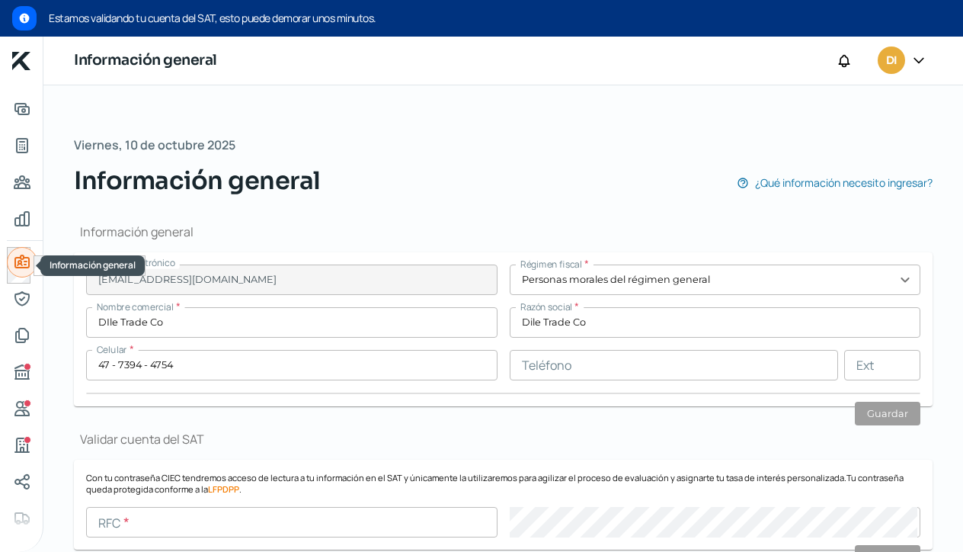
type input "DTR151217IUA"
type input "Blvd [PERSON_NAME]"
type input "8331"
type input "A"
type input "37292"
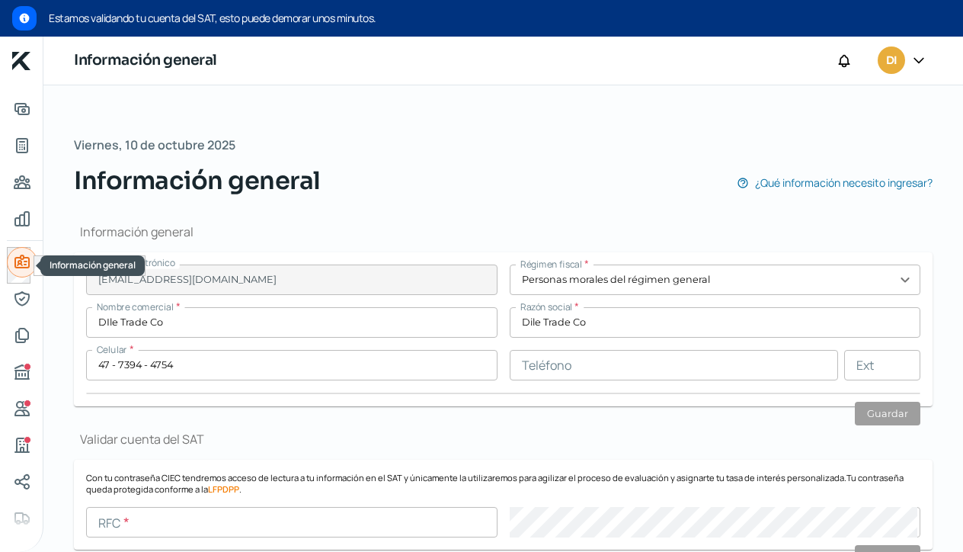
type input "Brisas [PERSON_NAME]"
type input "León"
type input "[GEOGRAPHIC_DATA]"
type input "04. Comprobante de Domicilio Dile.pdf"
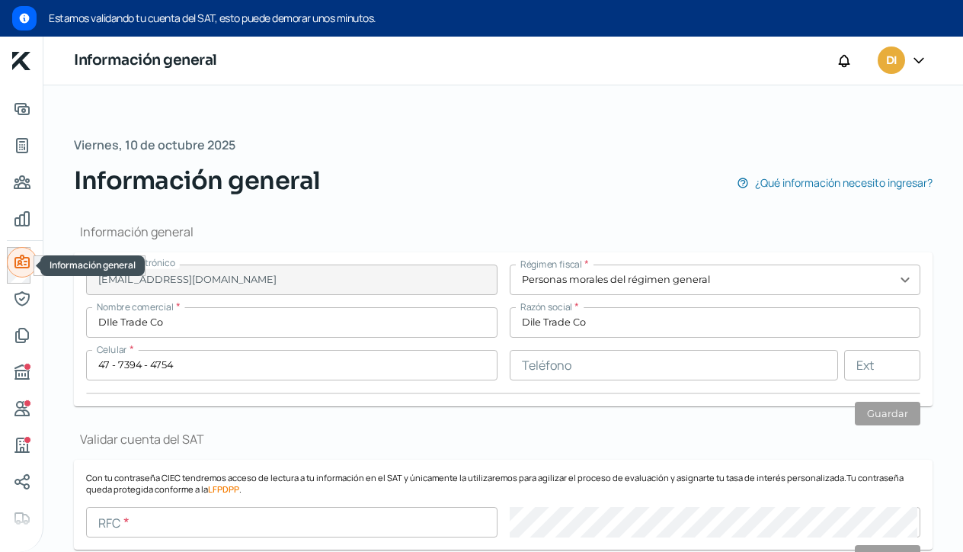
type input "5"
type input "0"
type input "Rentada"
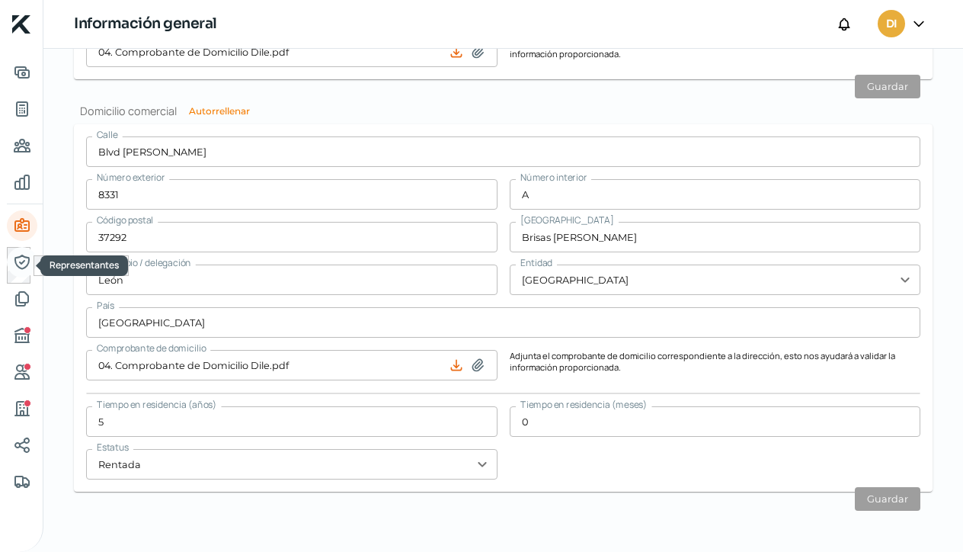
click at [25, 260] on icon "Representantes" at bounding box center [22, 262] width 18 height 18
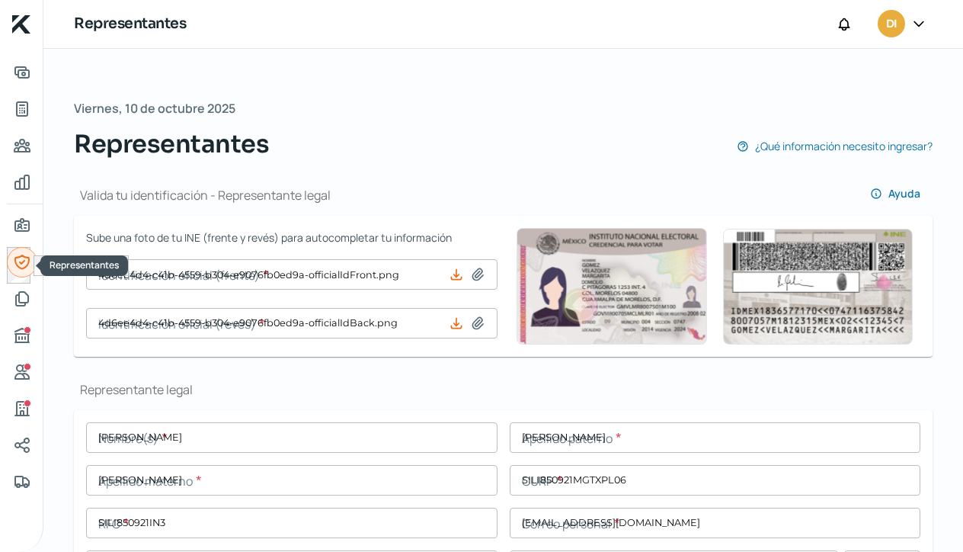
type input "4d6ee4d4-c41b-4559-b304-e9076fb0ed9a-officialIdFront.png"
type input "4d6ee4d4-c41b-4559-b304-e9076fb0ed9a-officialIdBack.png"
type input "[PERSON_NAME]"
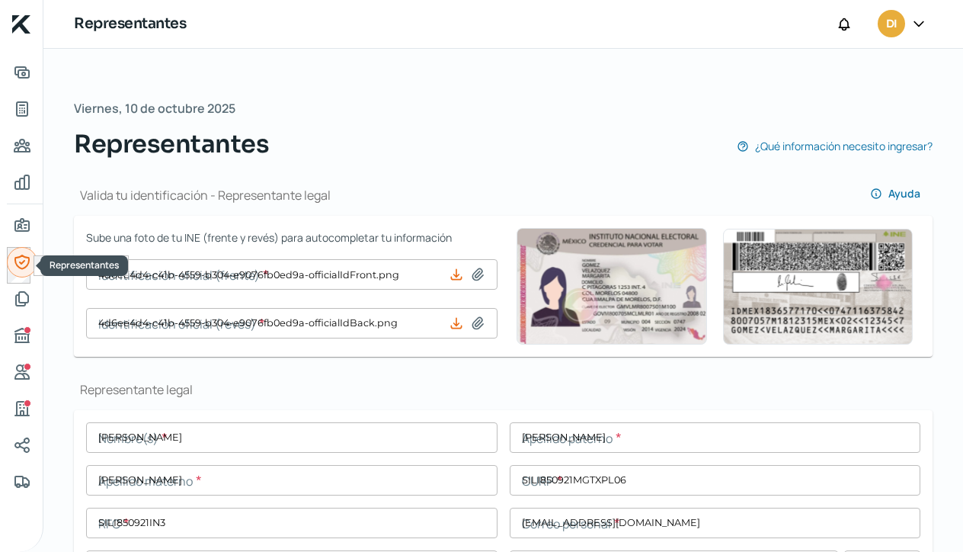
type input "SILI850921MGTXPL06"
type input "SILI850921IN3"
type input "[EMAIL_ADDRESS][DOMAIN_NAME]"
type input "47 - 7394 - 4754"
type input "Casado/a"
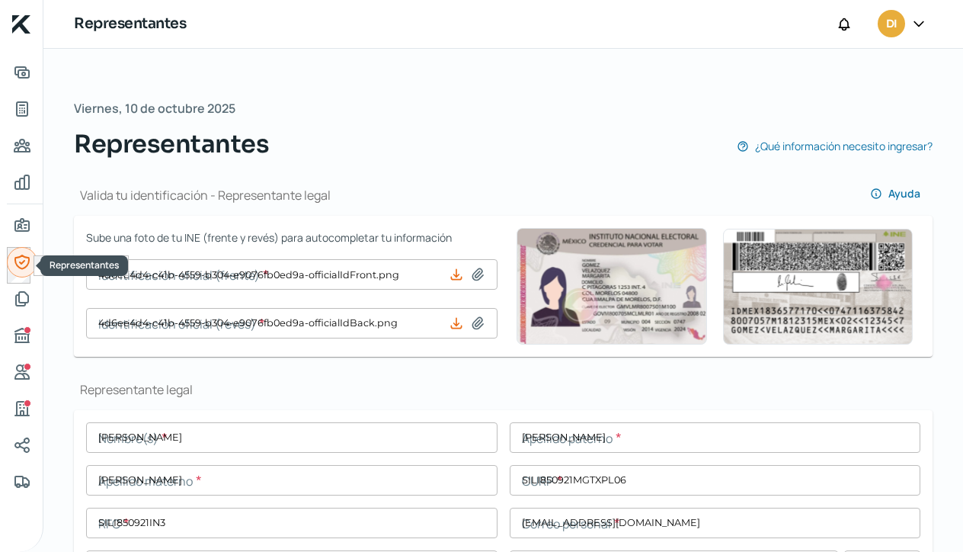
type input "SXLPIL85092111M100"
type input "[DATE]"
type input "Mujer"
type input "4d6ee4d4-c41b-4559-b304-e9076fb0ed9a-majorityShareholderOif.png"
type input "4d6ee4d4-c41b-4559-b304-e9076fb0ed9a-majorityShareholderOib.png"
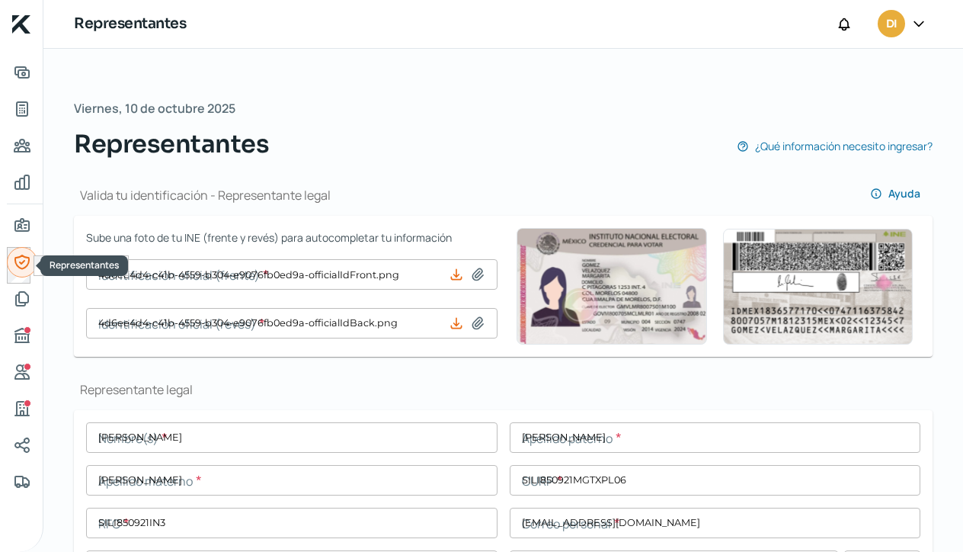
type input "[PERSON_NAME]"
type input "SILI850921MGTXPL06"
type input "SILI850921IN3"
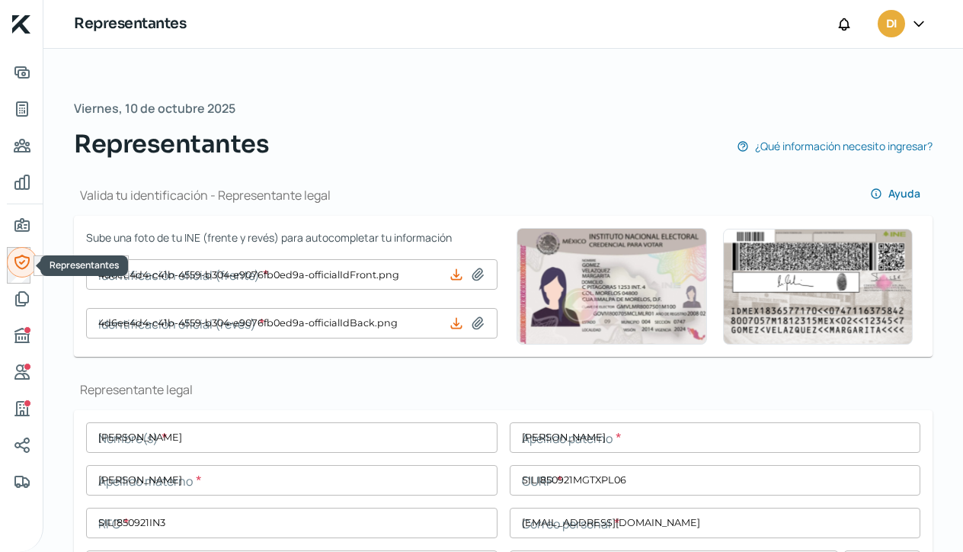
type input "[EMAIL_ADDRESS][DOMAIN_NAME]"
type input "47 - 7394 - 4754"
type input "Casado/a"
type input "SXLPIL85092111M100"
type input "[DATE]"
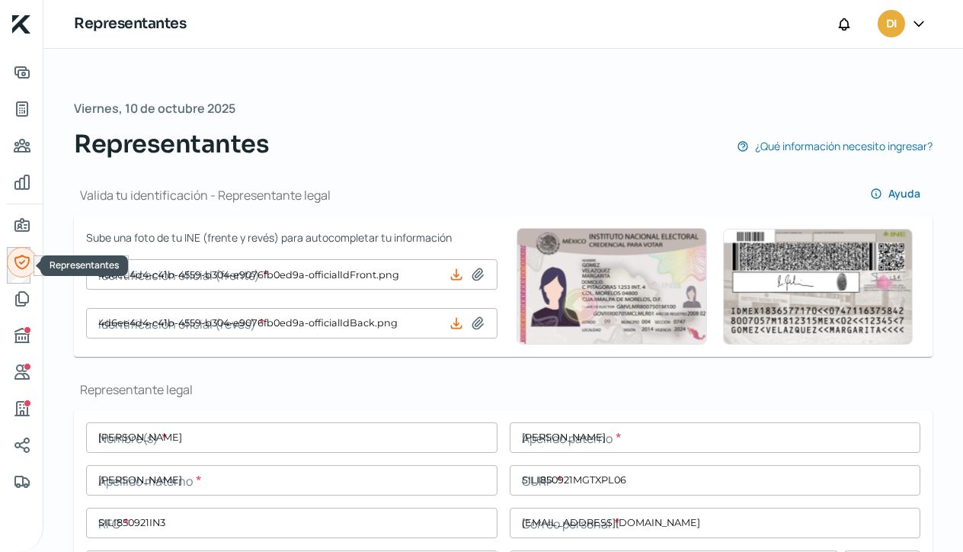
type input "Mujer"
type input "No"
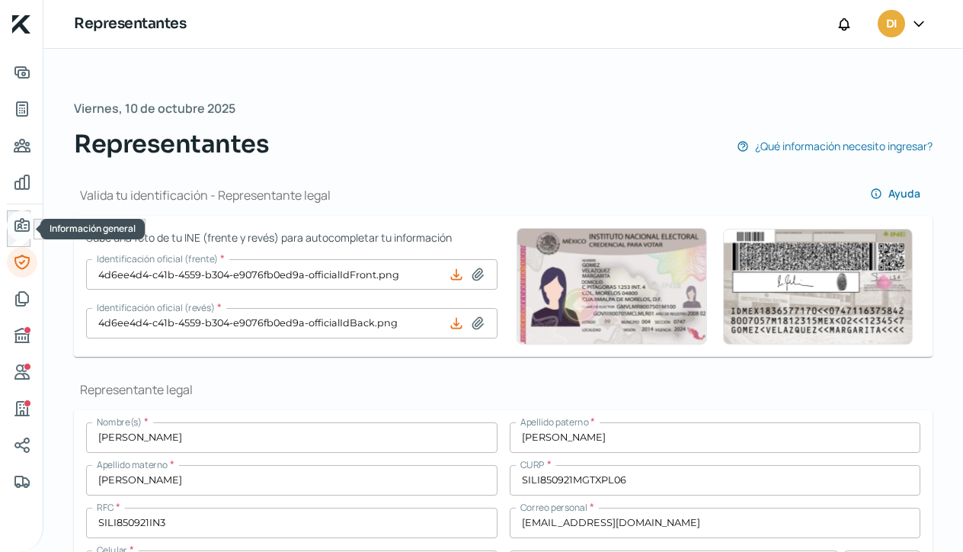
click at [24, 231] on icon "Información general" at bounding box center [22, 225] width 14 height 12
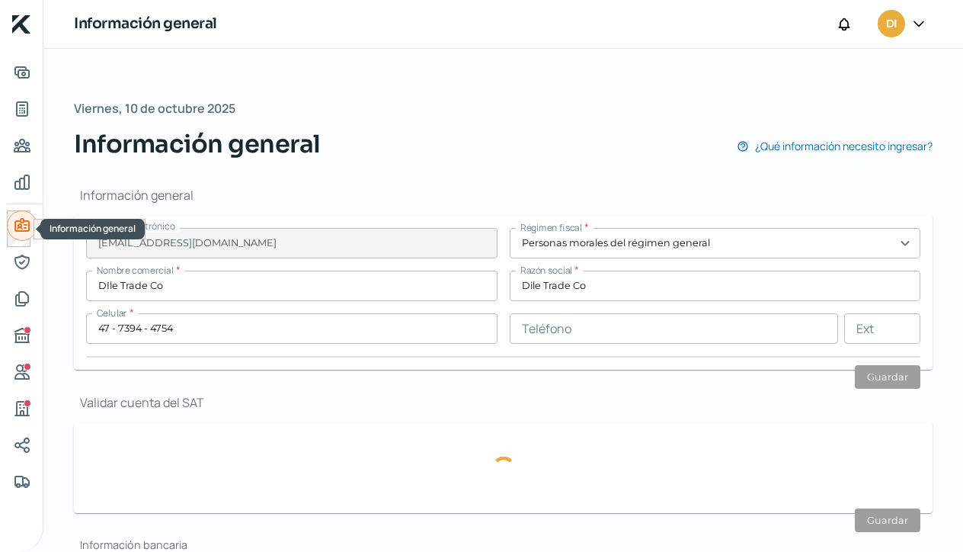
type input "DTR151217IUA"
type input "Blvd [PERSON_NAME]"
type input "8331"
type input "A"
type input "37292"
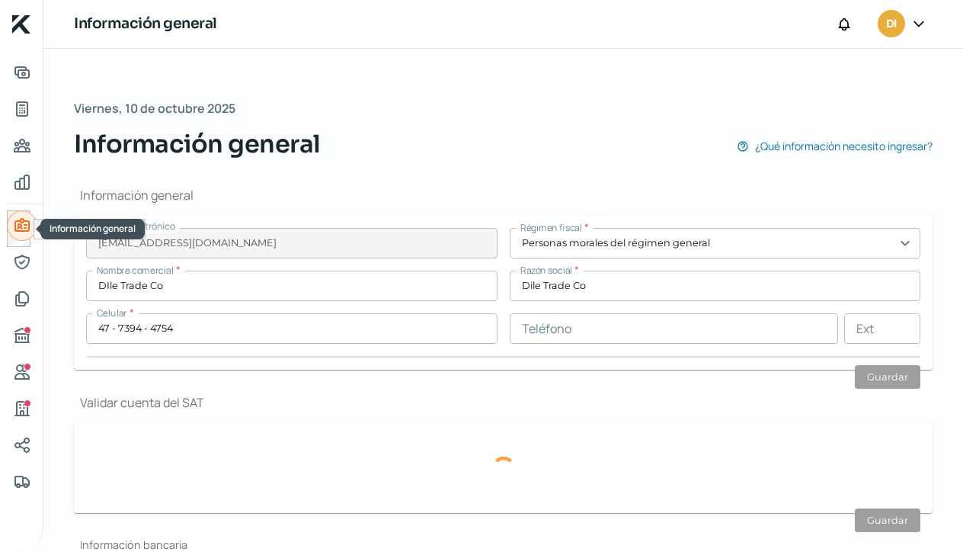
type input "Brisas [PERSON_NAME]"
type input "León"
type input "[GEOGRAPHIC_DATA]"
type input "04. Comprobante de Domicilio Dile.pdf"
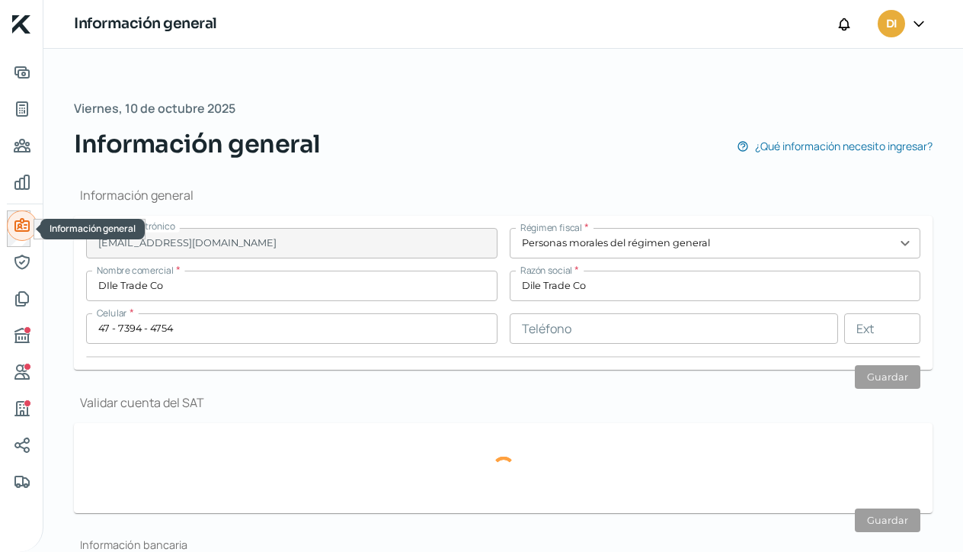
type input "5"
type input "0"
type input "Rentada"
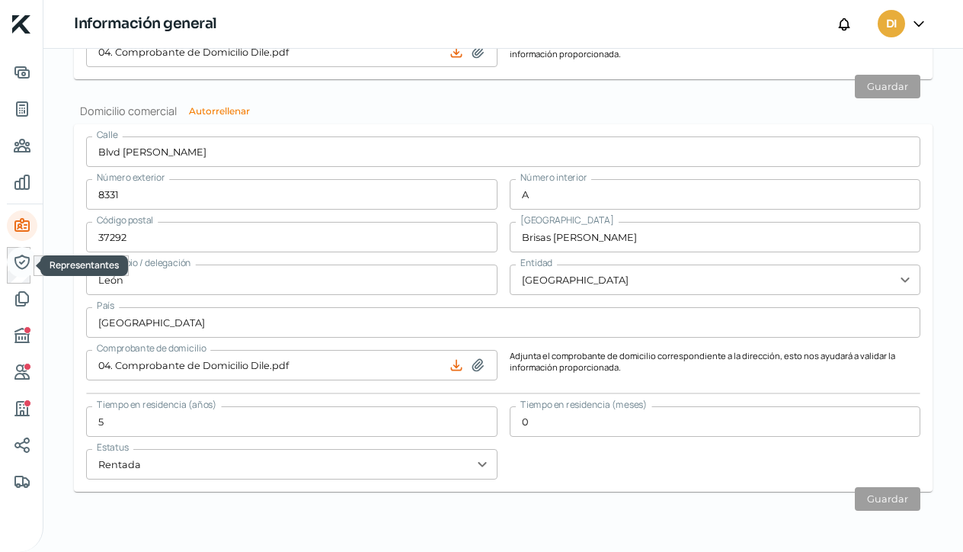
click at [29, 263] on icon "Representantes" at bounding box center [22, 262] width 18 height 18
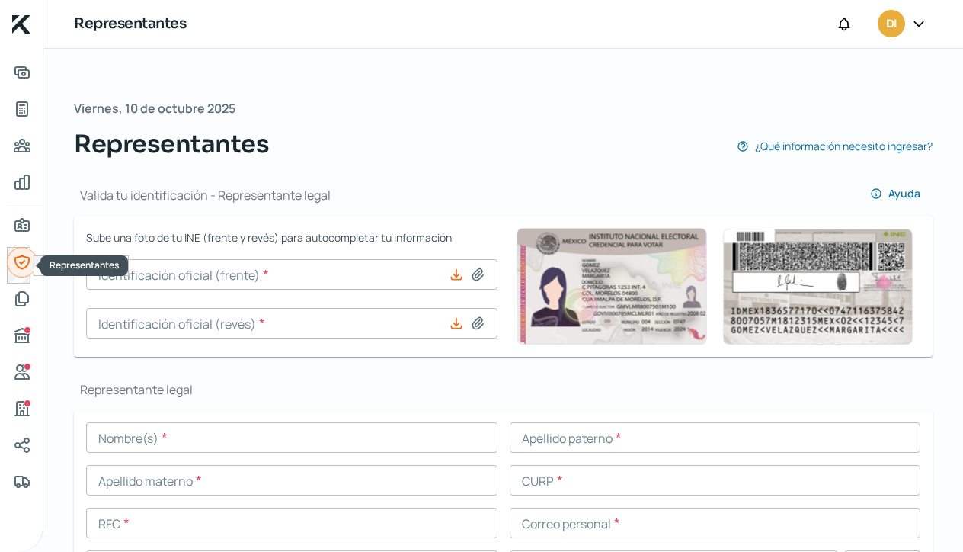
type input "4d6ee4d4-c41b-4559-b304-e9076fb0ed9a-officialIdFront.png"
type input "4d6ee4d4-c41b-4559-b304-e9076fb0ed9a-officialIdBack.png"
type input "[PERSON_NAME]"
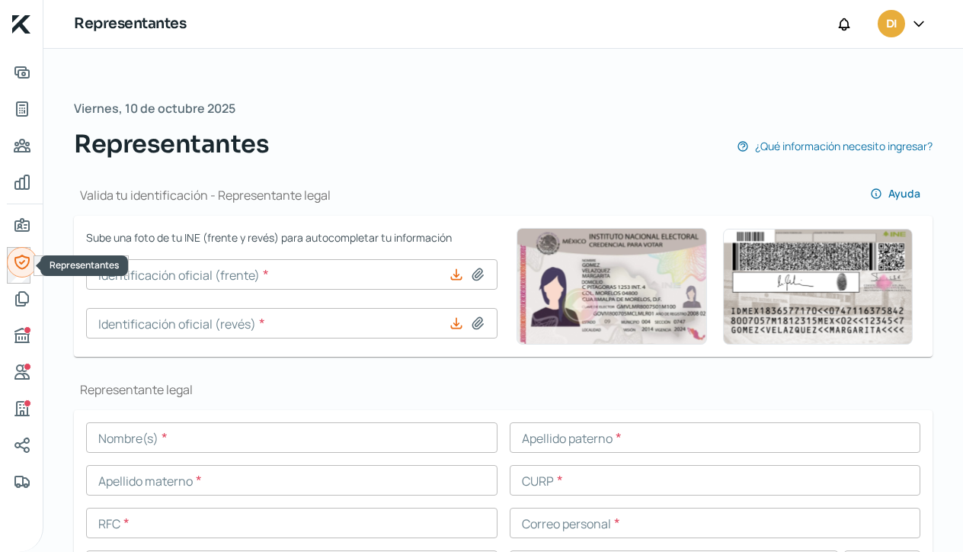
type input "SILI850921MGTXPL06"
type input "SILI850921IN3"
type input "[EMAIL_ADDRESS][DOMAIN_NAME]"
type input "47 - 7394 - 4754"
type input "Casado/a"
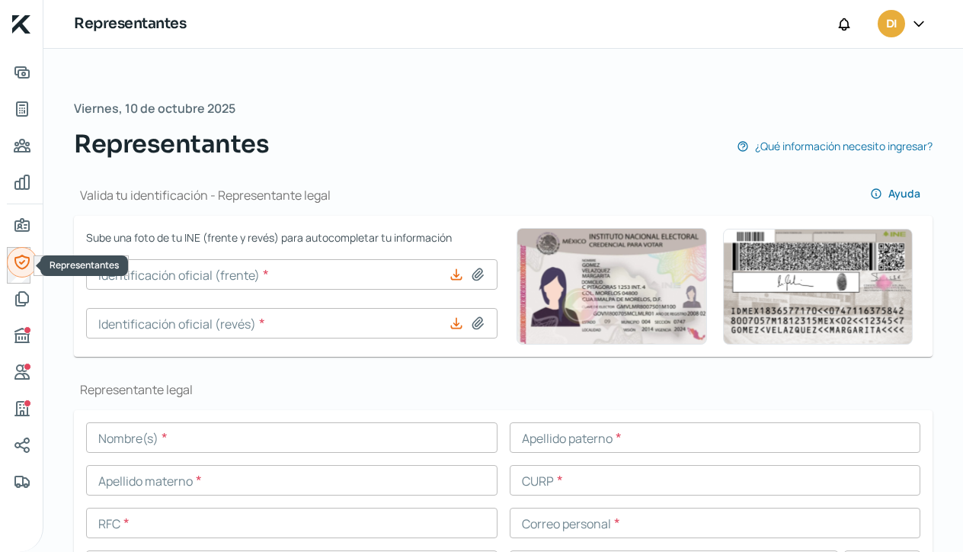
type input "SXLPIL85092111M100"
type input "[DATE]"
type input "Mujer"
type input "4d6ee4d4-c41b-4559-b304-e9076fb0ed9a-majorityShareholderOif.png"
type input "4d6ee4d4-c41b-4559-b304-e9076fb0ed9a-majorityShareholderOib.png"
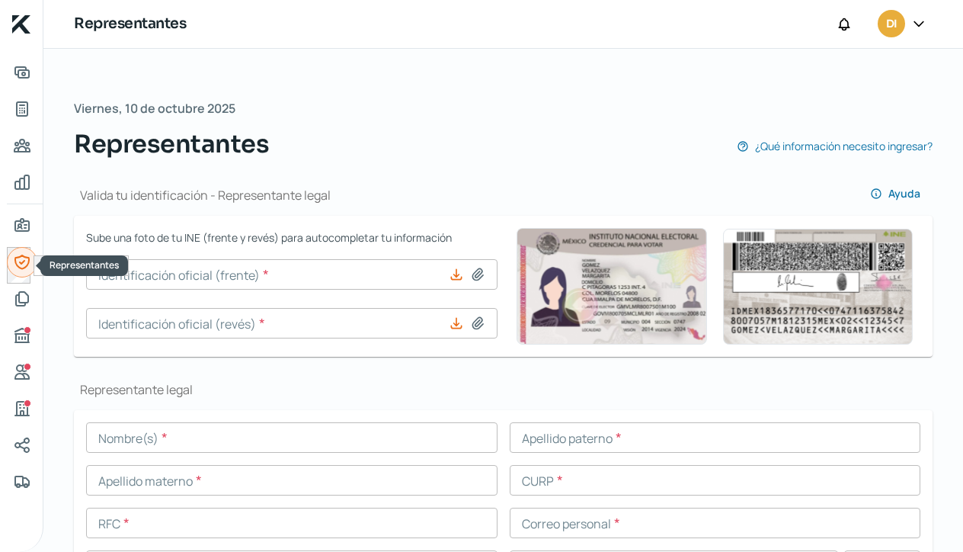
type input "[PERSON_NAME]"
type input "SILI850921MGTXPL06"
type input "SILI850921IN3"
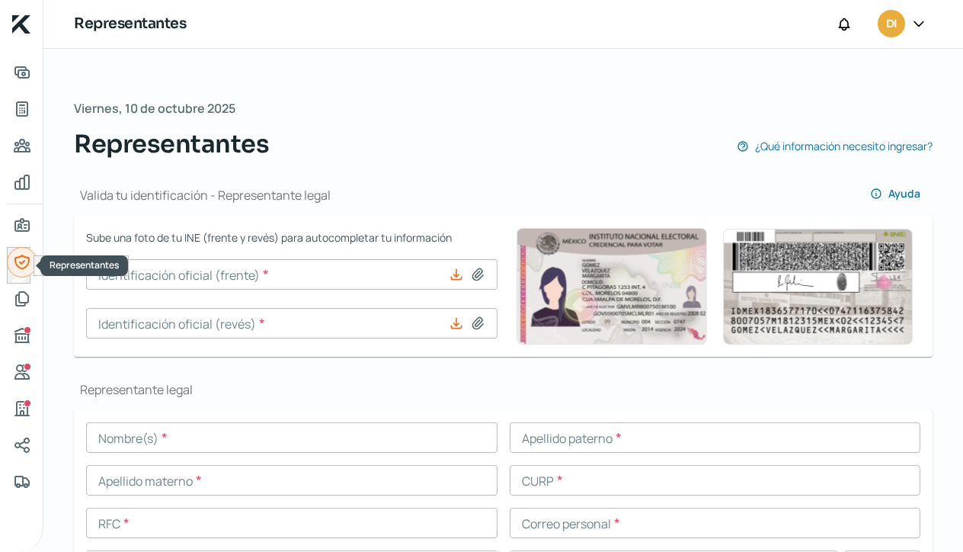
type input "[EMAIL_ADDRESS][DOMAIN_NAME]"
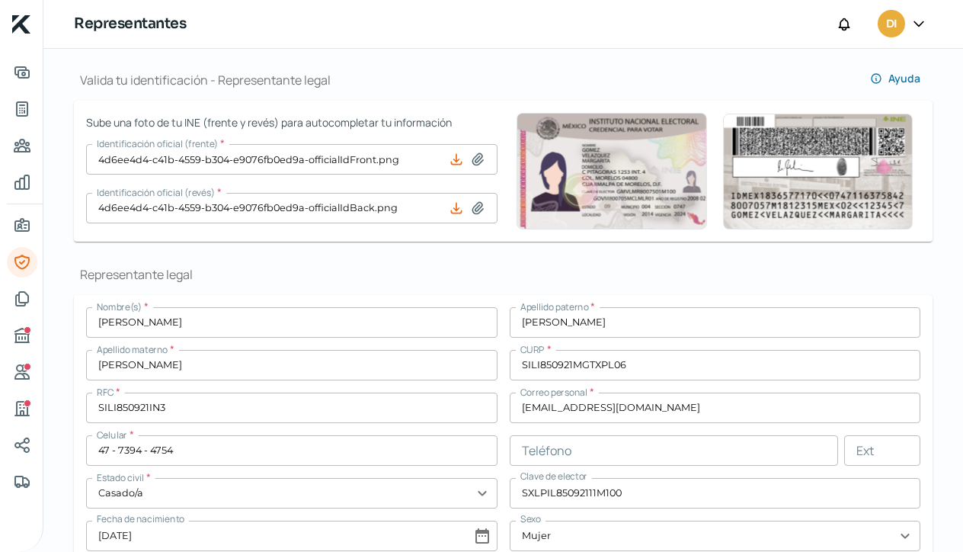
scroll to position [162, 0]
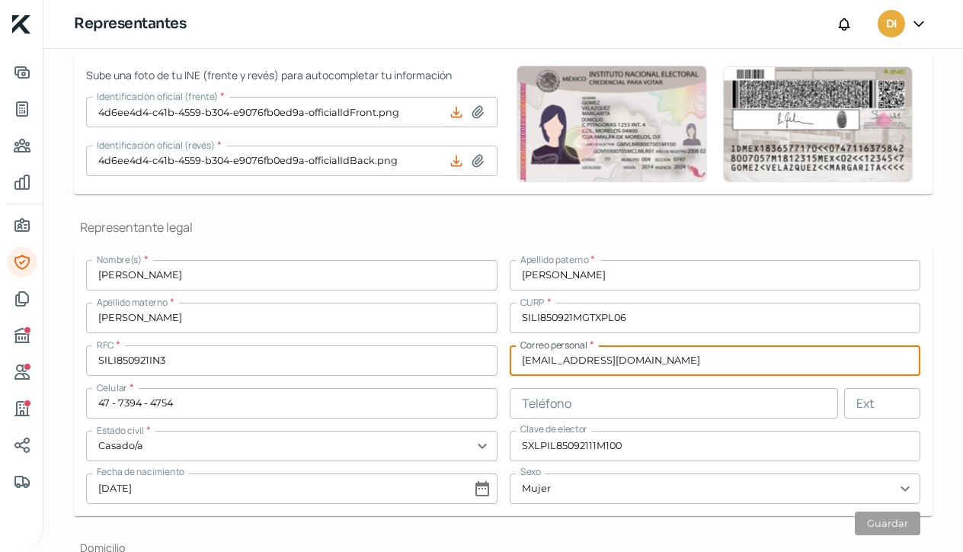
click at [584, 357] on input "[EMAIL_ADDRESS][DOMAIN_NAME]" at bounding box center [715, 360] width 411 height 30
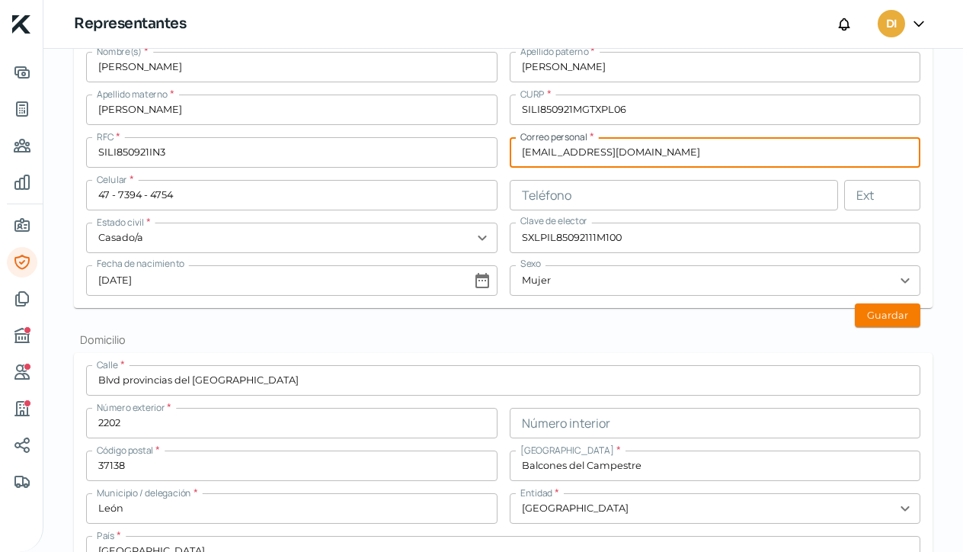
scroll to position [370, 0]
click at [879, 312] on button "Guardar" at bounding box center [888, 315] width 66 height 24
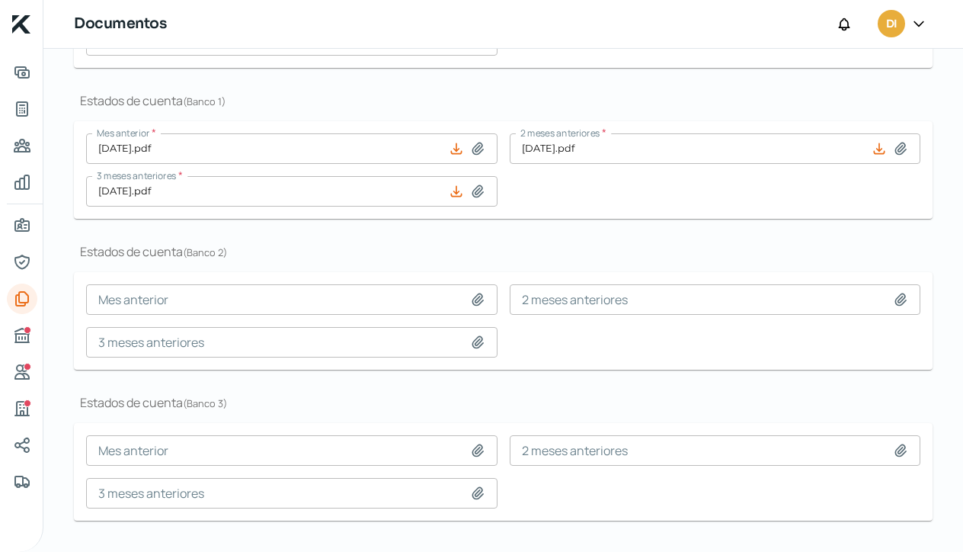
scroll to position [481, 0]
click at [21, 262] on icon "Representantes" at bounding box center [22, 262] width 18 height 18
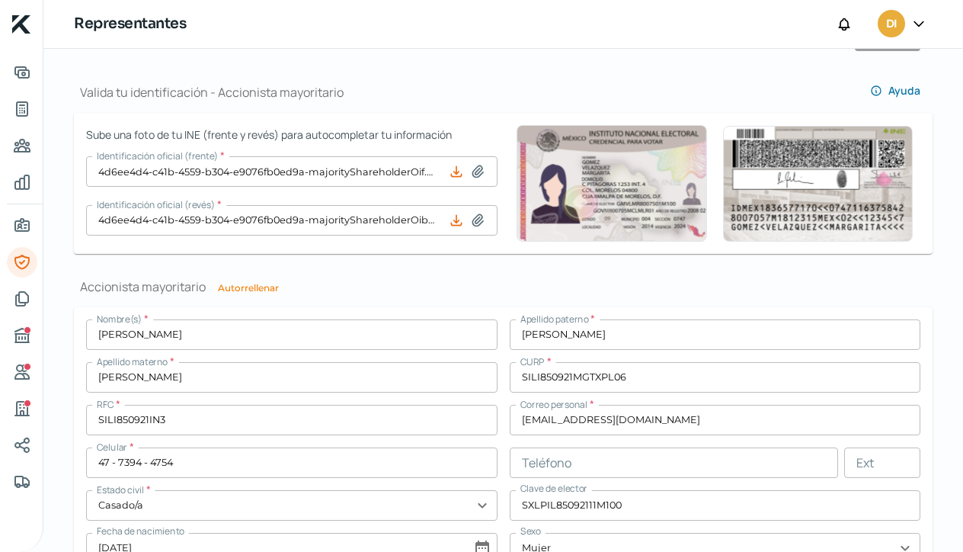
scroll to position [968, 0]
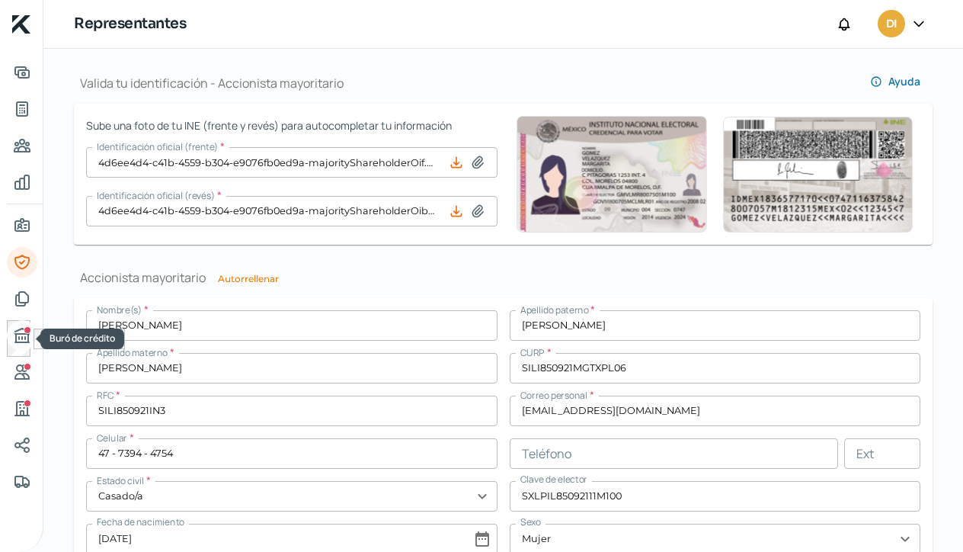
click at [19, 337] on icon "Buró de crédito" at bounding box center [22, 335] width 14 height 14
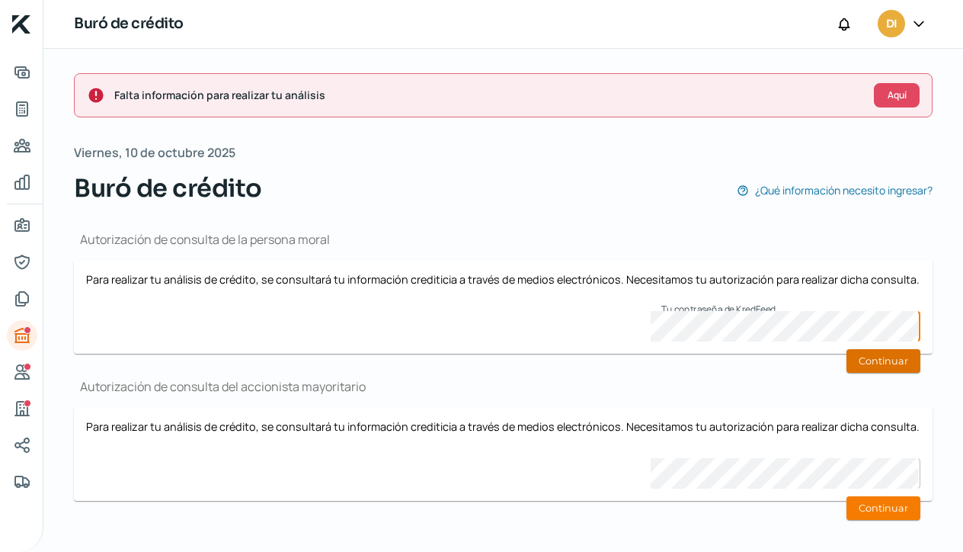
click at [864, 359] on button "Continuar" at bounding box center [883, 361] width 74 height 24
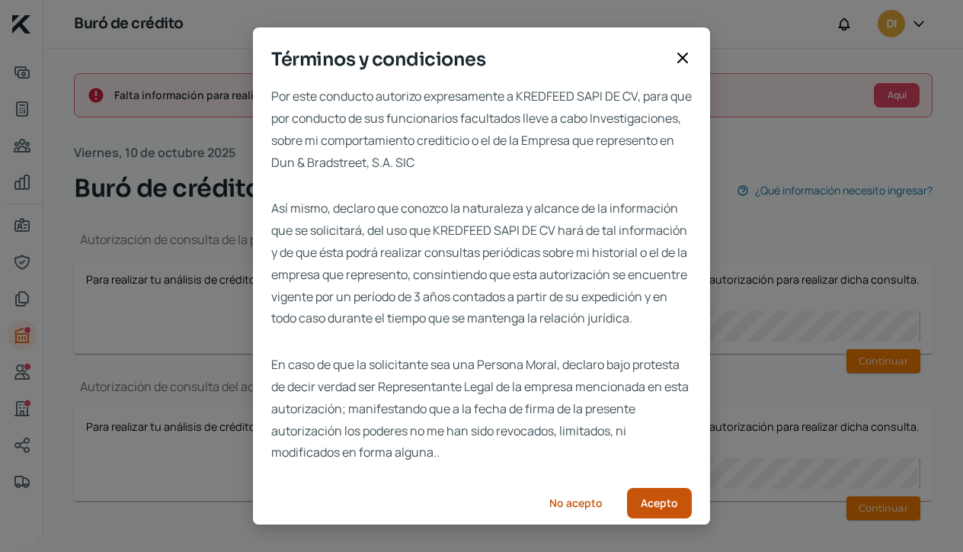
click at [653, 508] on span "Acepto" at bounding box center [659, 502] width 37 height 11
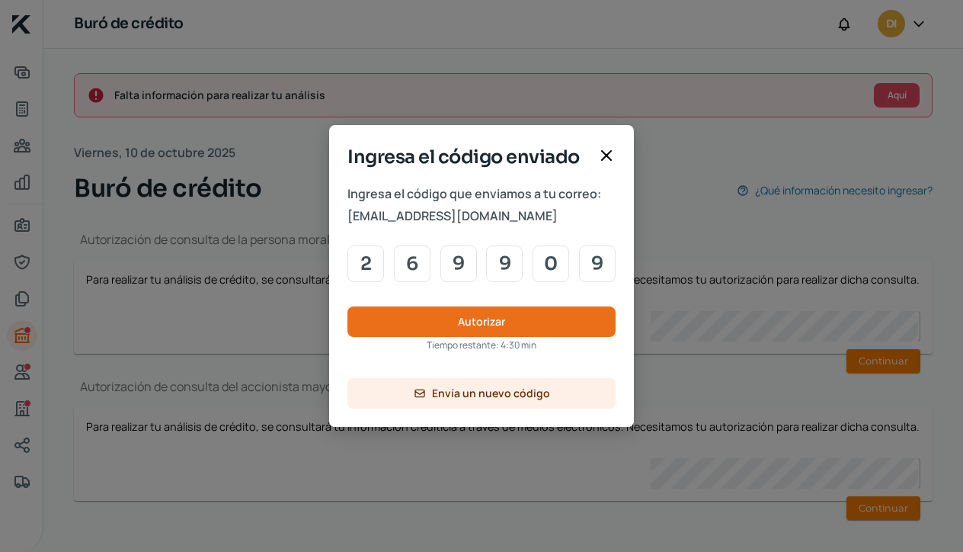
click at [598, 261] on input "9" at bounding box center [597, 263] width 37 height 37
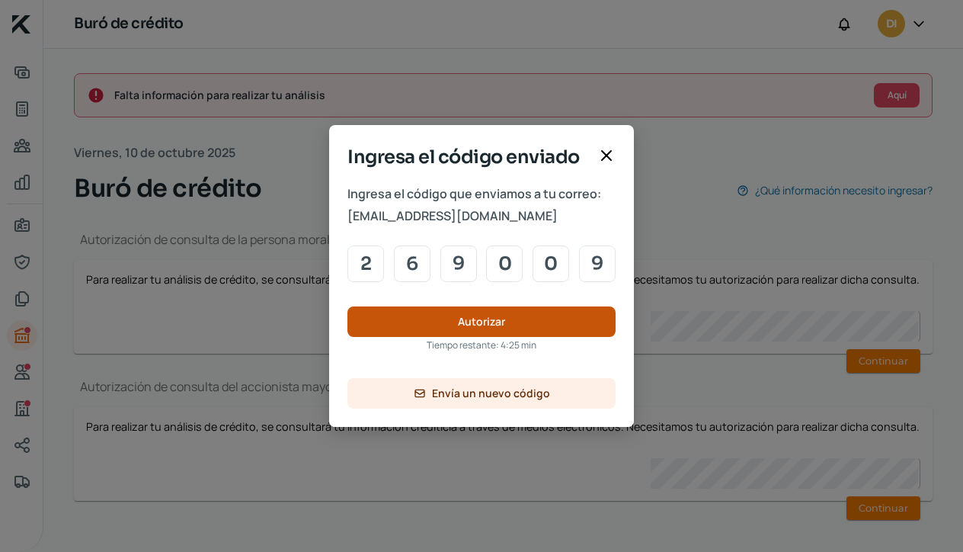
click at [481, 326] on span "Autorizar" at bounding box center [481, 321] width 47 height 11
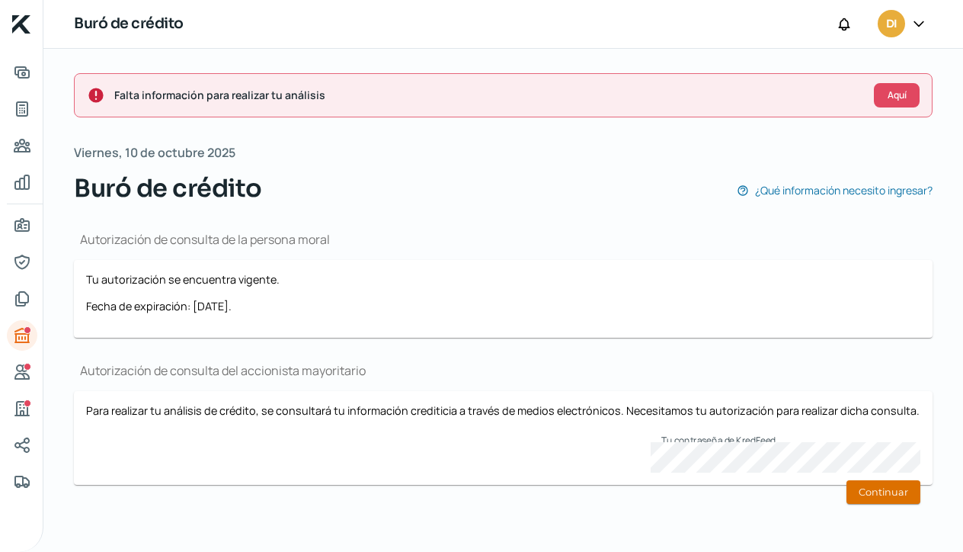
click at [874, 492] on button "Continuar" at bounding box center [883, 492] width 74 height 24
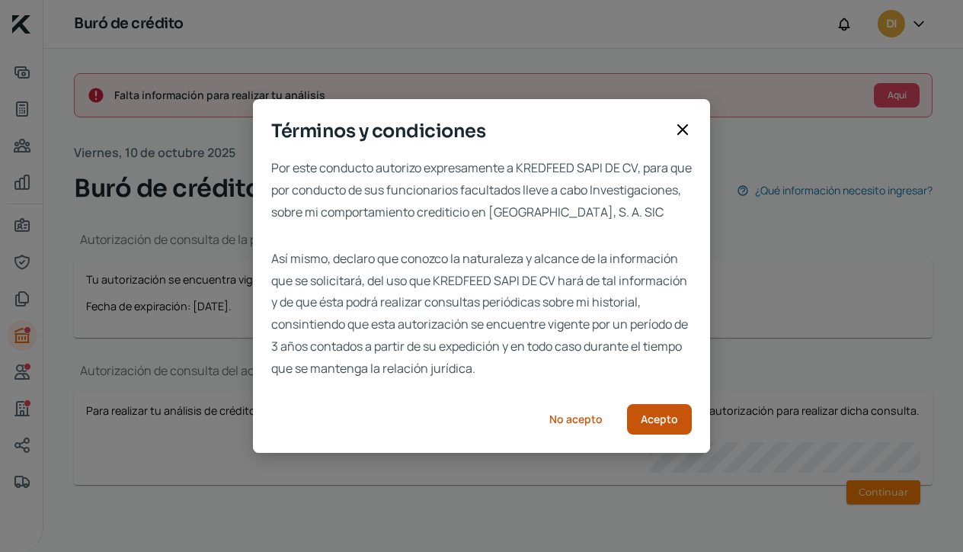
click at [677, 424] on span "Acepto" at bounding box center [659, 419] width 37 height 11
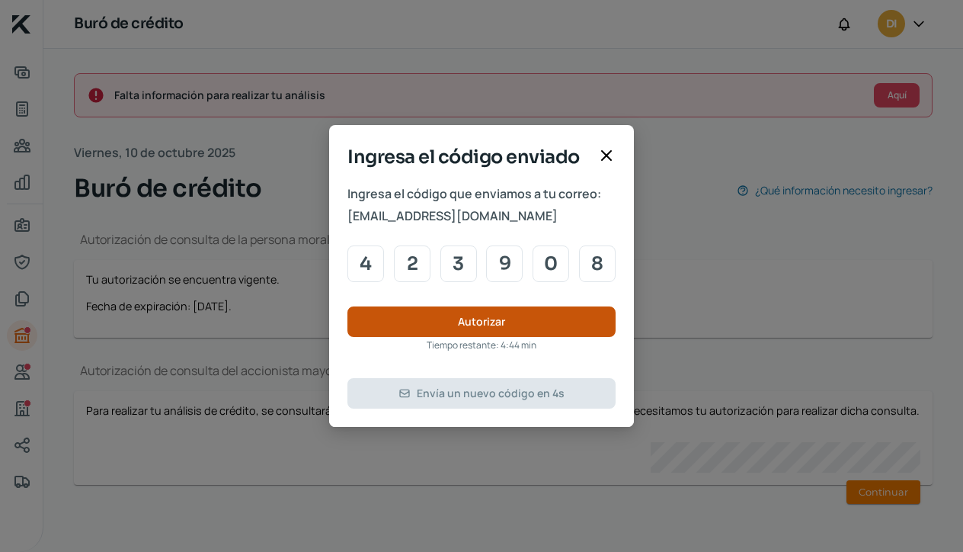
click at [550, 320] on button "Autorizar" at bounding box center [481, 321] width 268 height 30
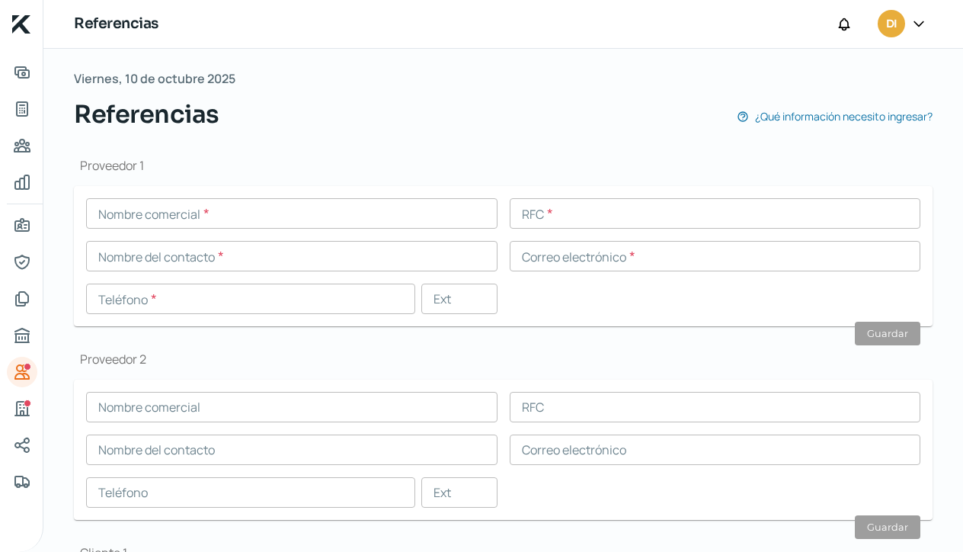
scroll to position [18, 0]
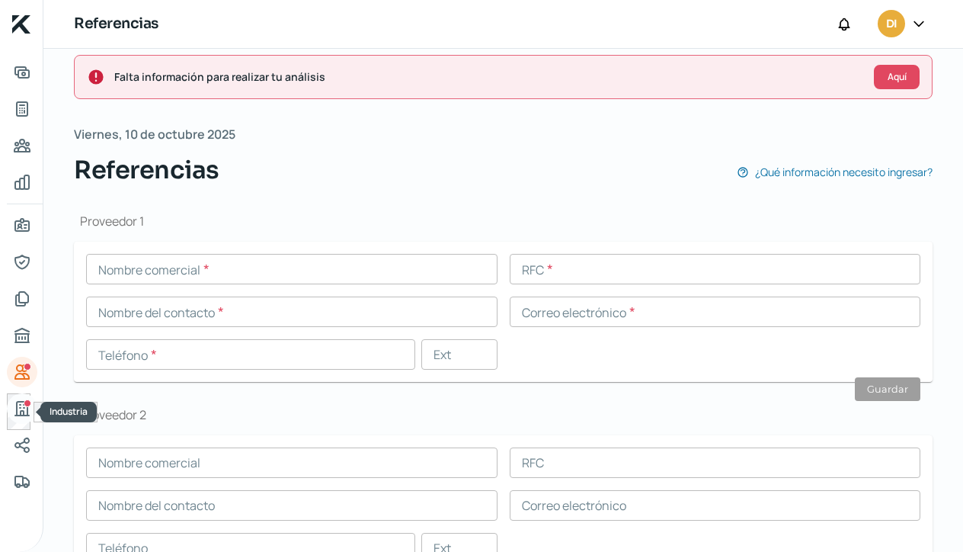
click at [21, 409] on icon "Industria" at bounding box center [22, 408] width 18 height 18
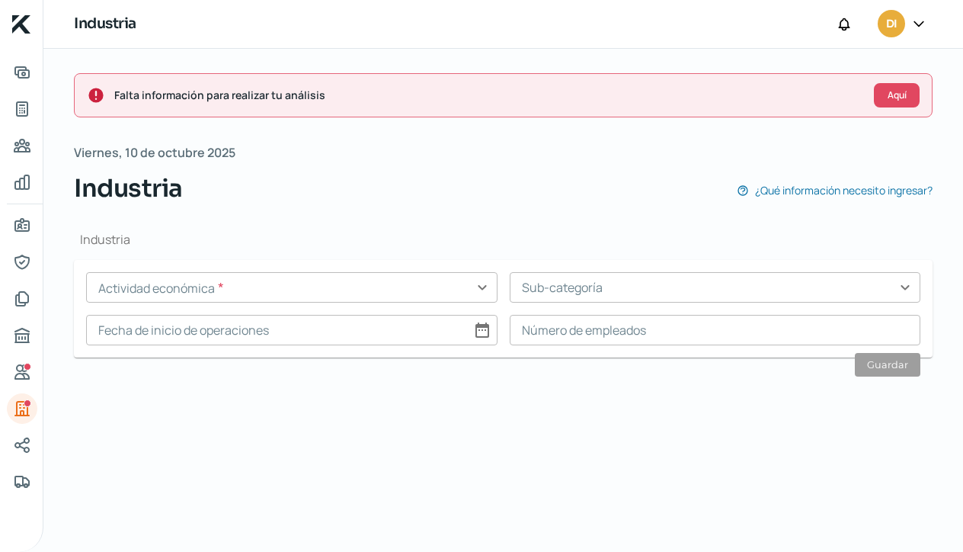
click at [491, 288] on input "text" at bounding box center [291, 287] width 411 height 30
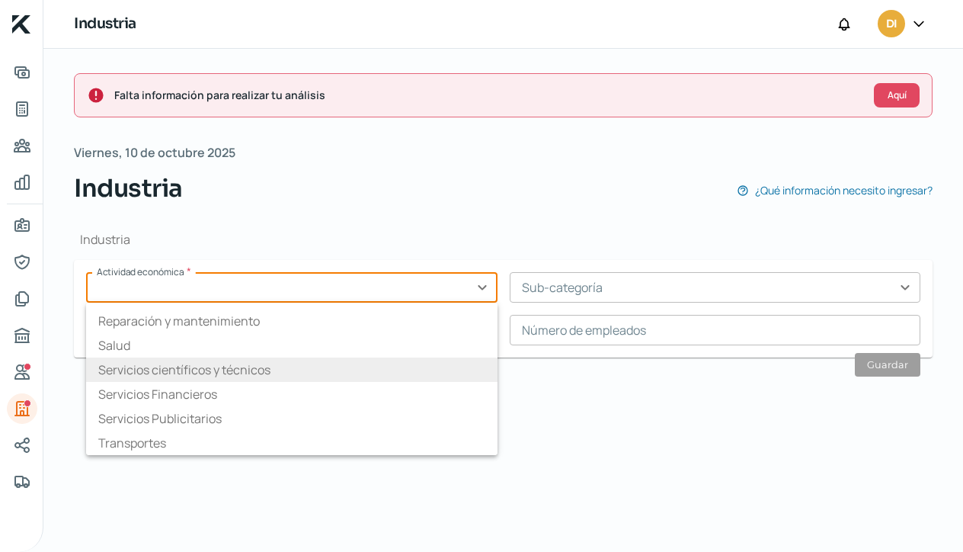
scroll to position [238, 0]
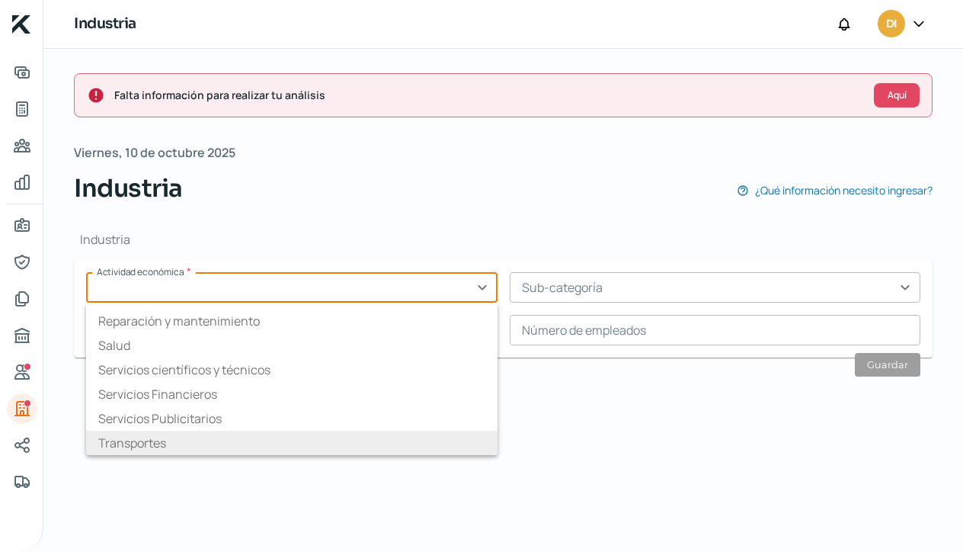
click at [420, 439] on li "Transportes" at bounding box center [291, 442] width 411 height 24
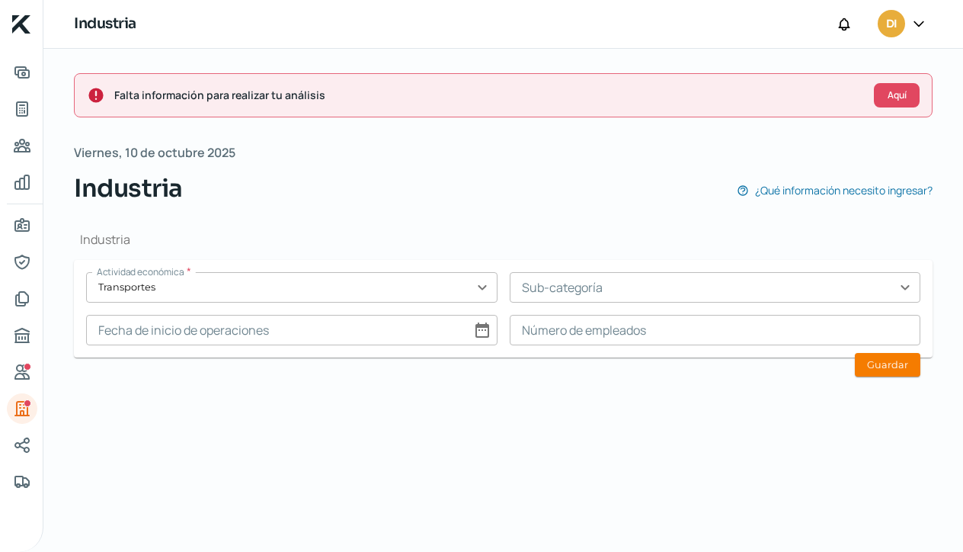
click at [907, 286] on input "text" at bounding box center [715, 287] width 411 height 30
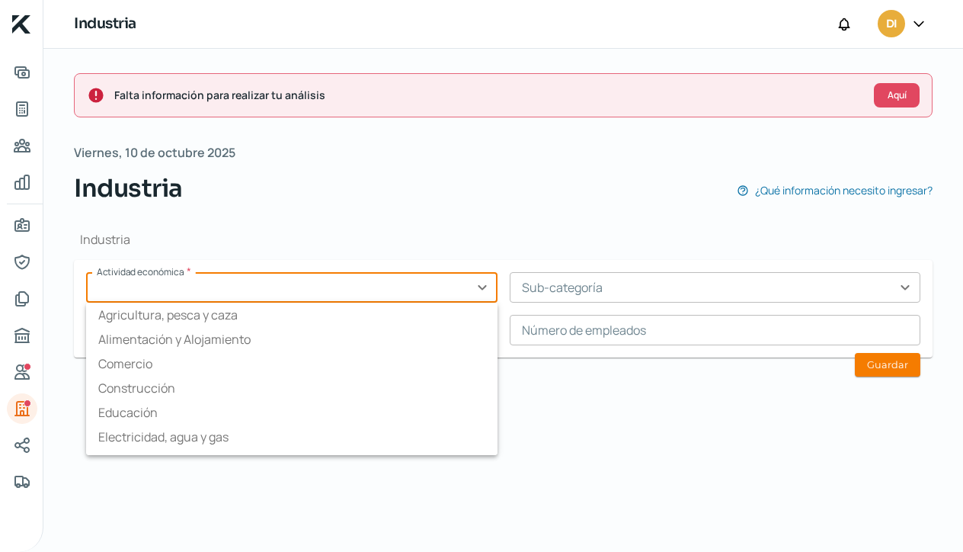
click at [485, 286] on input "text" at bounding box center [291, 287] width 411 height 30
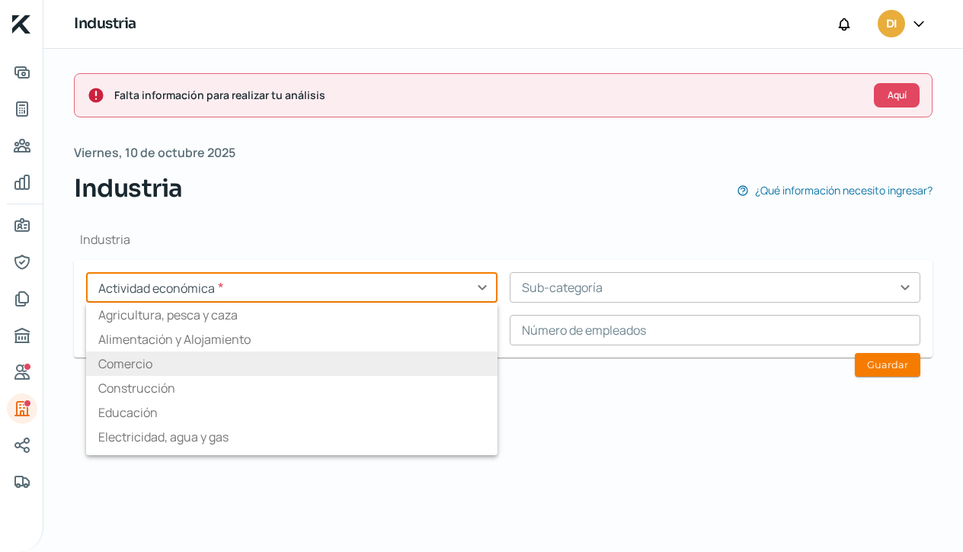
click at [424, 357] on li "Comercio" at bounding box center [291, 363] width 411 height 24
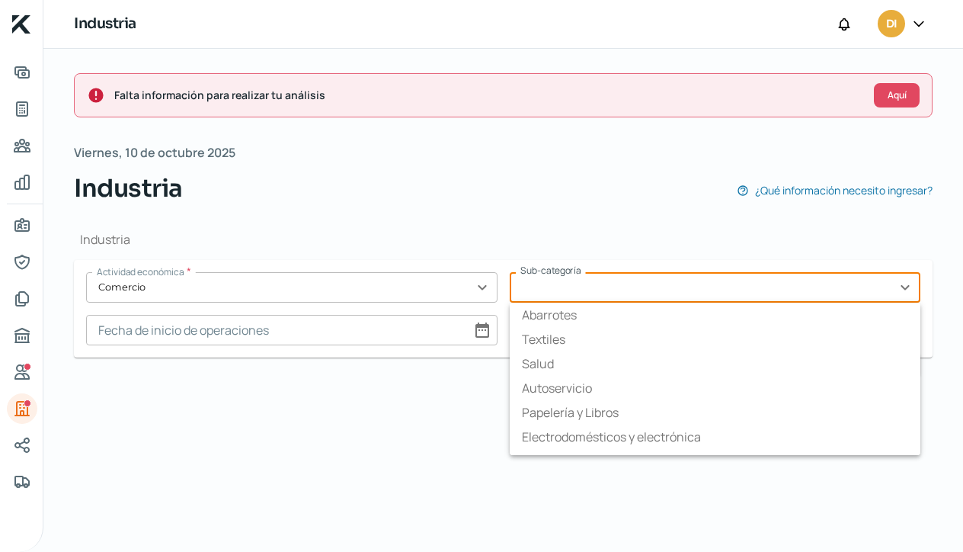
click at [907, 292] on input "text" at bounding box center [715, 287] width 411 height 30
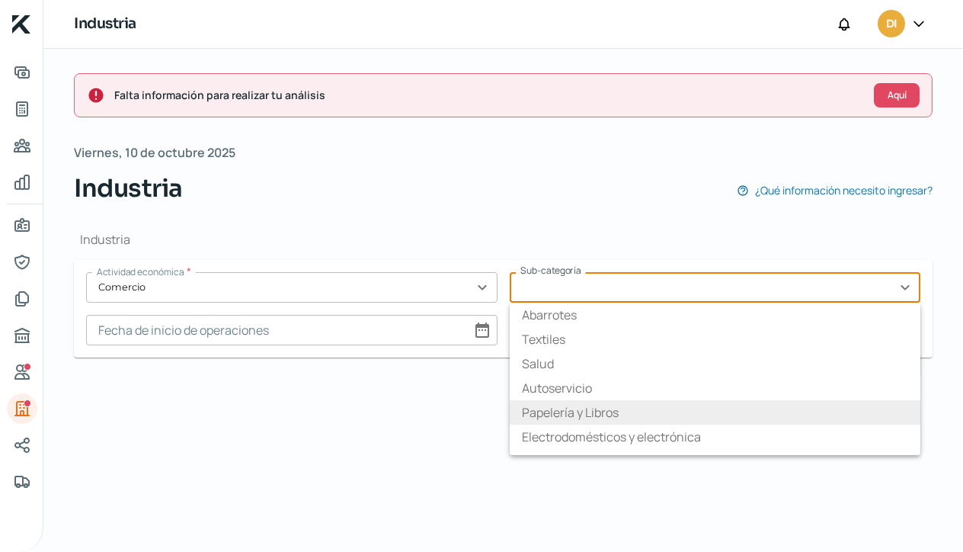
scroll to position [0, 0]
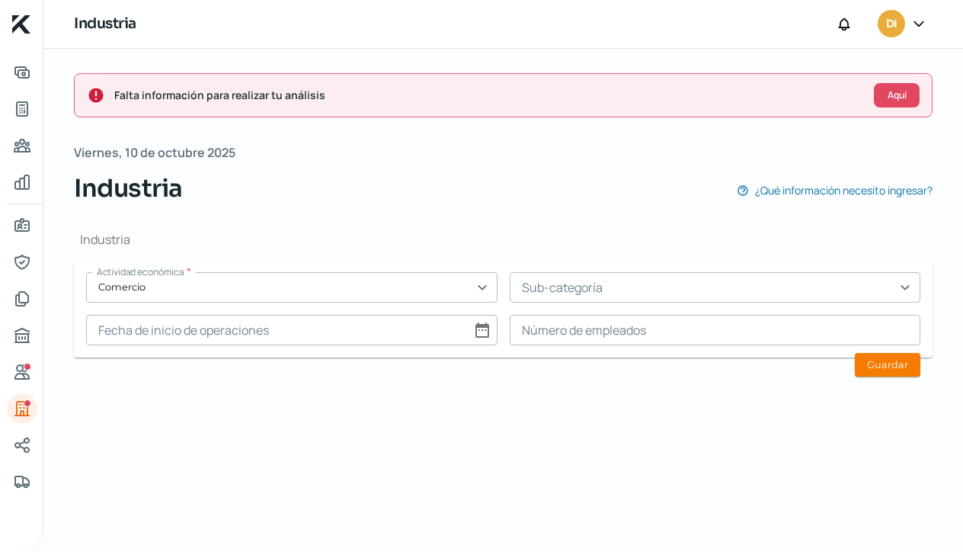
click at [307, 413] on div "Falta información para realizar tu análisis Aquí [DATE] Industria ¿Qué informac…" at bounding box center [503, 300] width 920 height 503
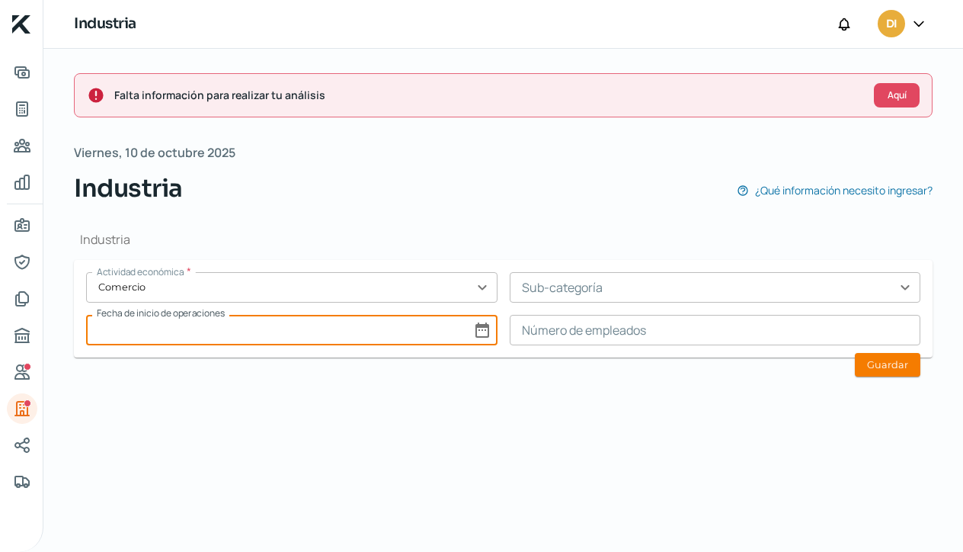
click at [482, 331] on input at bounding box center [291, 330] width 411 height 30
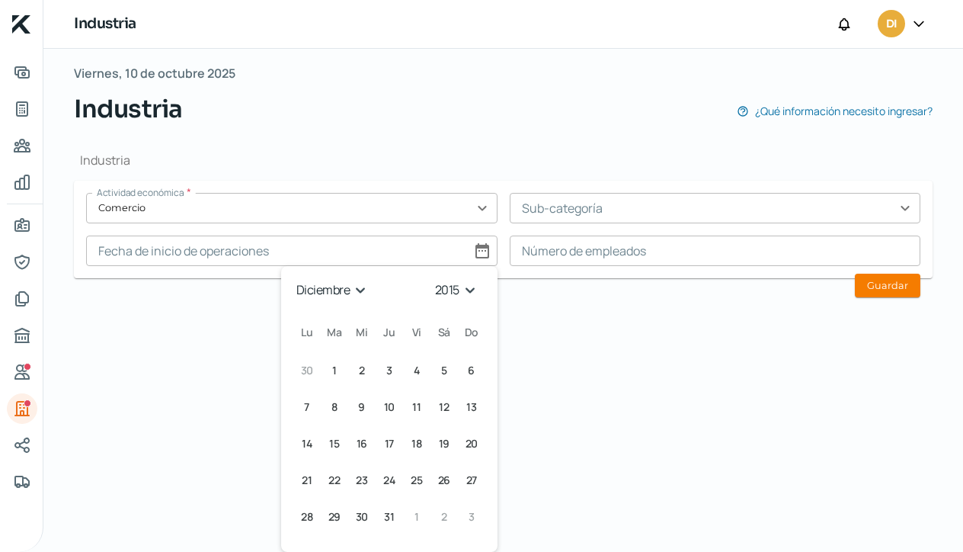
scroll to position [78, 0]
click at [249, 347] on div "Falta información para realizar tu análisis Aquí [DATE] Industria ¿Qué informac…" at bounding box center [503, 221] width 920 height 503
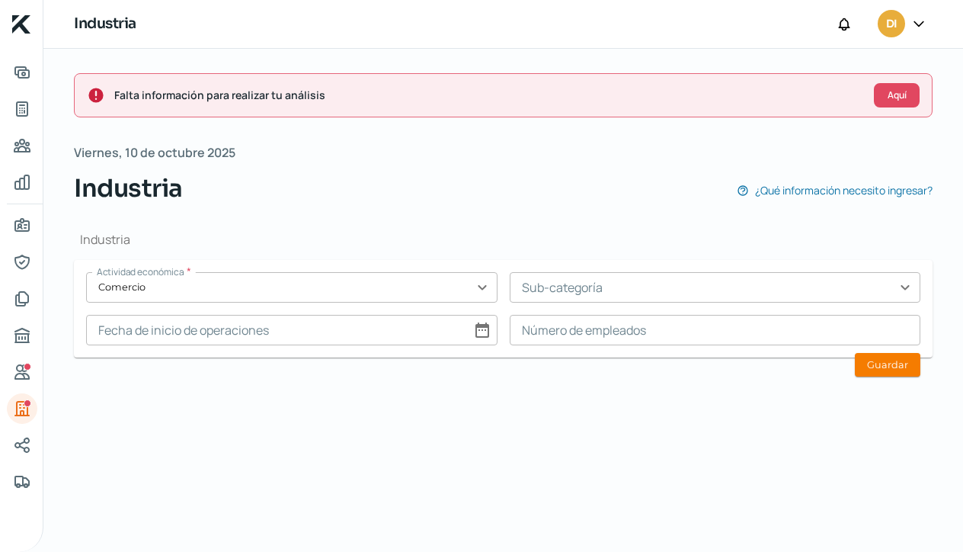
scroll to position [0, 0]
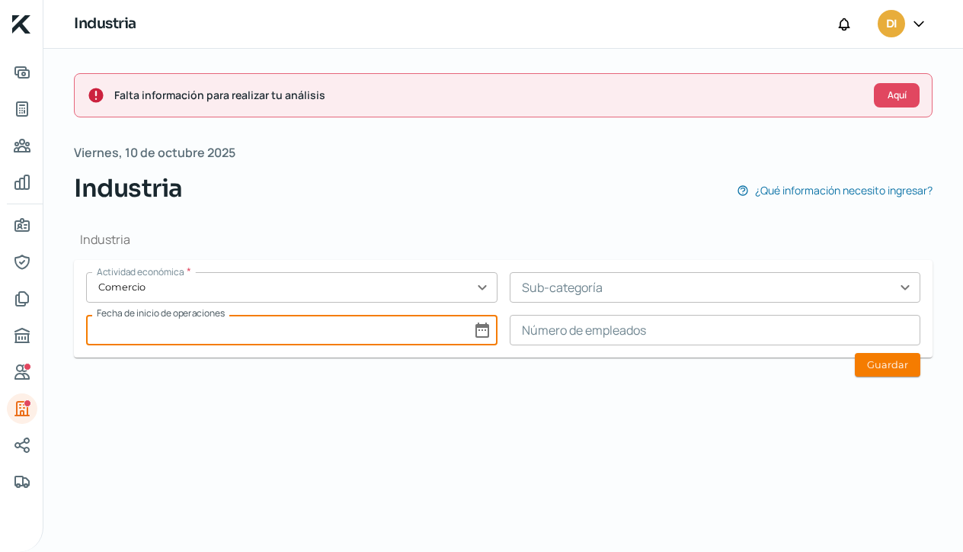
click at [481, 327] on input at bounding box center [291, 330] width 411 height 30
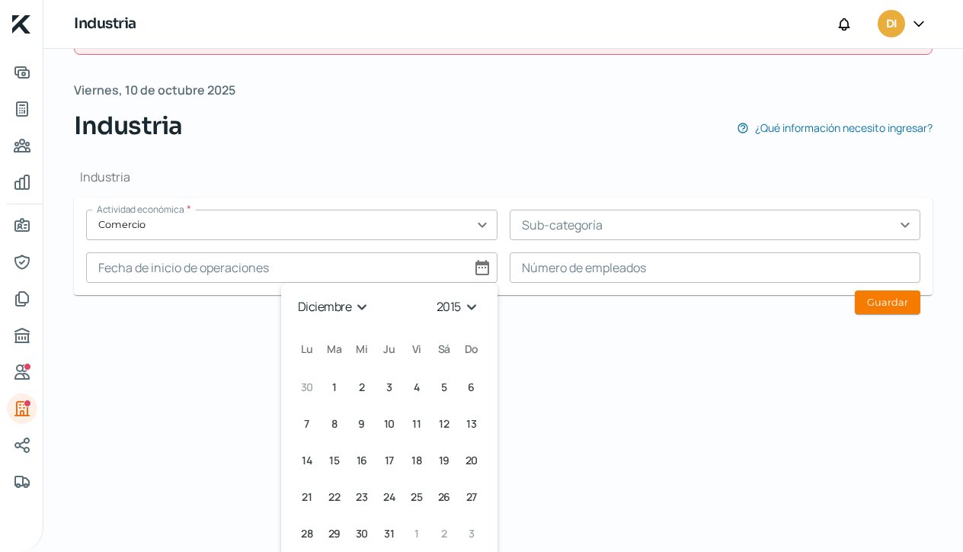
scroll to position [69, 0]
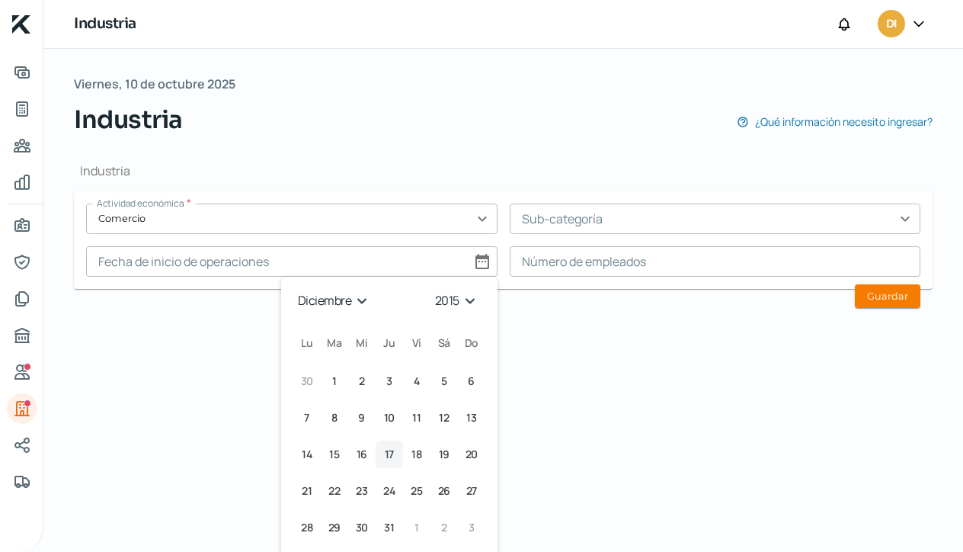
click at [389, 453] on span "17" at bounding box center [389, 454] width 9 height 18
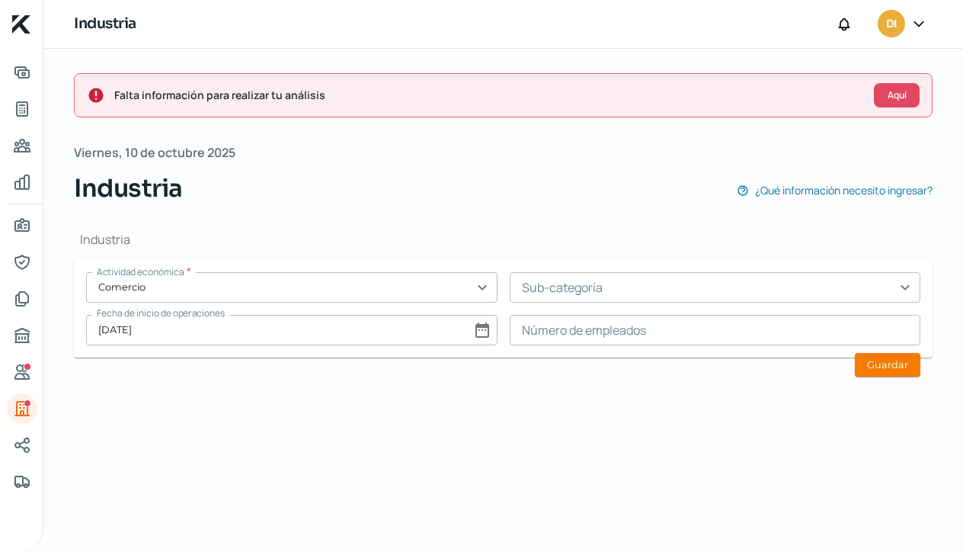
click at [907, 293] on input "text" at bounding box center [715, 287] width 411 height 30
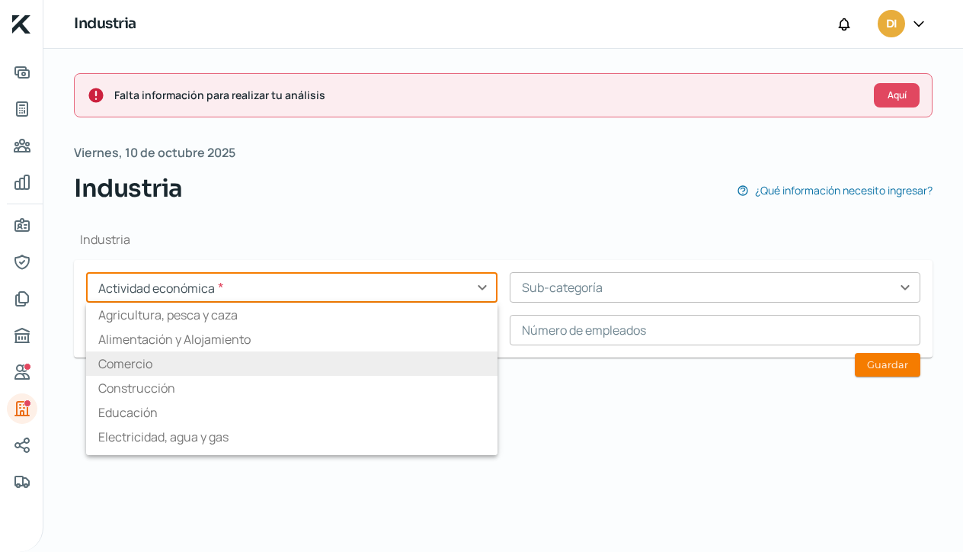
click at [485, 286] on input "text" at bounding box center [291, 287] width 411 height 30
click at [434, 362] on li "Manufactura" at bounding box center [291, 365] width 411 height 24
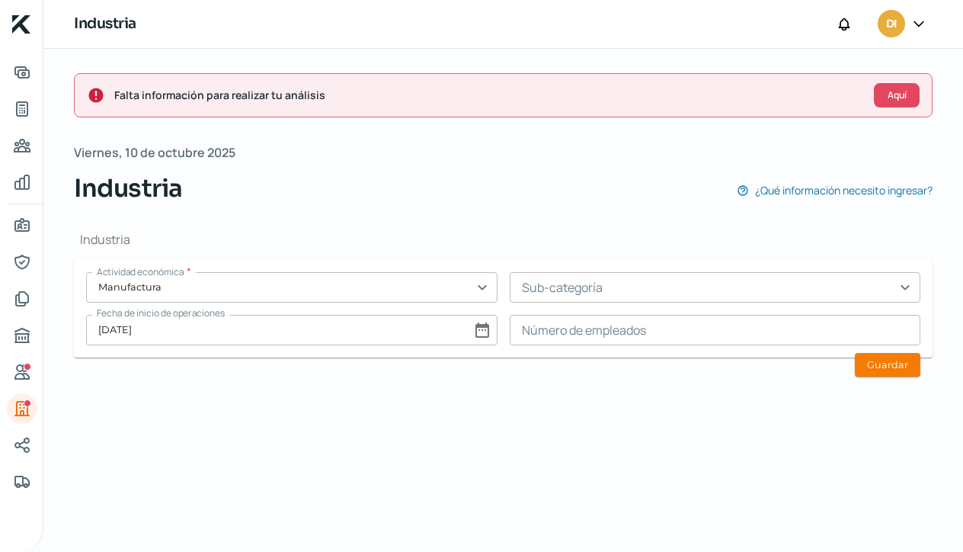
click at [909, 284] on input "text" at bounding box center [715, 287] width 411 height 30
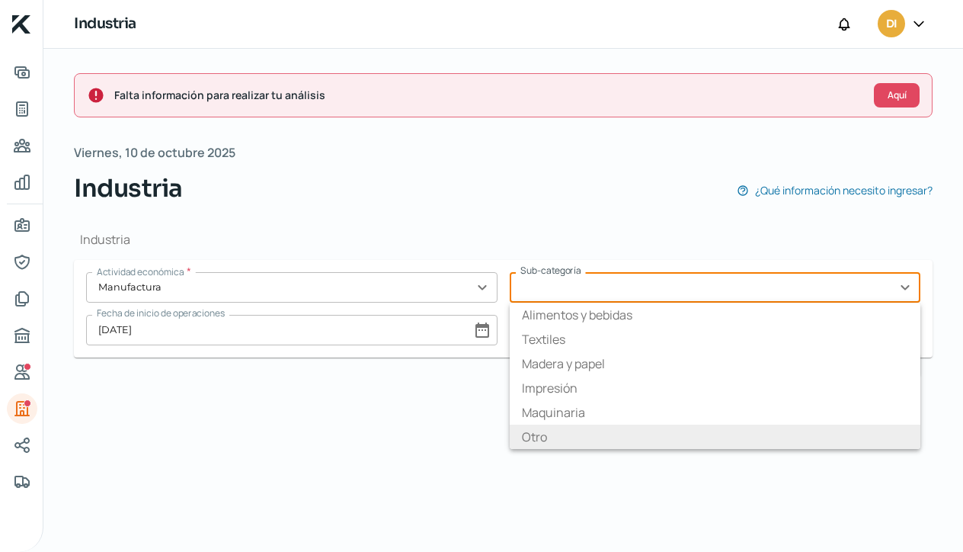
click at [686, 435] on li "Otro" at bounding box center [715, 436] width 411 height 24
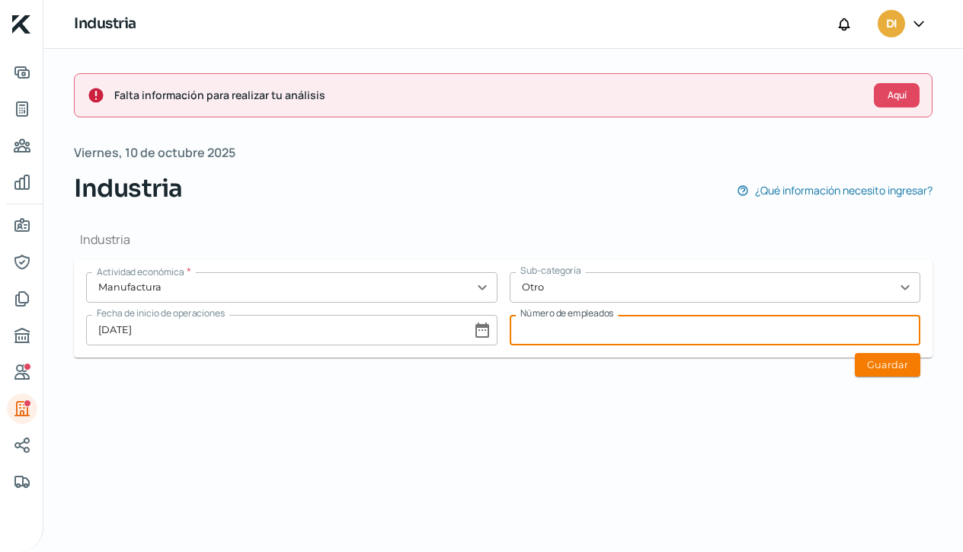
click at [531, 330] on input at bounding box center [715, 330] width 411 height 30
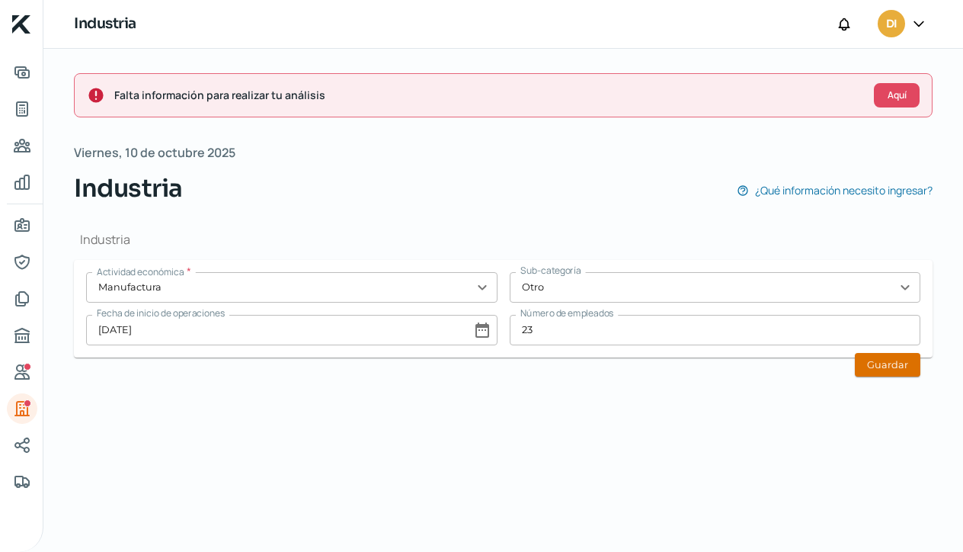
click at [887, 364] on button "Guardar" at bounding box center [888, 365] width 66 height 24
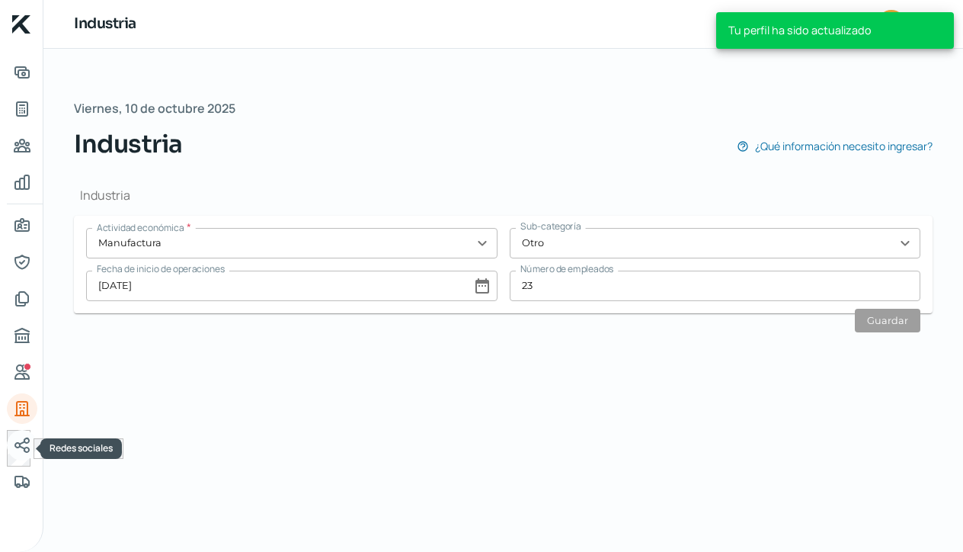
click at [20, 442] on icon "Redes sociales" at bounding box center [22, 445] width 18 height 18
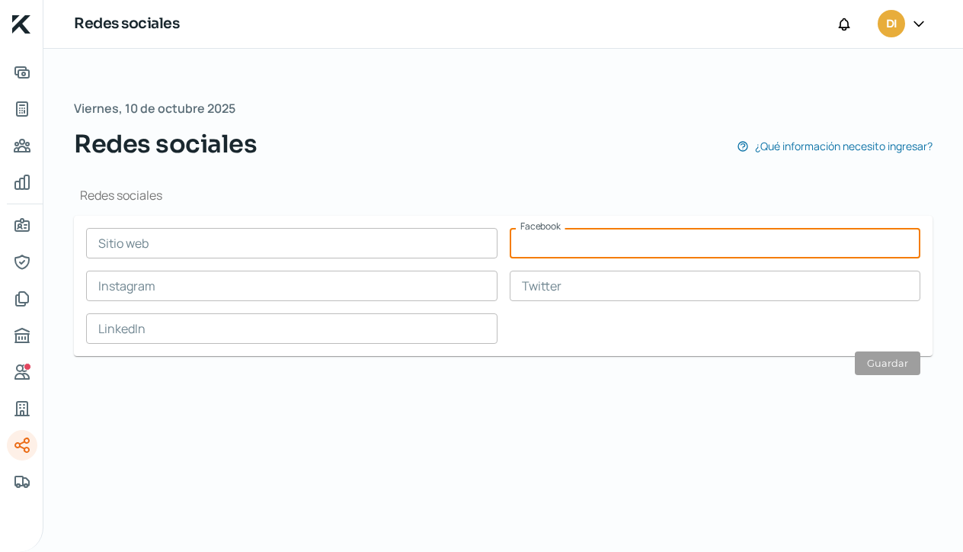
paste input "[URL][DOMAIN_NAME]"
click at [172, 245] on input "text" at bounding box center [291, 243] width 411 height 30
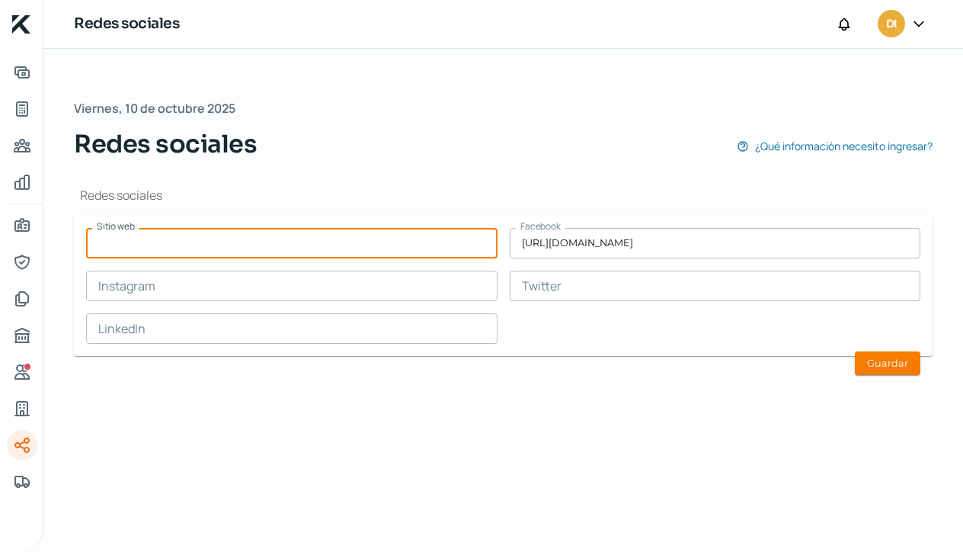
click at [122, 243] on input "text" at bounding box center [291, 243] width 411 height 30
paste input "[URL][DOMAIN_NAME]"
click at [186, 288] on input "text" at bounding box center [291, 285] width 411 height 30
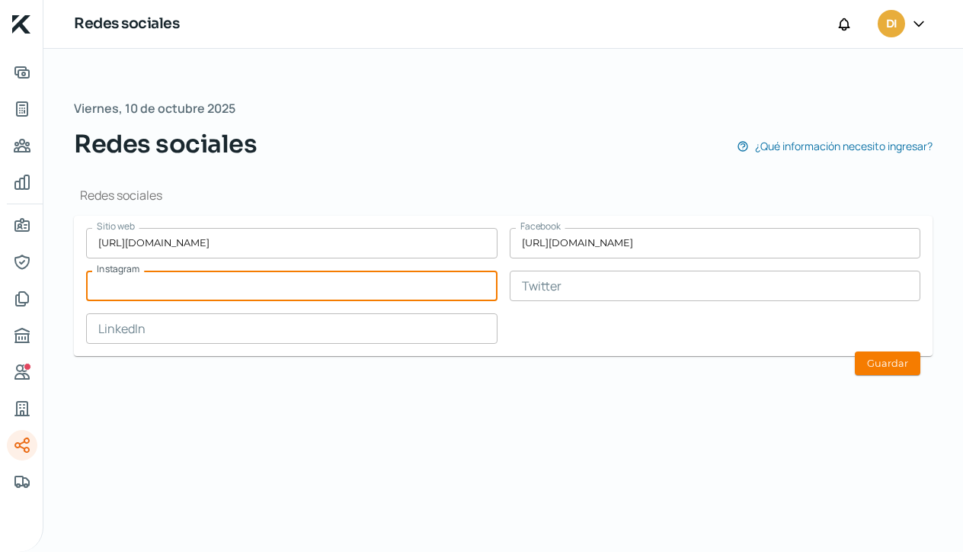
paste input "[URL][DOMAIN_NAME][DOMAIN_NAME]"
click at [136, 337] on input "text" at bounding box center [291, 328] width 411 height 30
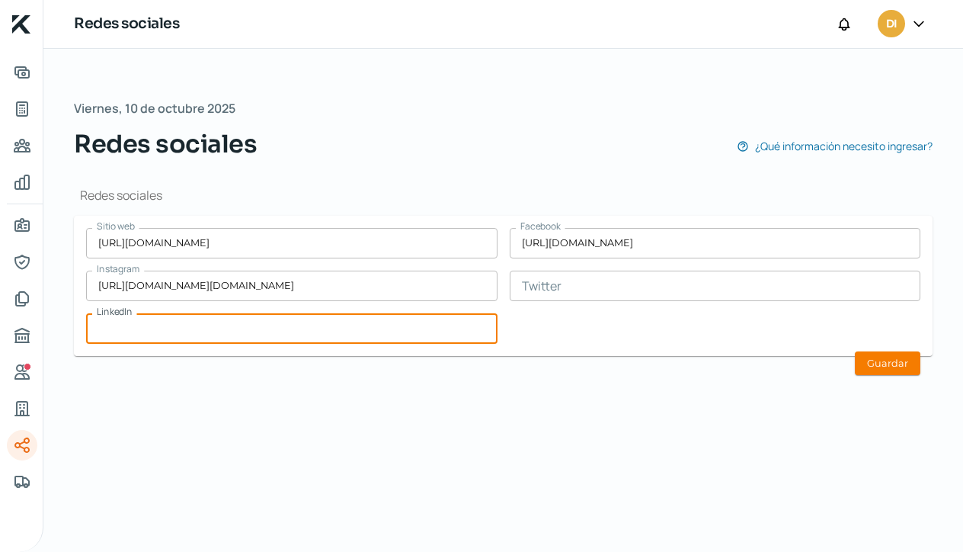
paste input "[URL][DOMAIN_NAME]"
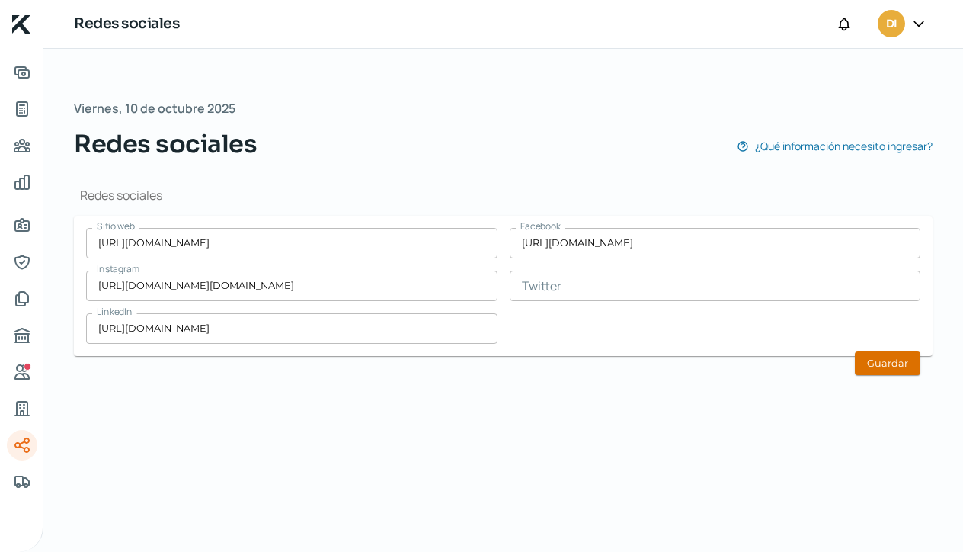
click at [889, 369] on button "Guardar" at bounding box center [888, 363] width 66 height 24
click at [17, 406] on icon "Industria" at bounding box center [22, 408] width 14 height 14
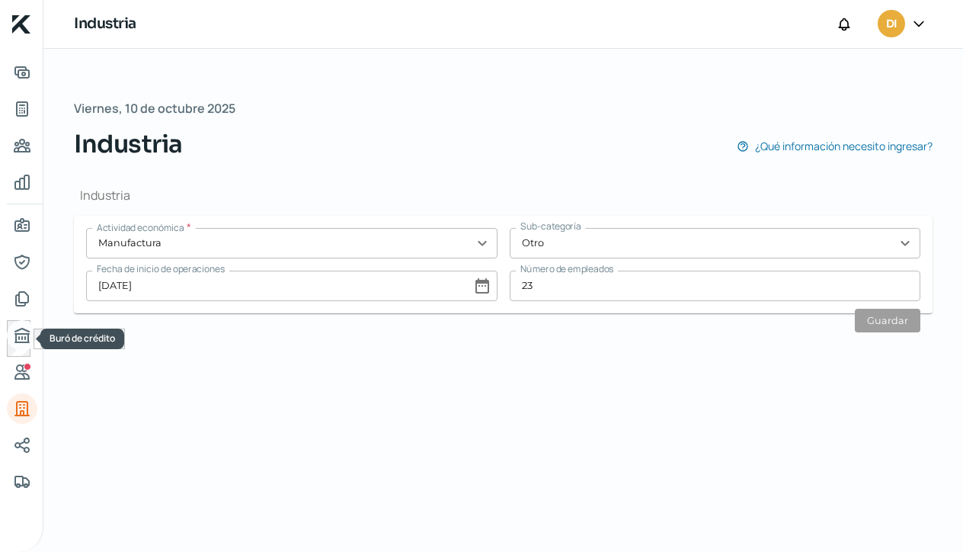
click at [19, 337] on icon "Buró de crédito" at bounding box center [22, 335] width 14 height 14
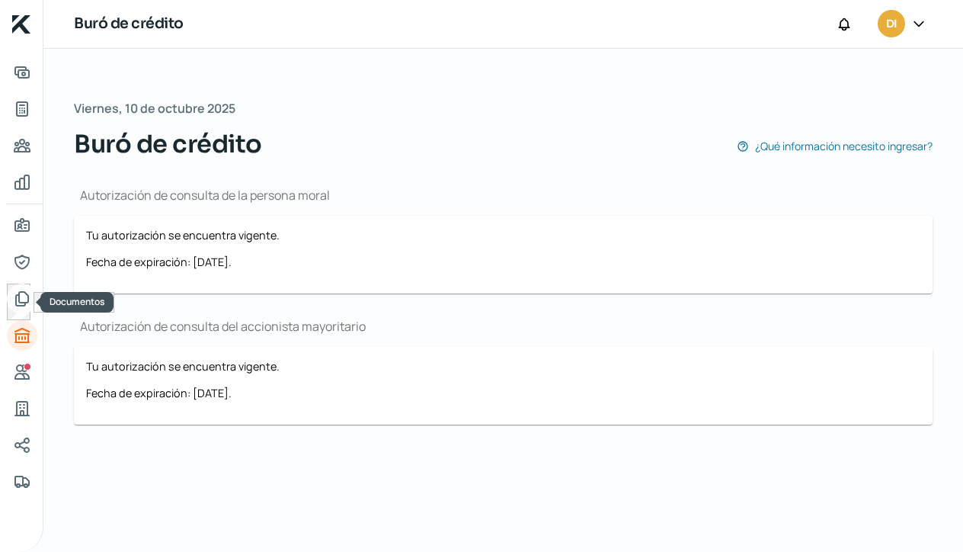
click at [18, 297] on icon "Documentos" at bounding box center [22, 299] width 12 height 14
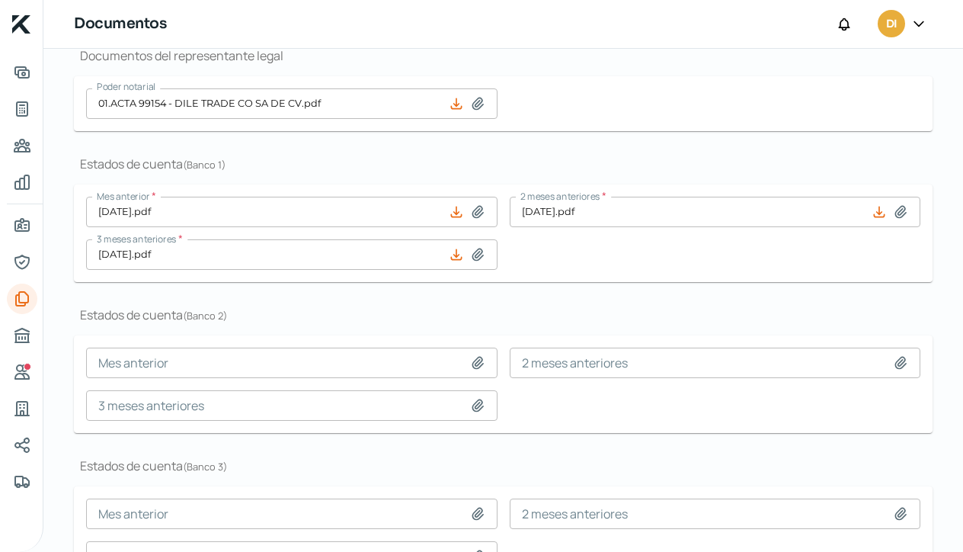
scroll to position [481, 0]
